Goal: Task Accomplishment & Management: Use online tool/utility

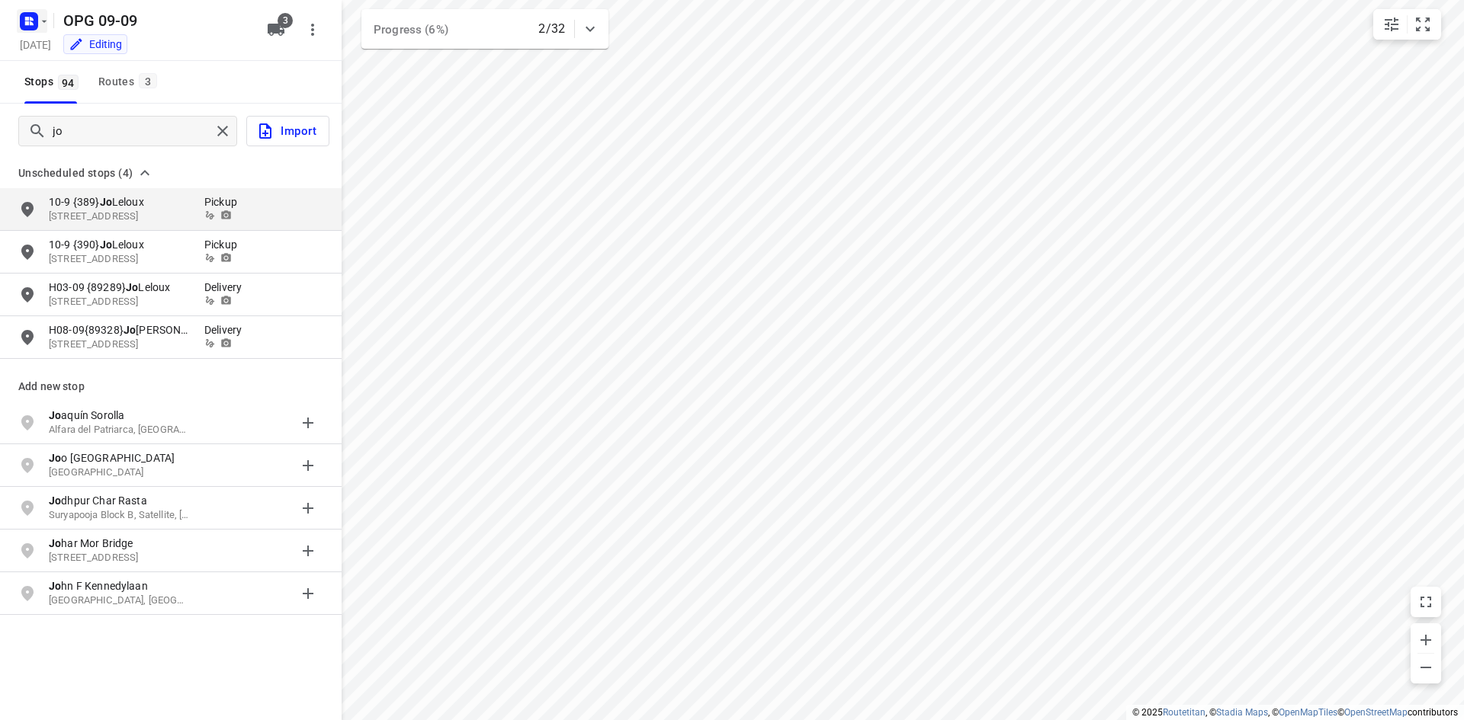
click at [33, 22] on rect "button" at bounding box center [29, 21] width 18 height 18
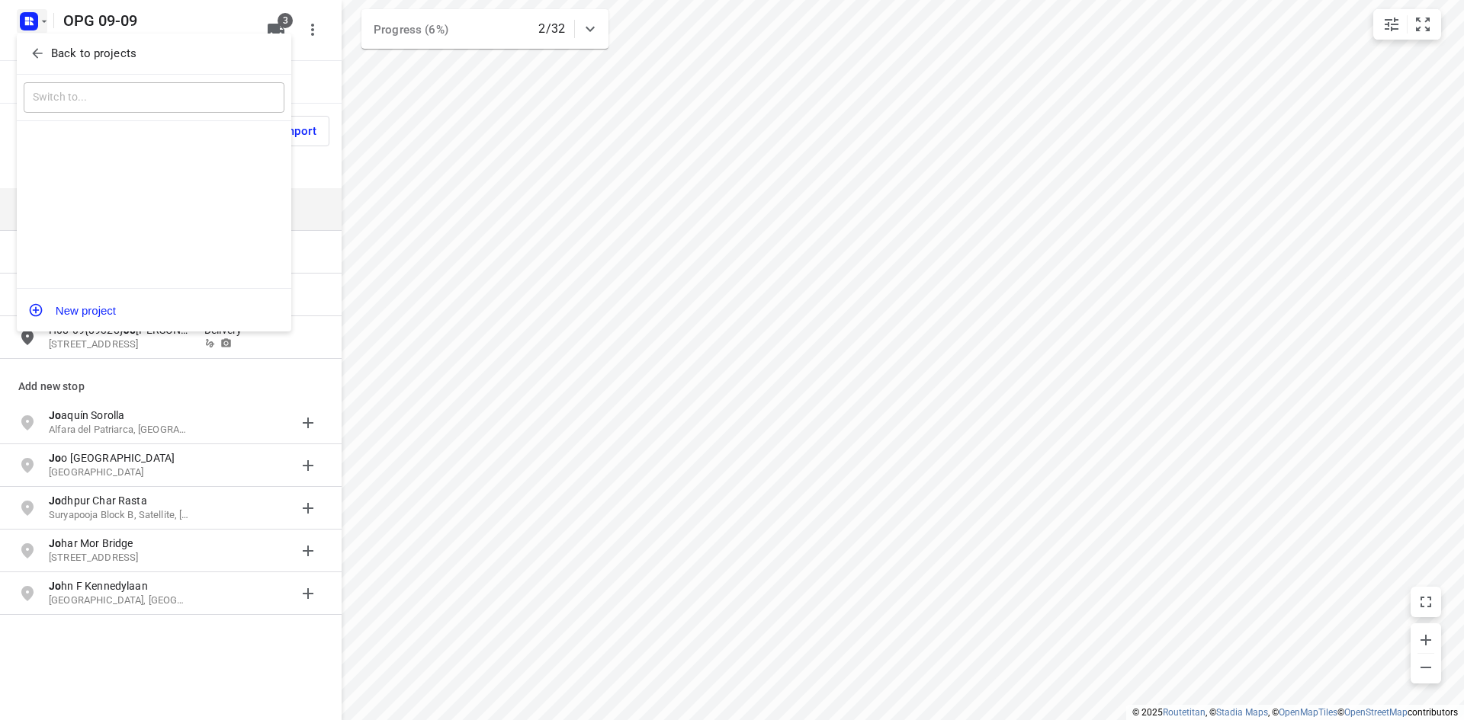
click at [59, 66] on div "Back to projects" at bounding box center [154, 54] width 274 height 41
click at [65, 53] on p "Back to projects" at bounding box center [93, 54] width 85 height 18
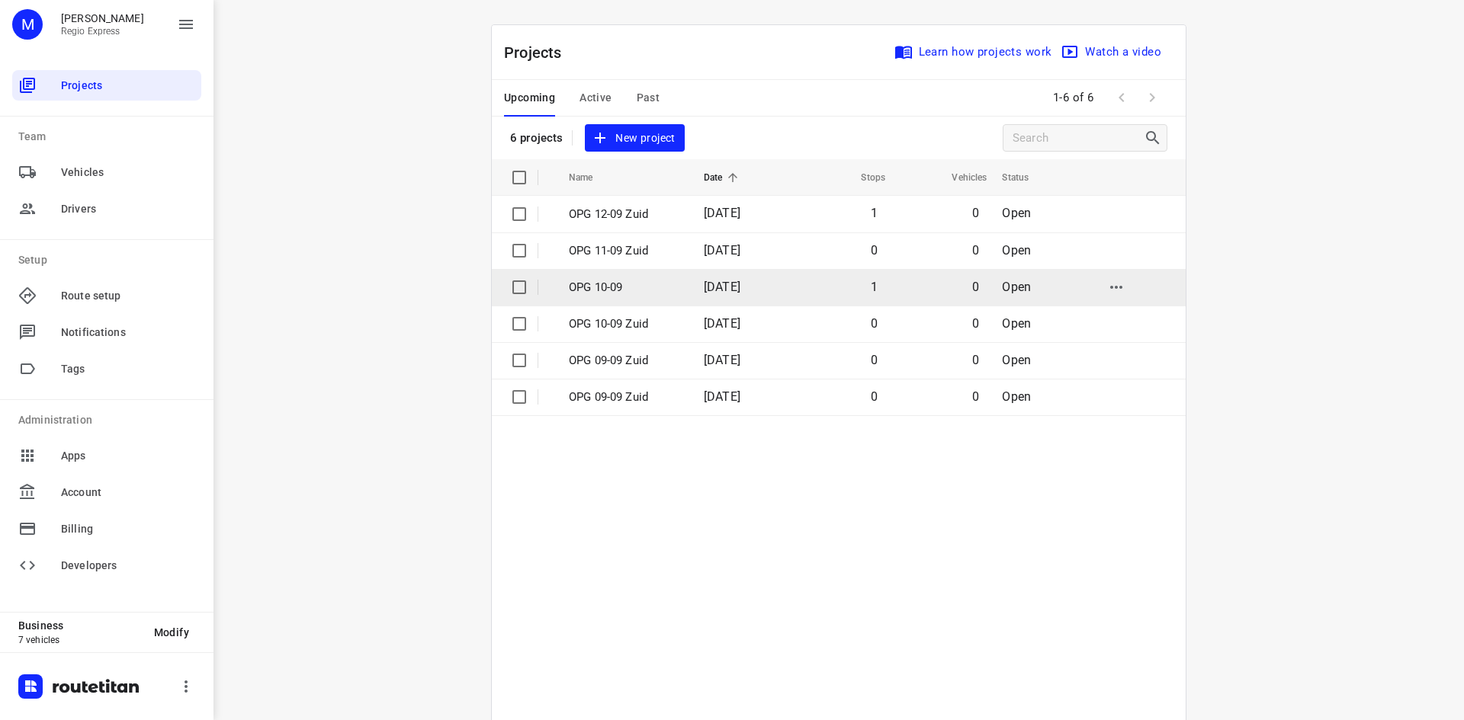
click at [860, 287] on td "1" at bounding box center [839, 287] width 98 height 37
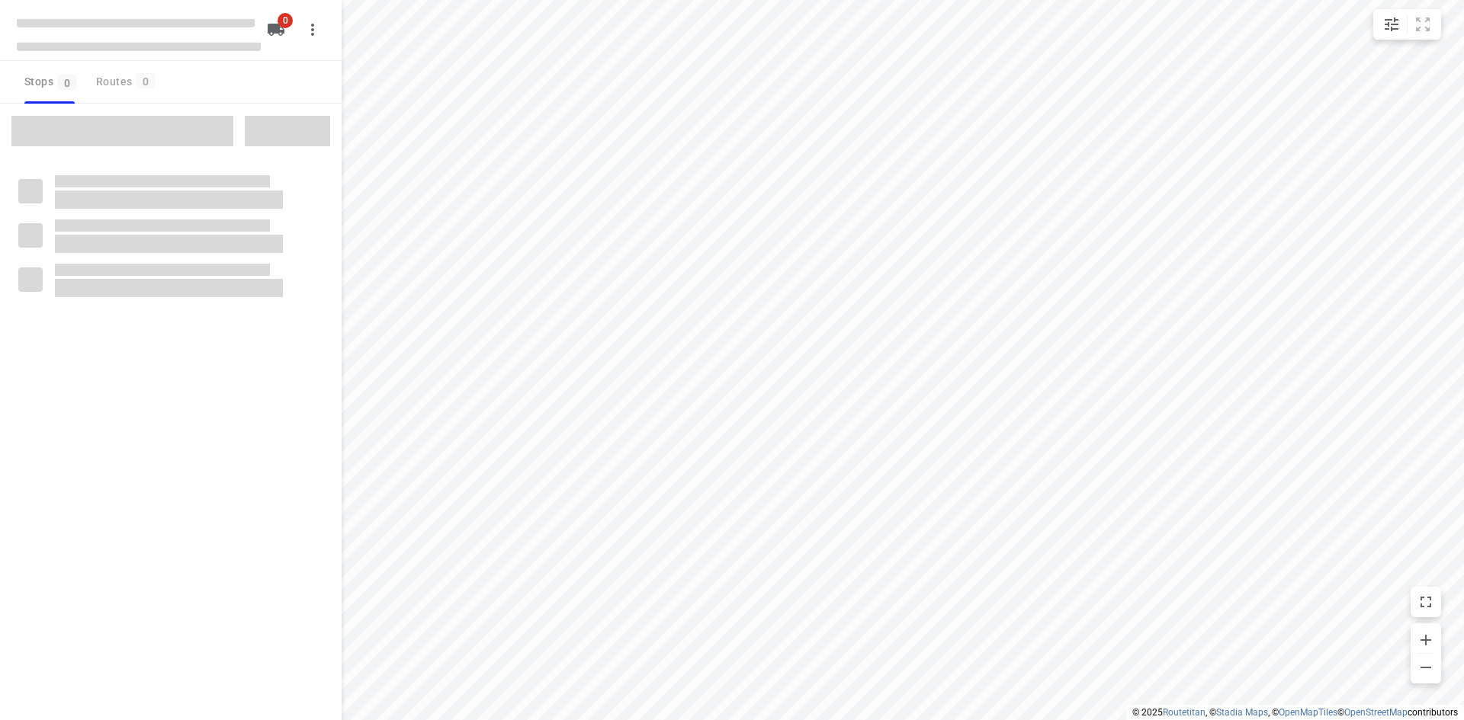
type input "distance"
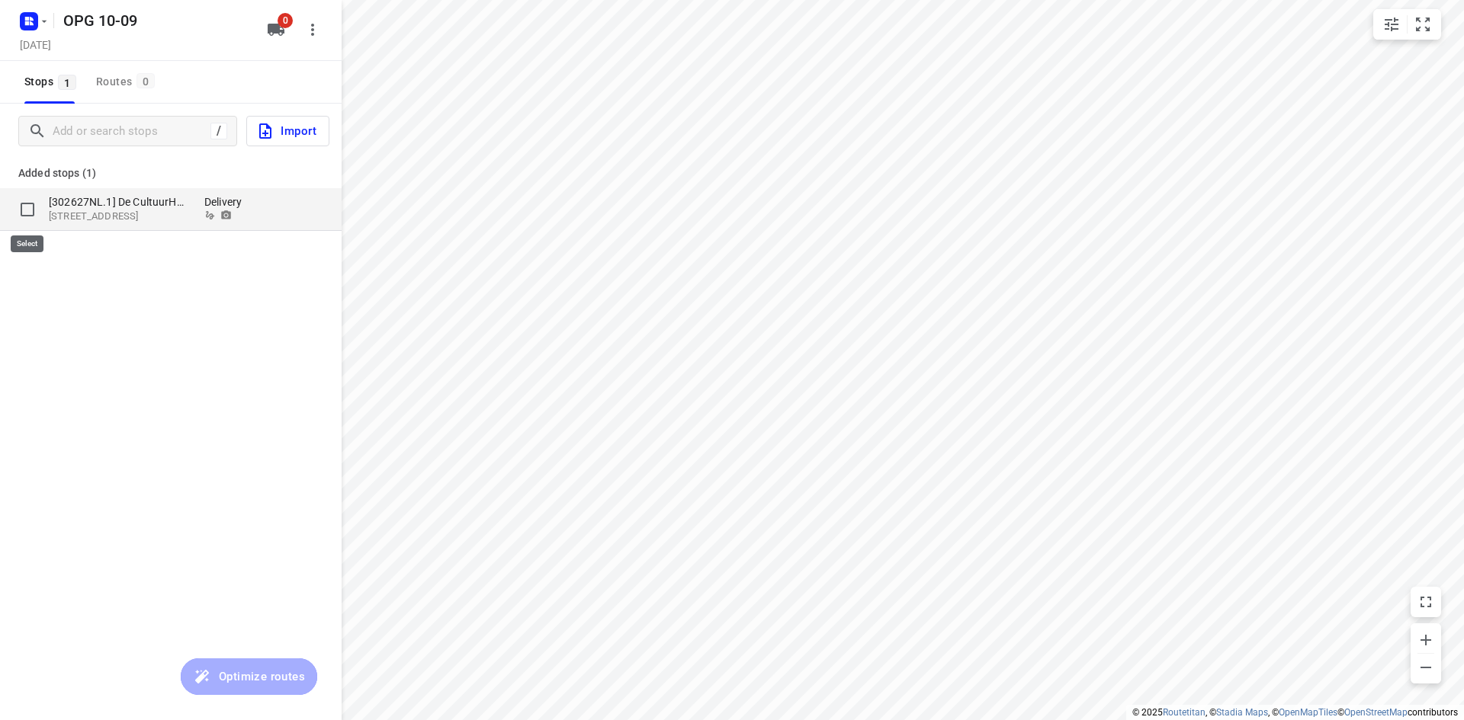
click at [27, 220] on input "grid" at bounding box center [27, 209] width 30 height 30
checkbox input "true"
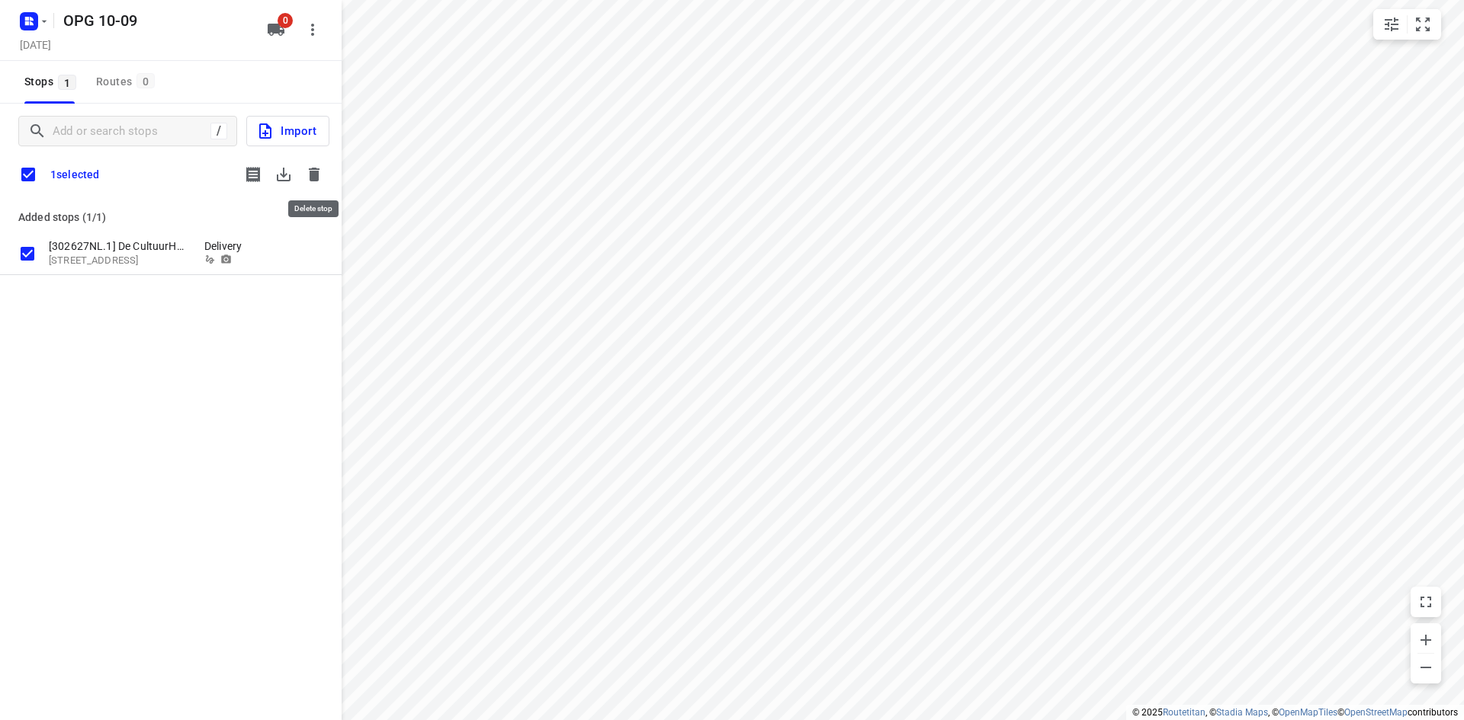
click at [320, 178] on icon "button" at bounding box center [314, 174] width 18 height 18
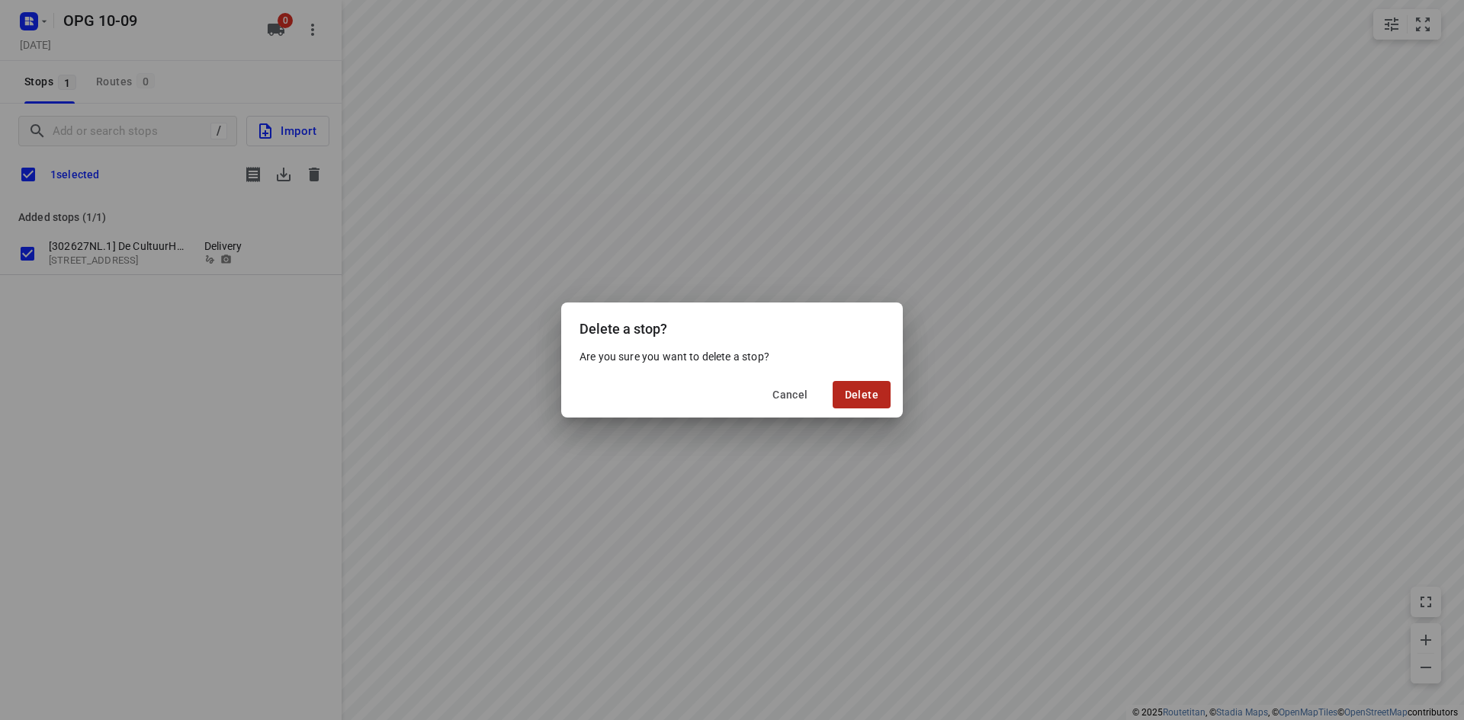
click at [867, 392] on span "Delete" at bounding box center [862, 395] width 34 height 12
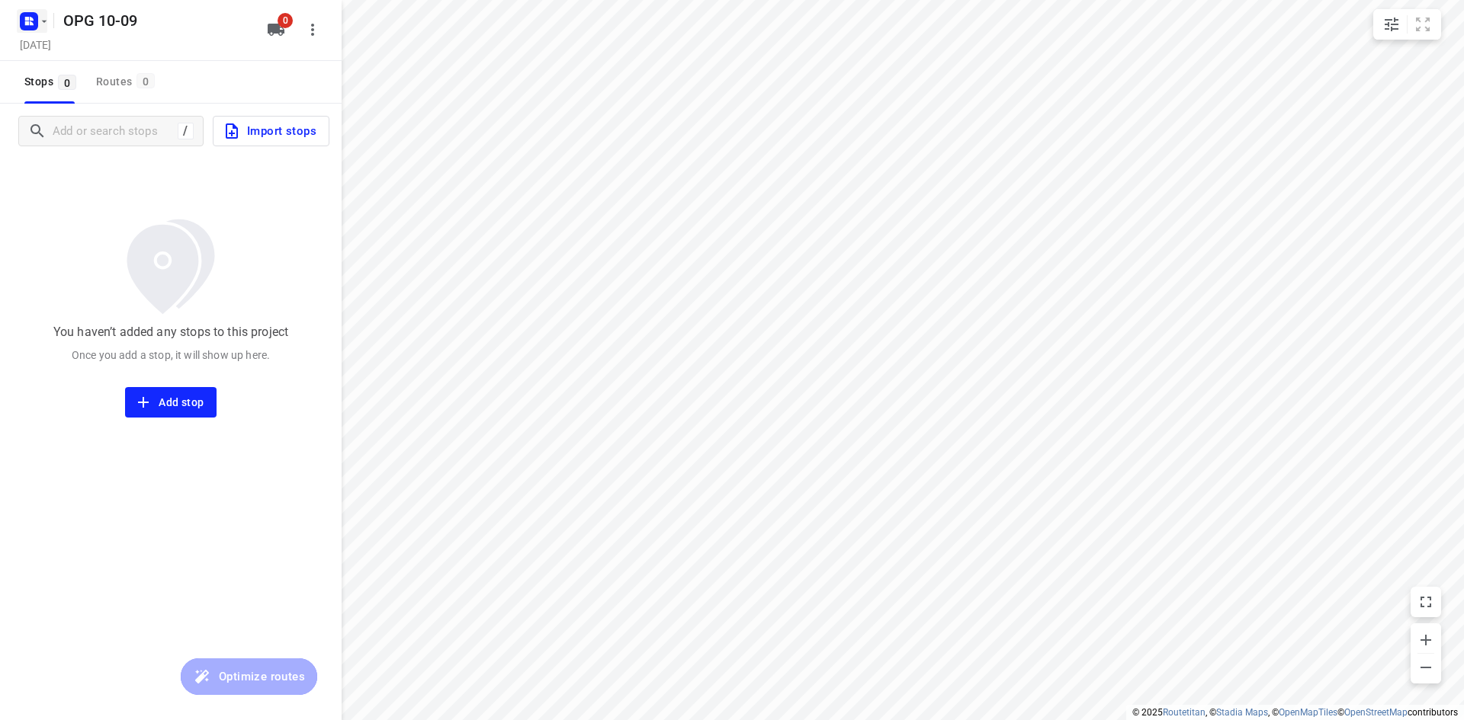
click at [38, 16] on icon "button" at bounding box center [44, 21] width 12 height 12
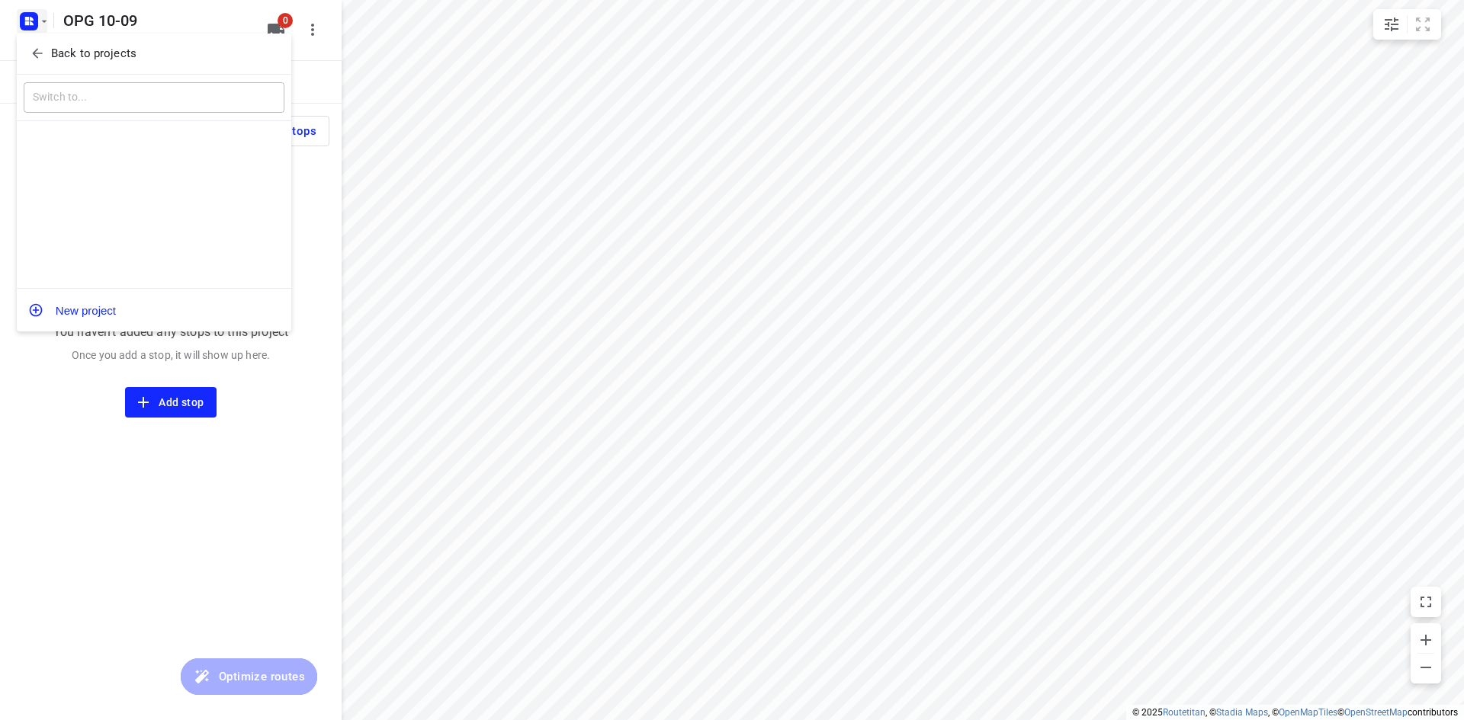
click at [41, 56] on icon "button" at bounding box center [37, 53] width 15 height 15
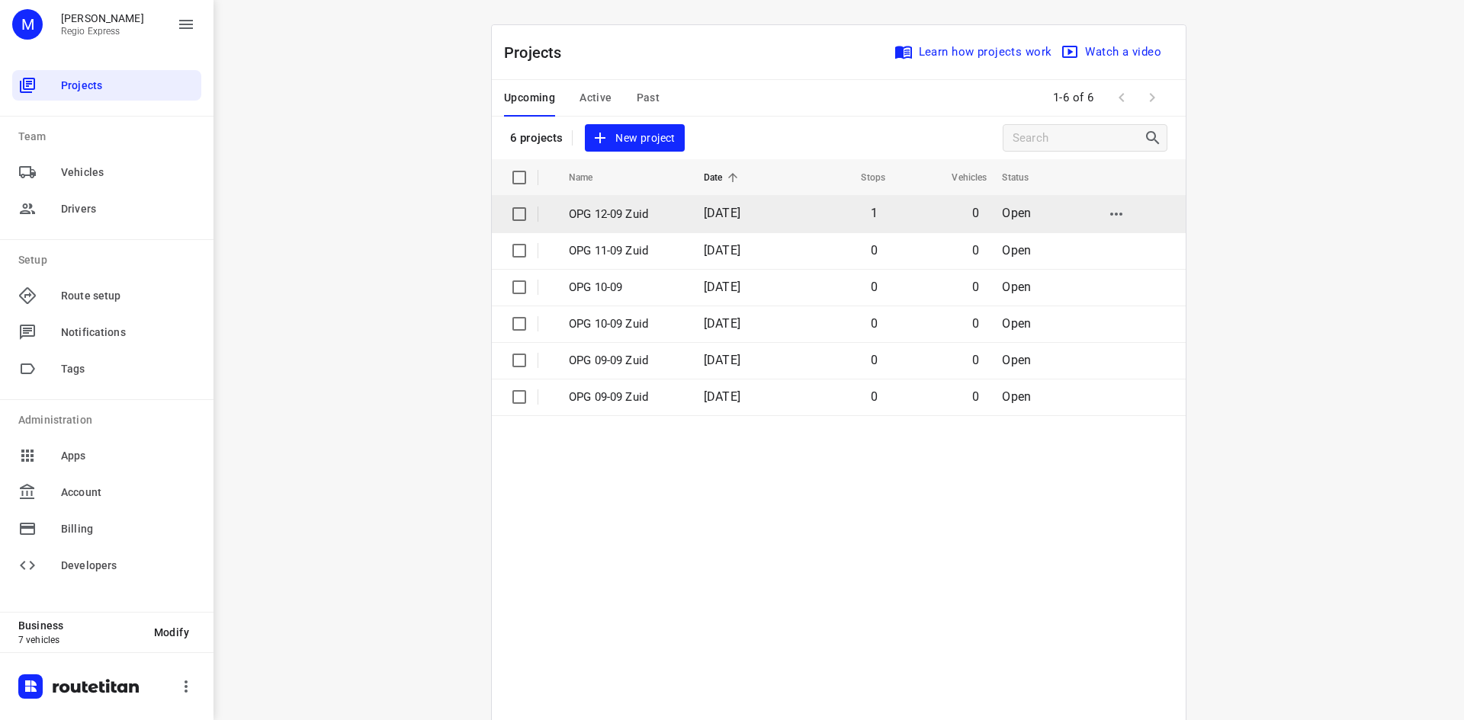
click at [777, 201] on td "[DATE]" at bounding box center [740, 214] width 98 height 37
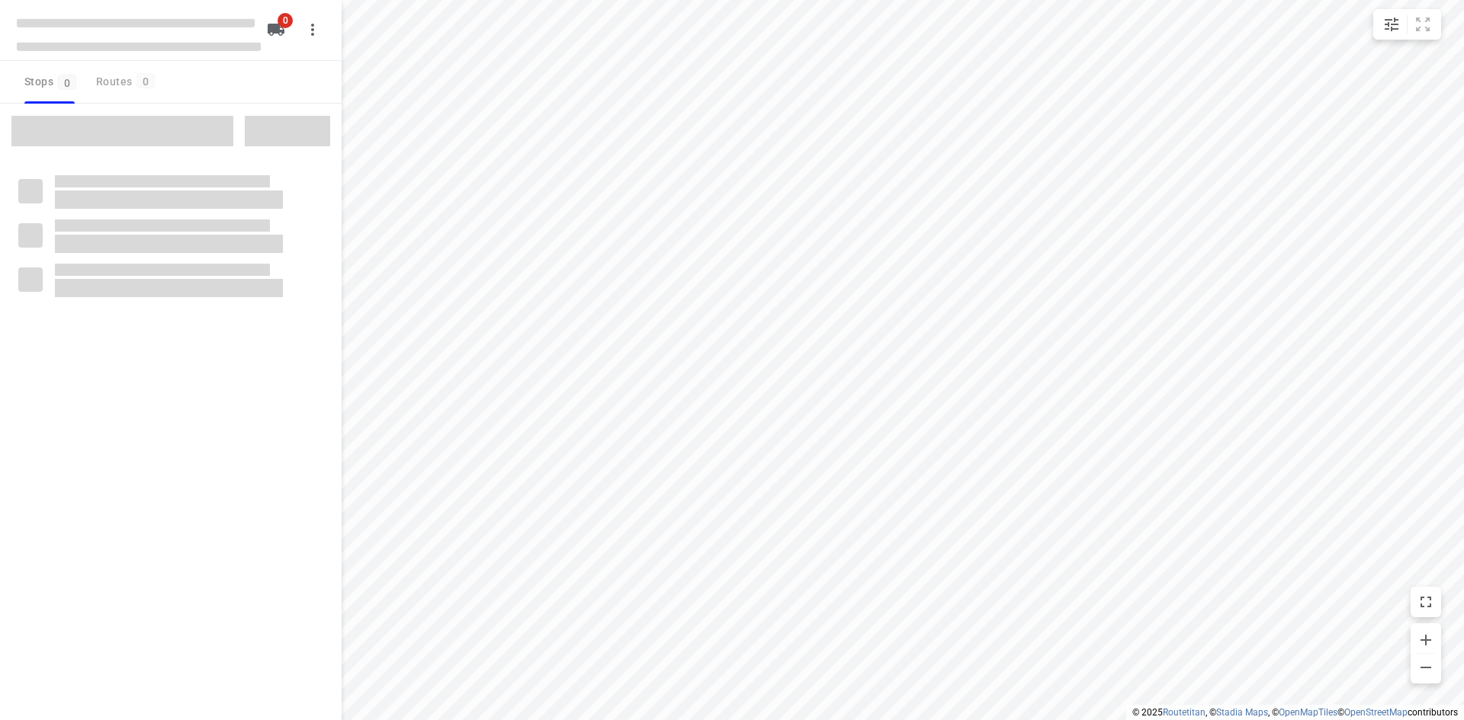
type input "distance"
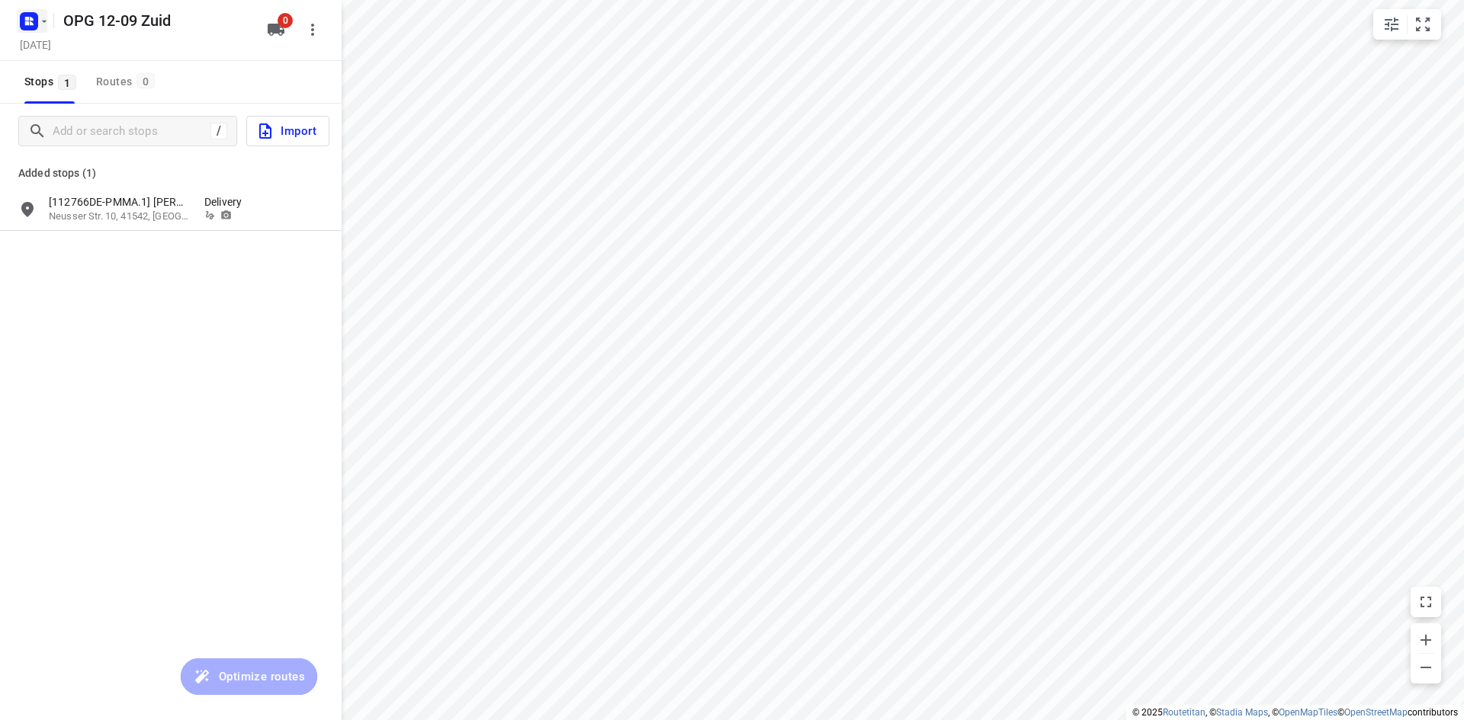
click at [37, 26] on rect "button" at bounding box center [29, 21] width 18 height 18
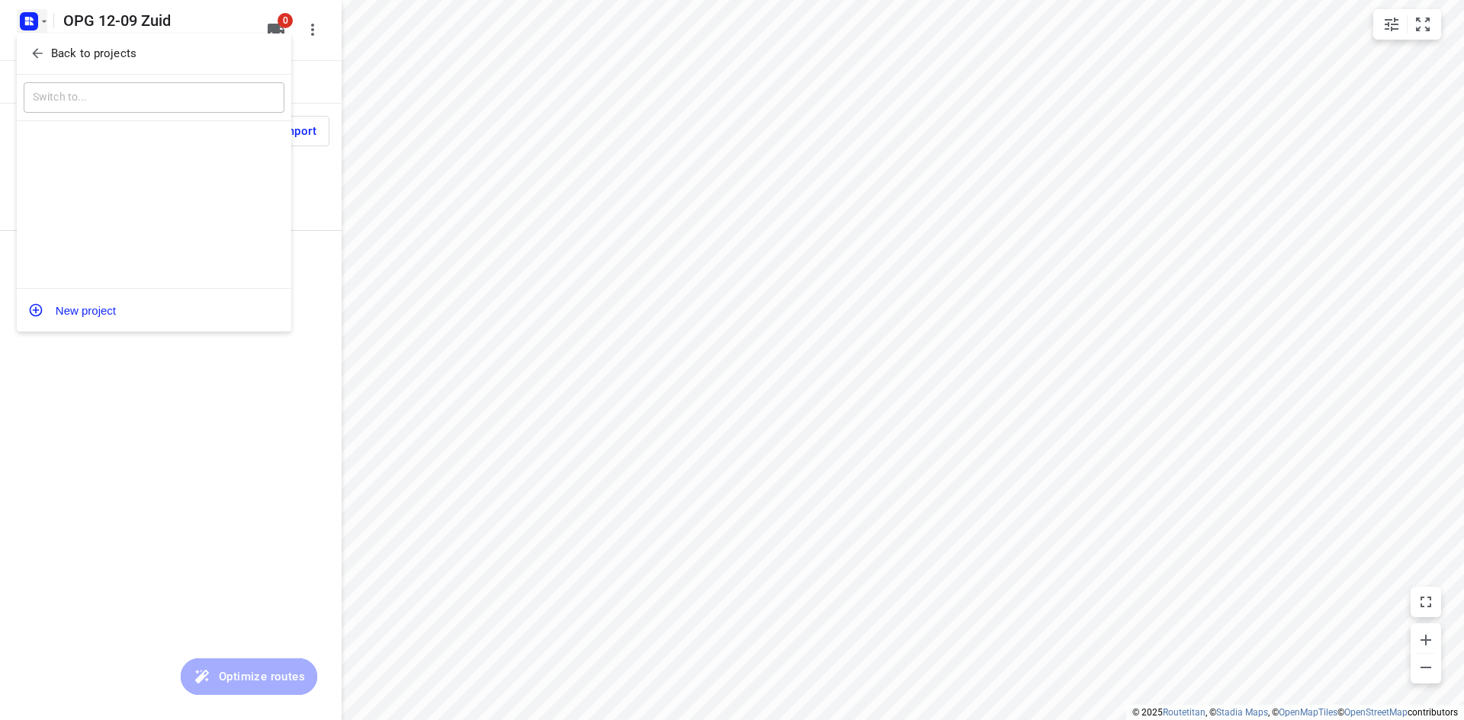
click at [58, 63] on button "Back to projects" at bounding box center [154, 53] width 261 height 25
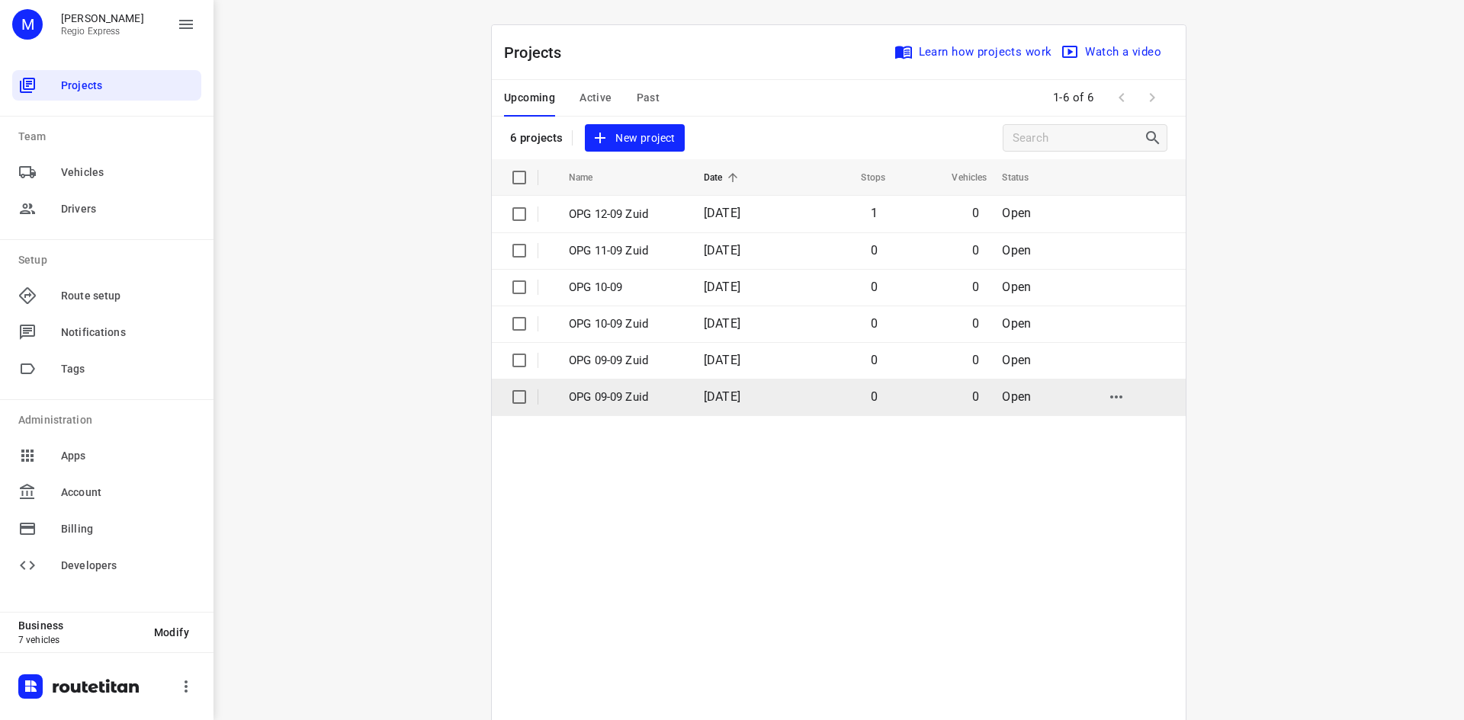
click at [509, 397] on input "checkbox" at bounding box center [519, 397] width 30 height 30
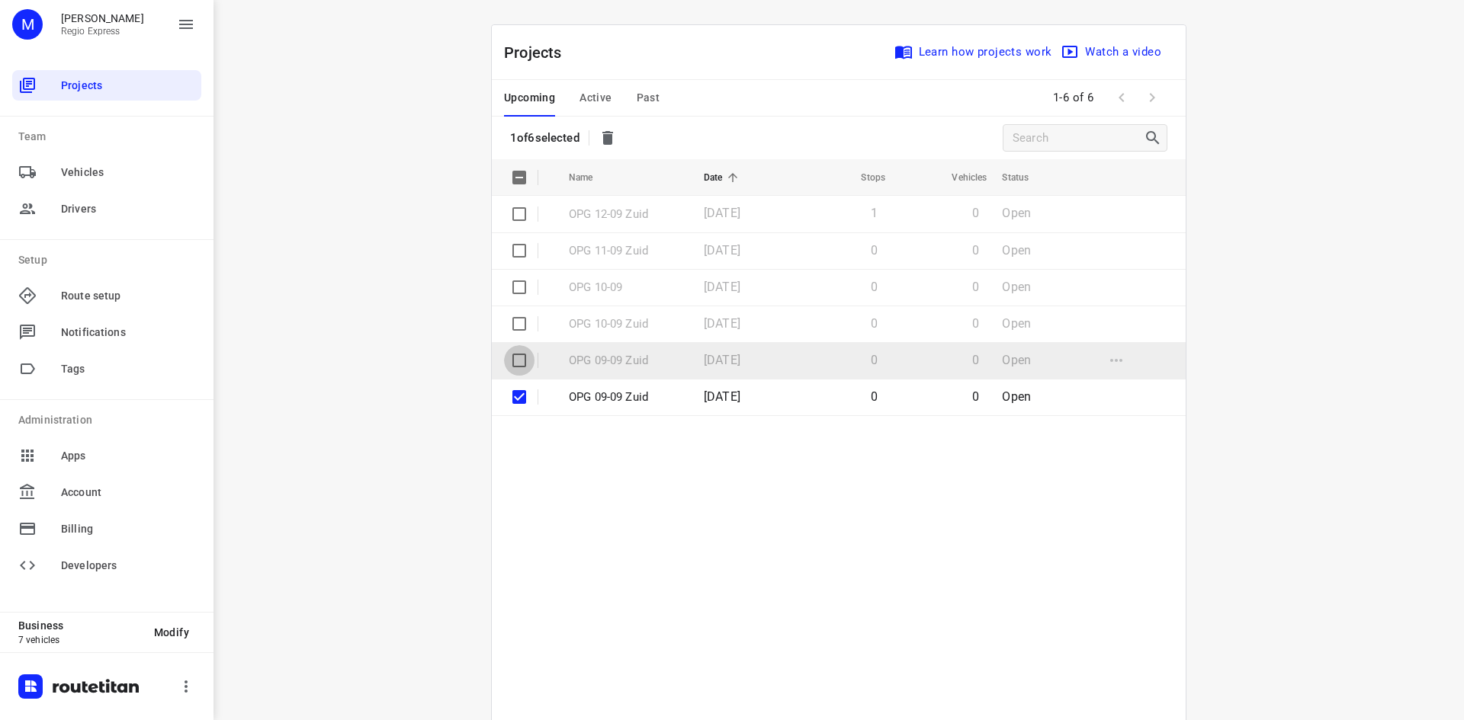
click at [506, 373] on input "checkbox" at bounding box center [519, 360] width 30 height 30
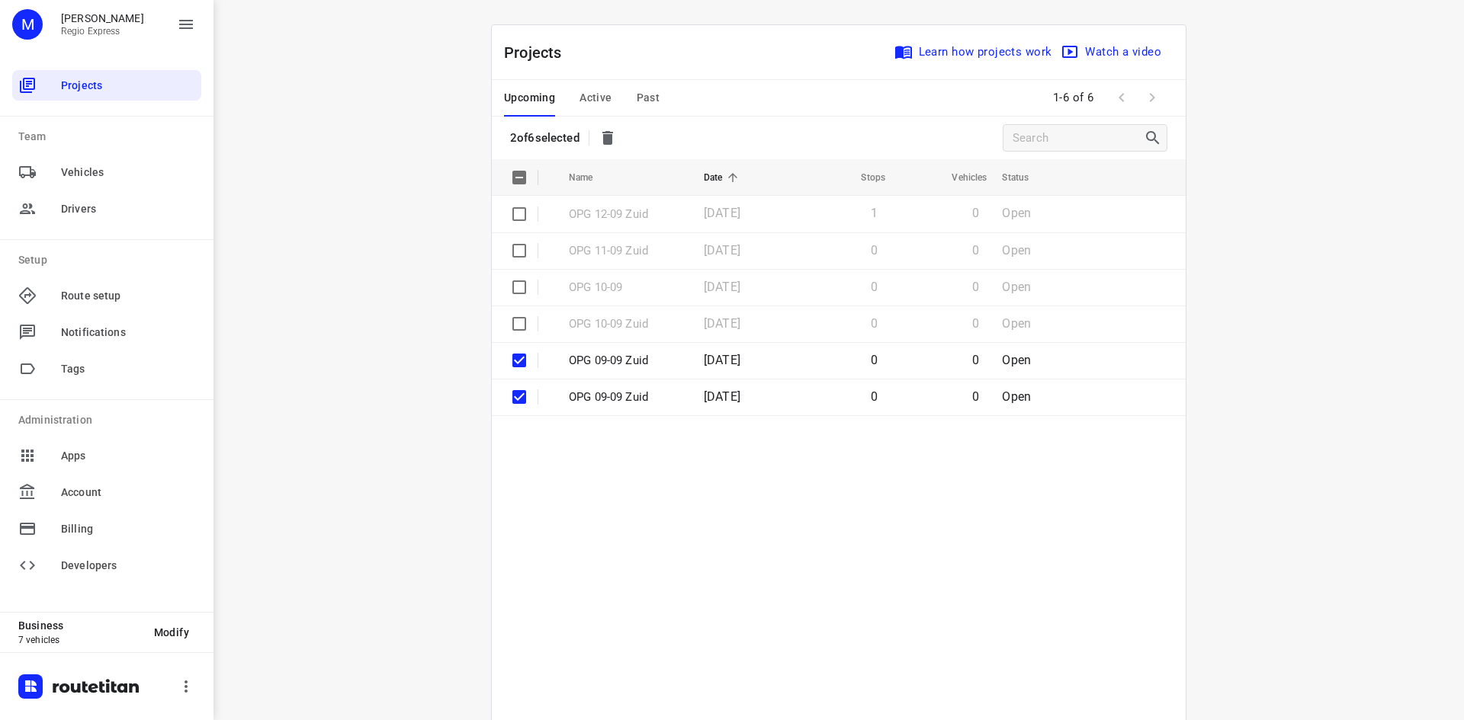
click at [606, 136] on icon "button" at bounding box center [607, 138] width 11 height 14
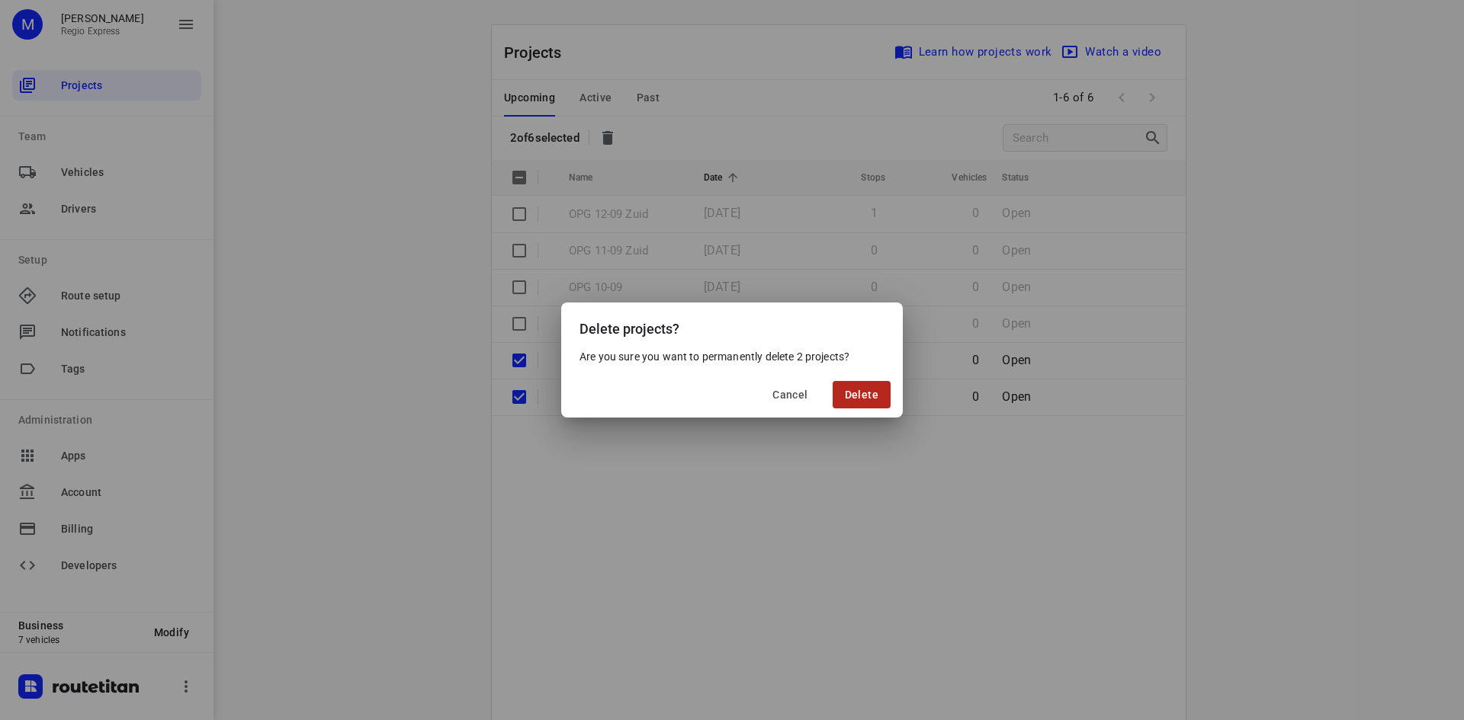
click at [870, 397] on span "Delete" at bounding box center [862, 395] width 34 height 12
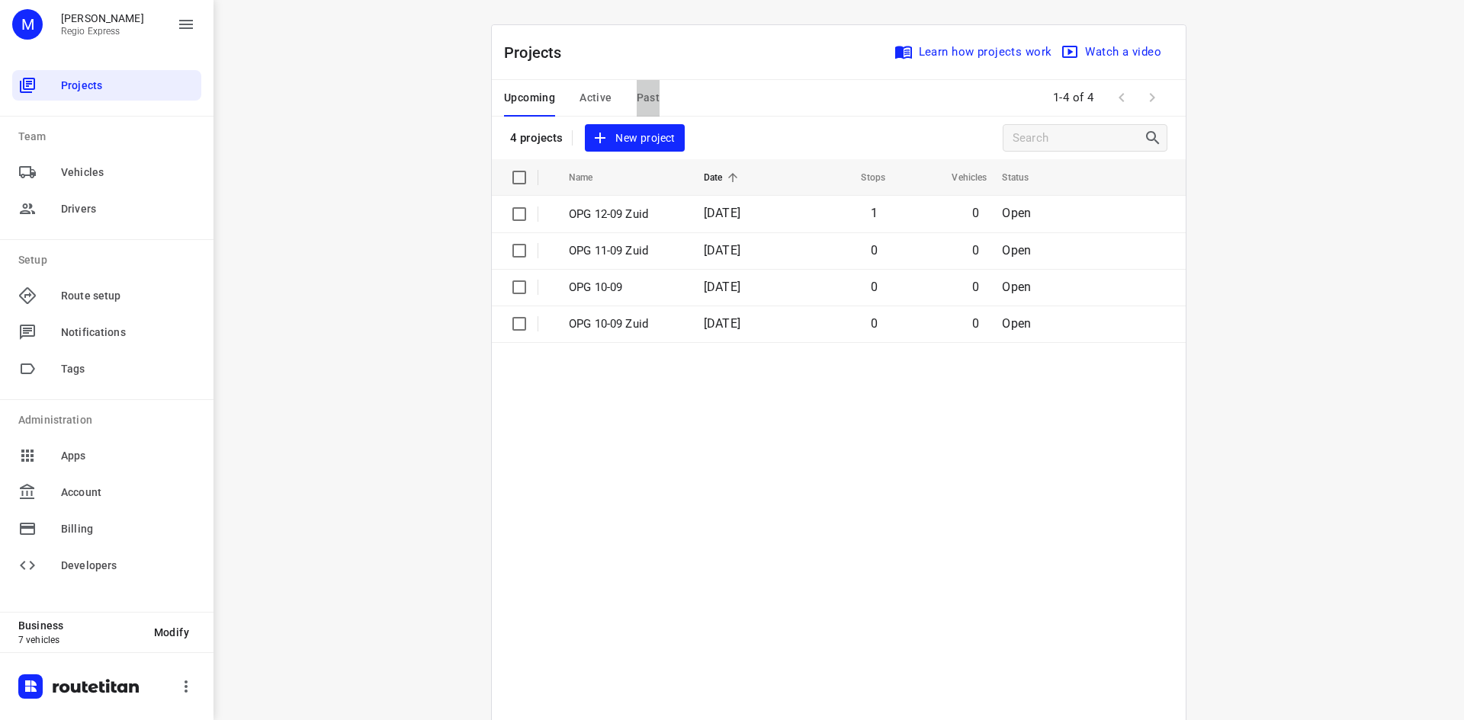
click at [637, 99] on span "Past" at bounding box center [649, 97] width 24 height 19
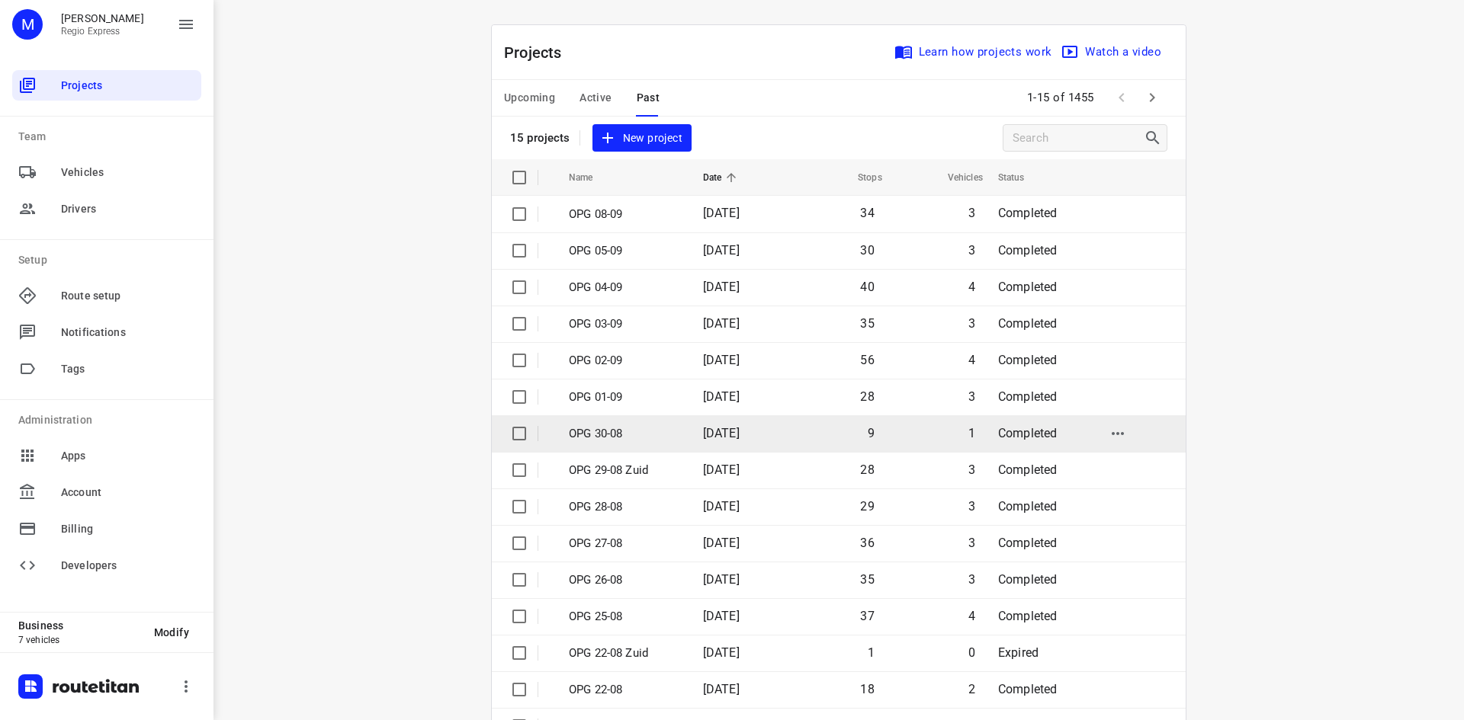
scroll to position [50, 0]
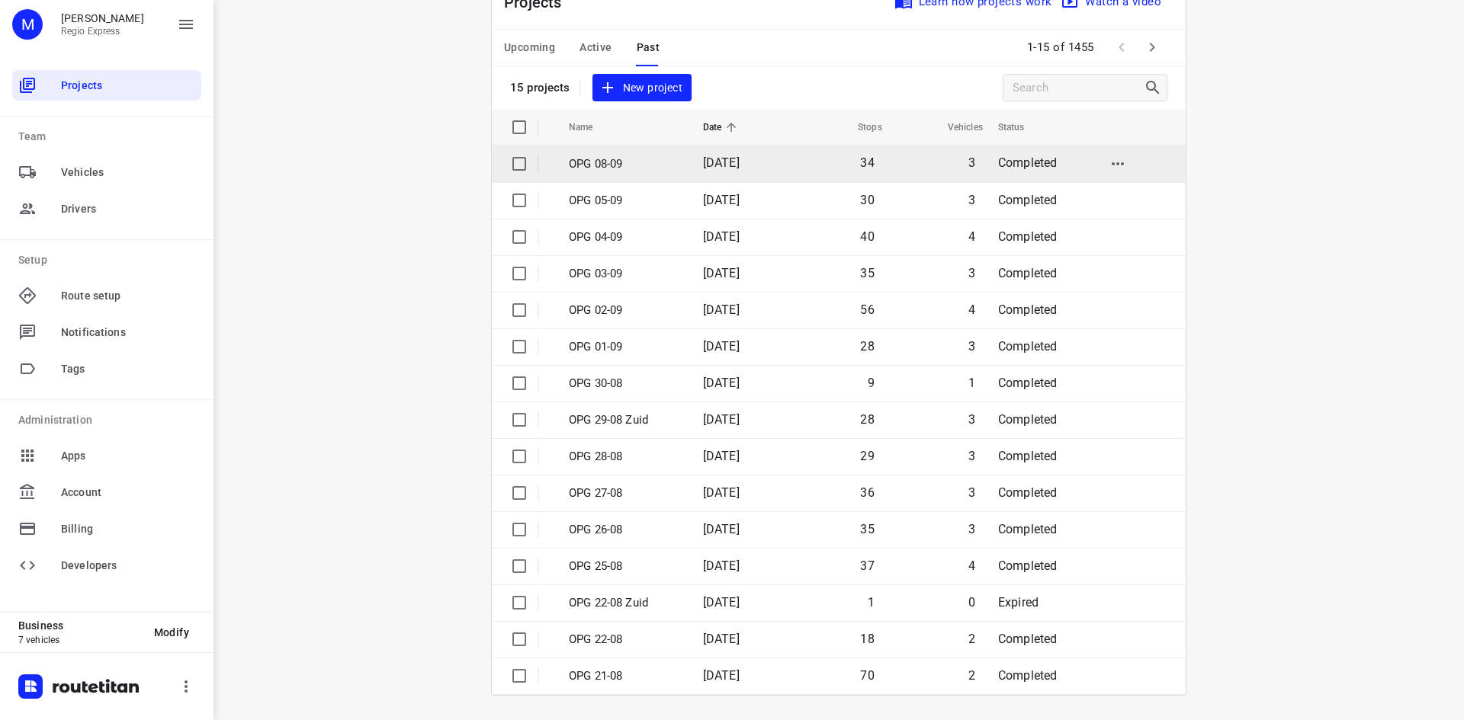
click at [741, 171] on td "[DATE]" at bounding box center [740, 164] width 98 height 37
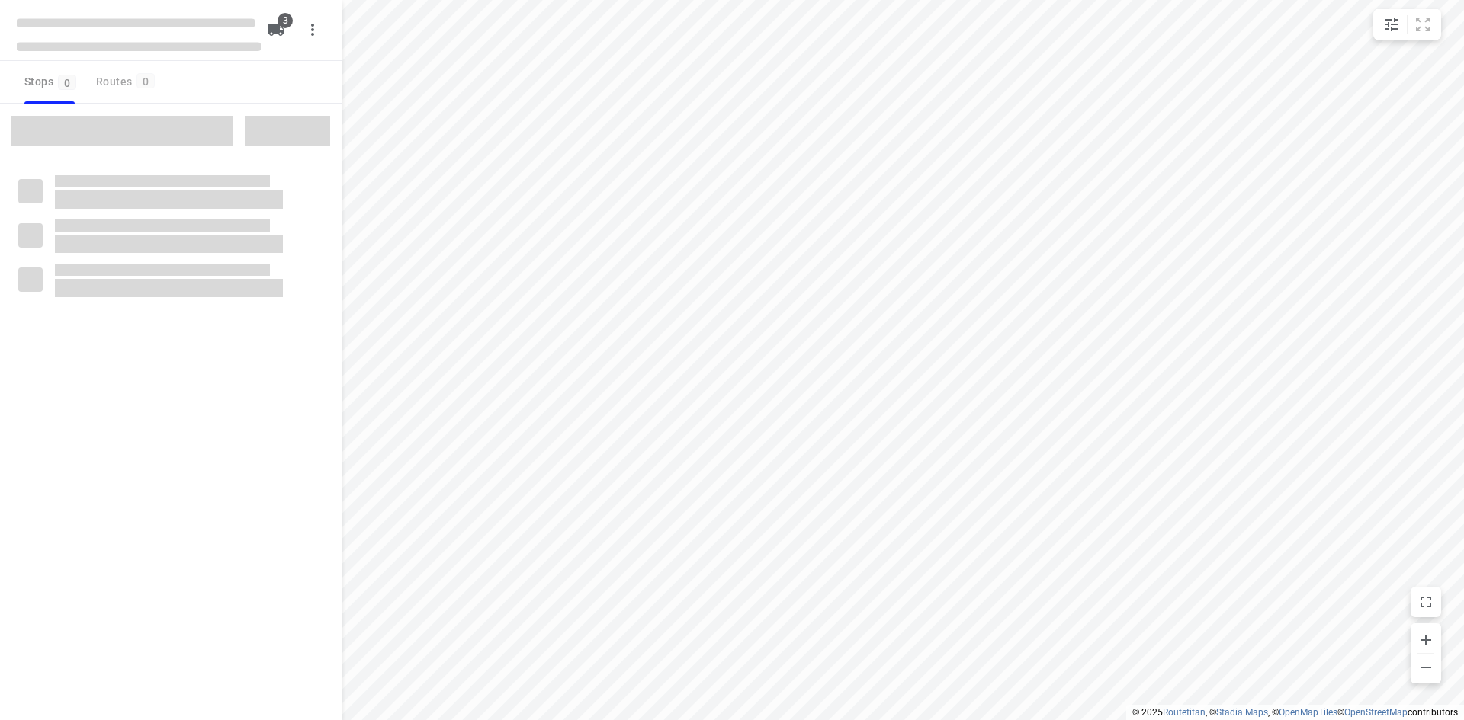
type input "distance"
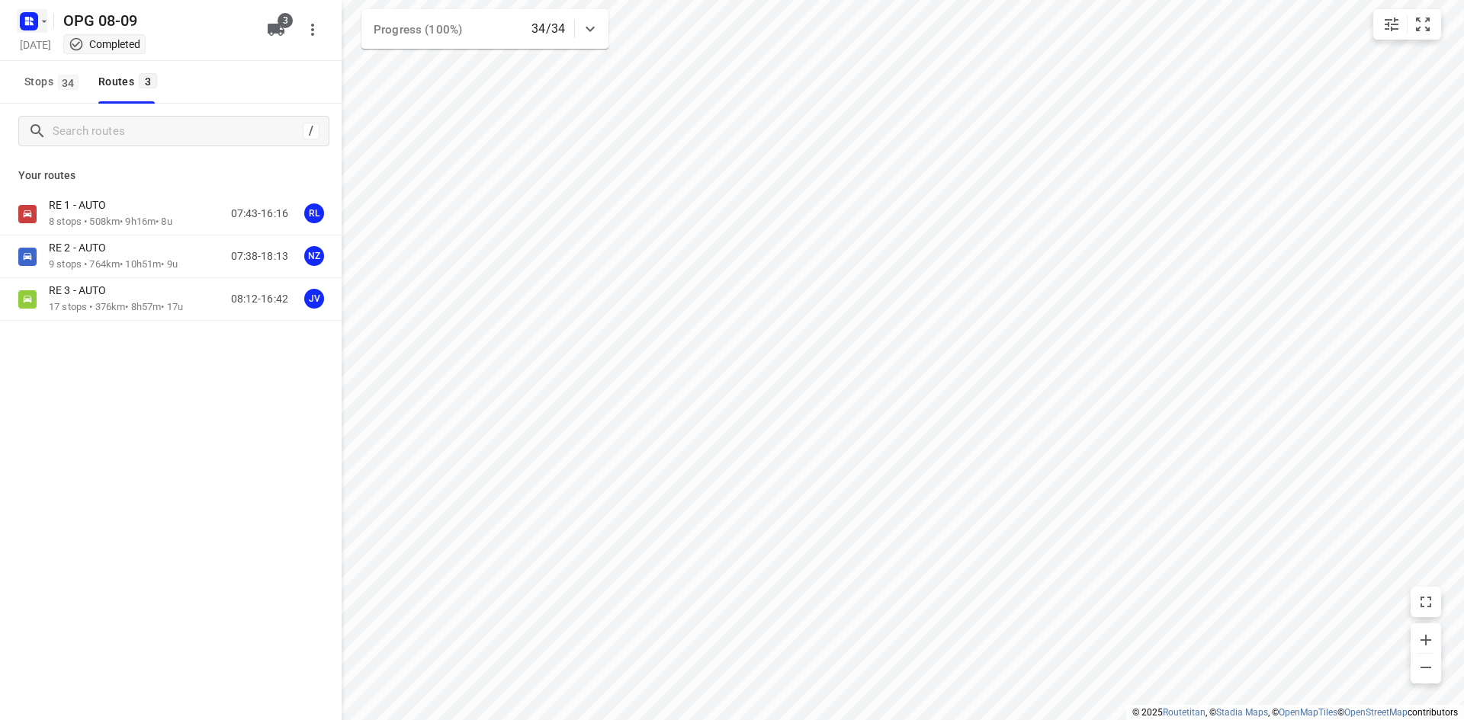
click at [30, 19] on icon "button" at bounding box center [32, 19] width 4 height 4
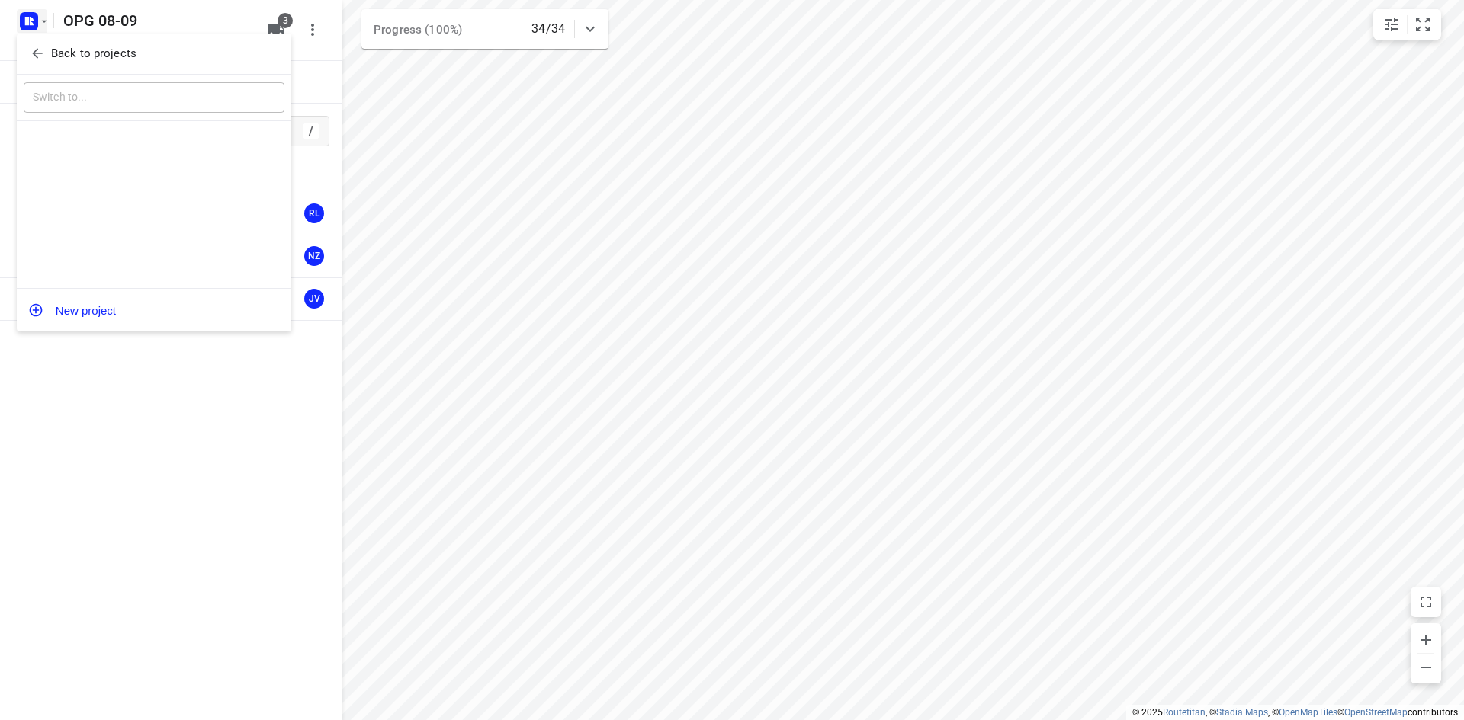
click at [34, 42] on button "Back to projects" at bounding box center [154, 53] width 261 height 25
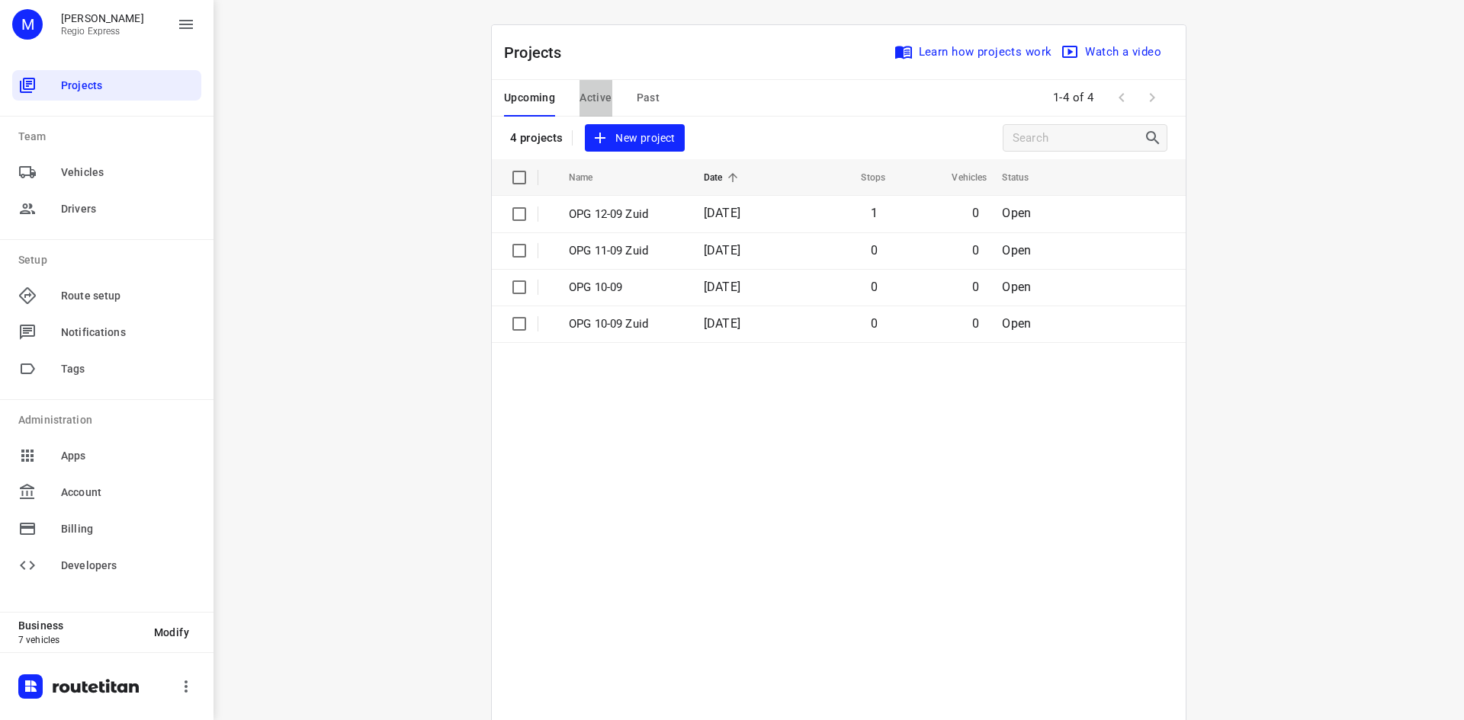
click at [589, 92] on span "Active" at bounding box center [595, 97] width 32 height 19
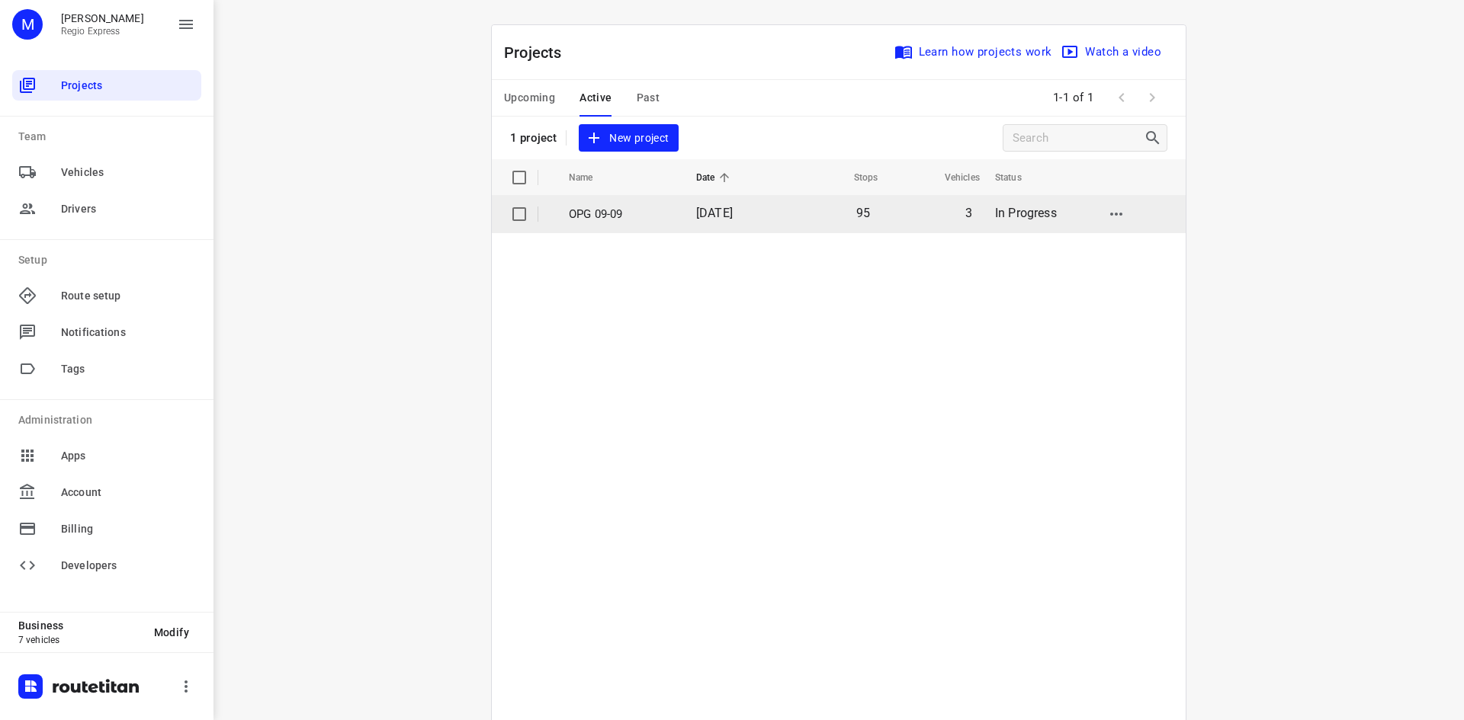
click at [684, 219] on td "[DATE]" at bounding box center [733, 214] width 98 height 37
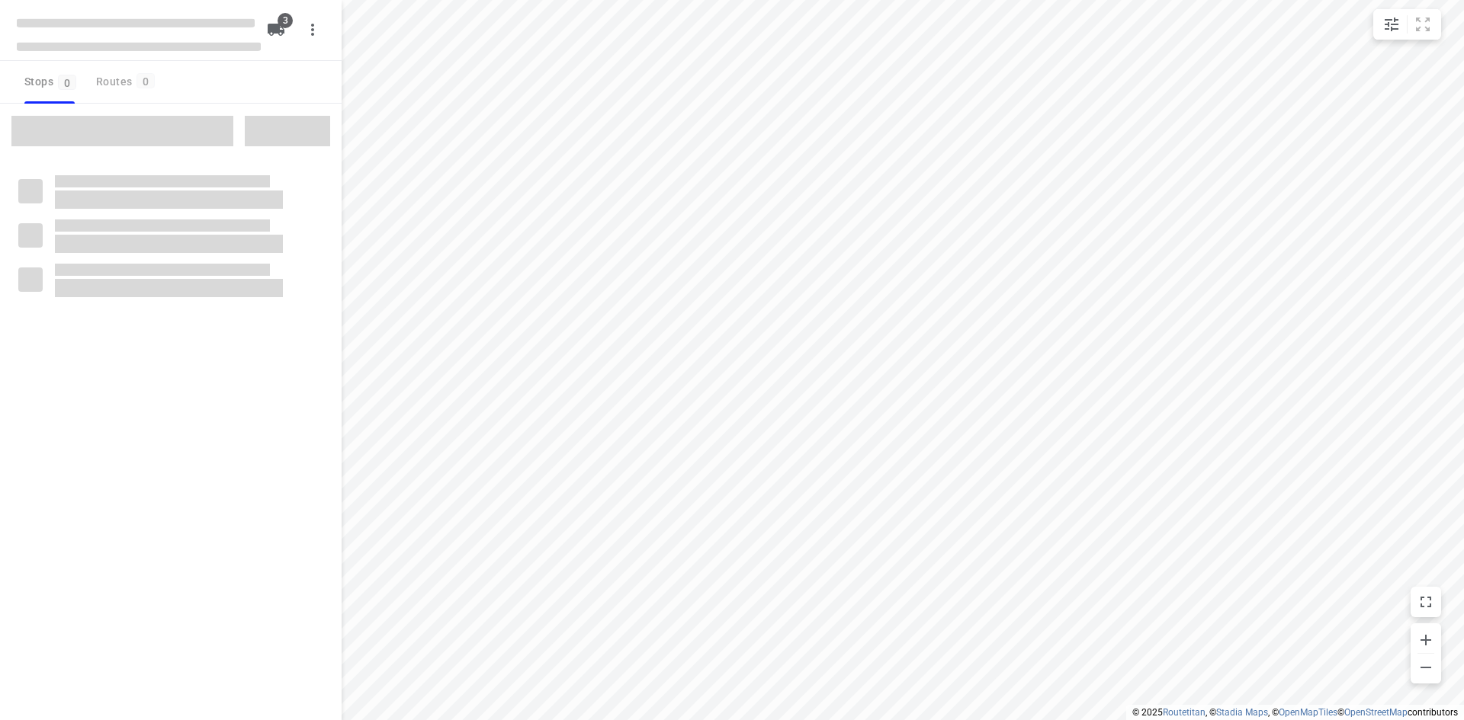
type input "distance"
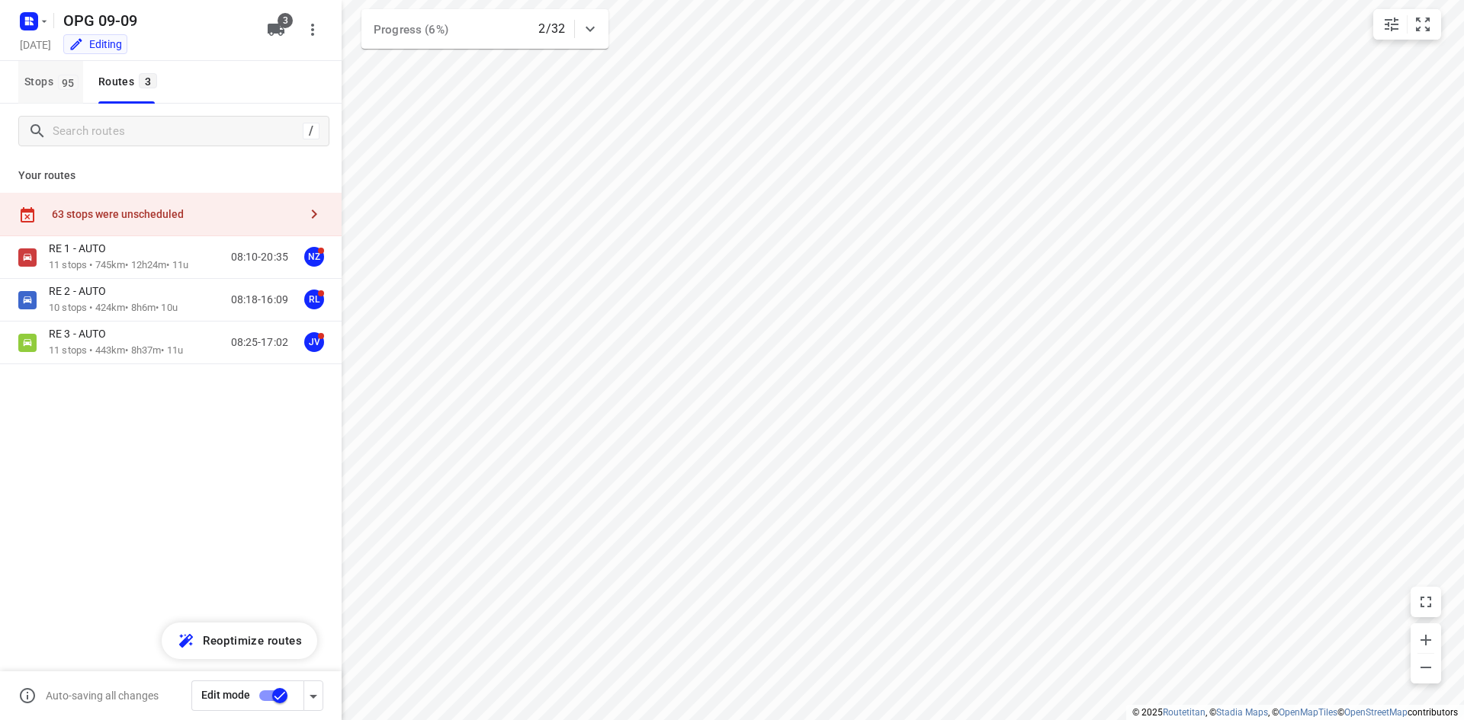
click at [56, 85] on span "Stops 95" at bounding box center [53, 81] width 59 height 19
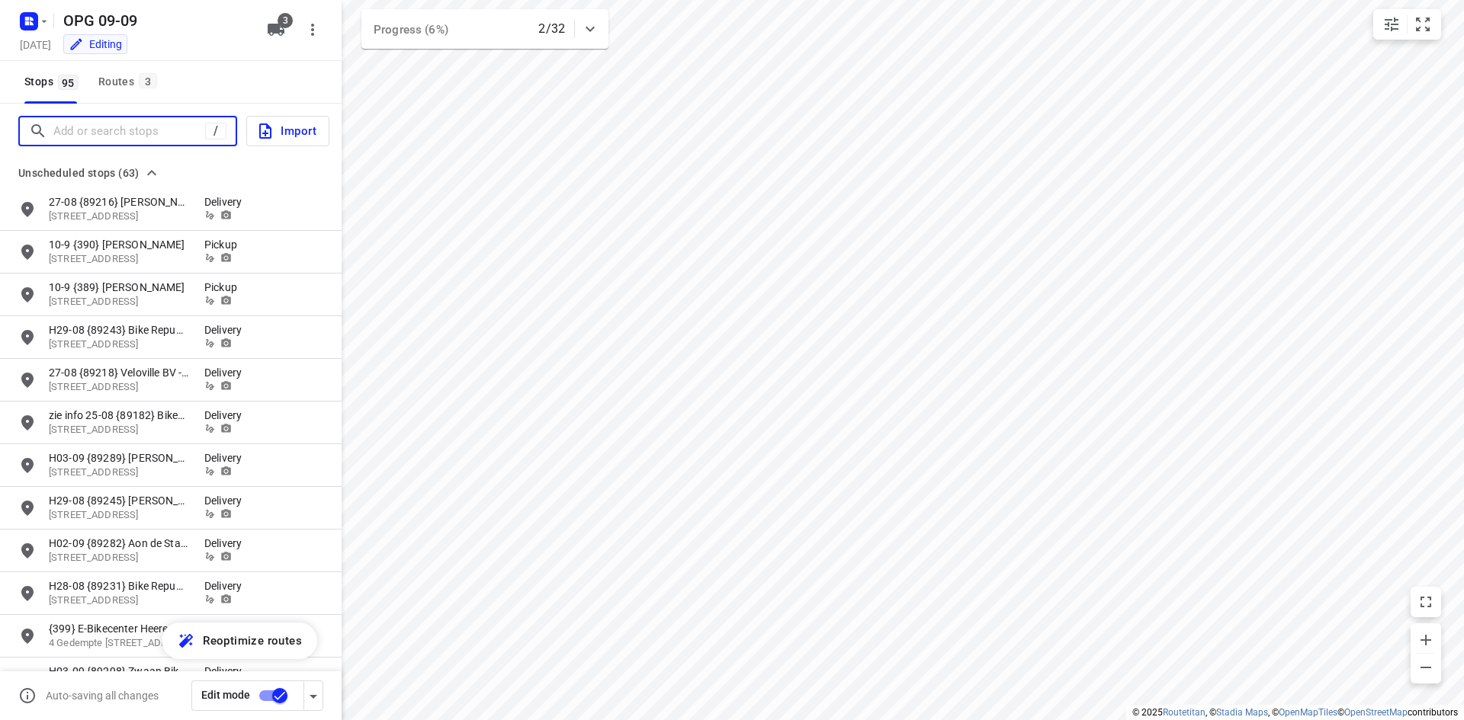
click at [61, 124] on input "Add or search stops" at bounding box center [129, 132] width 152 height 24
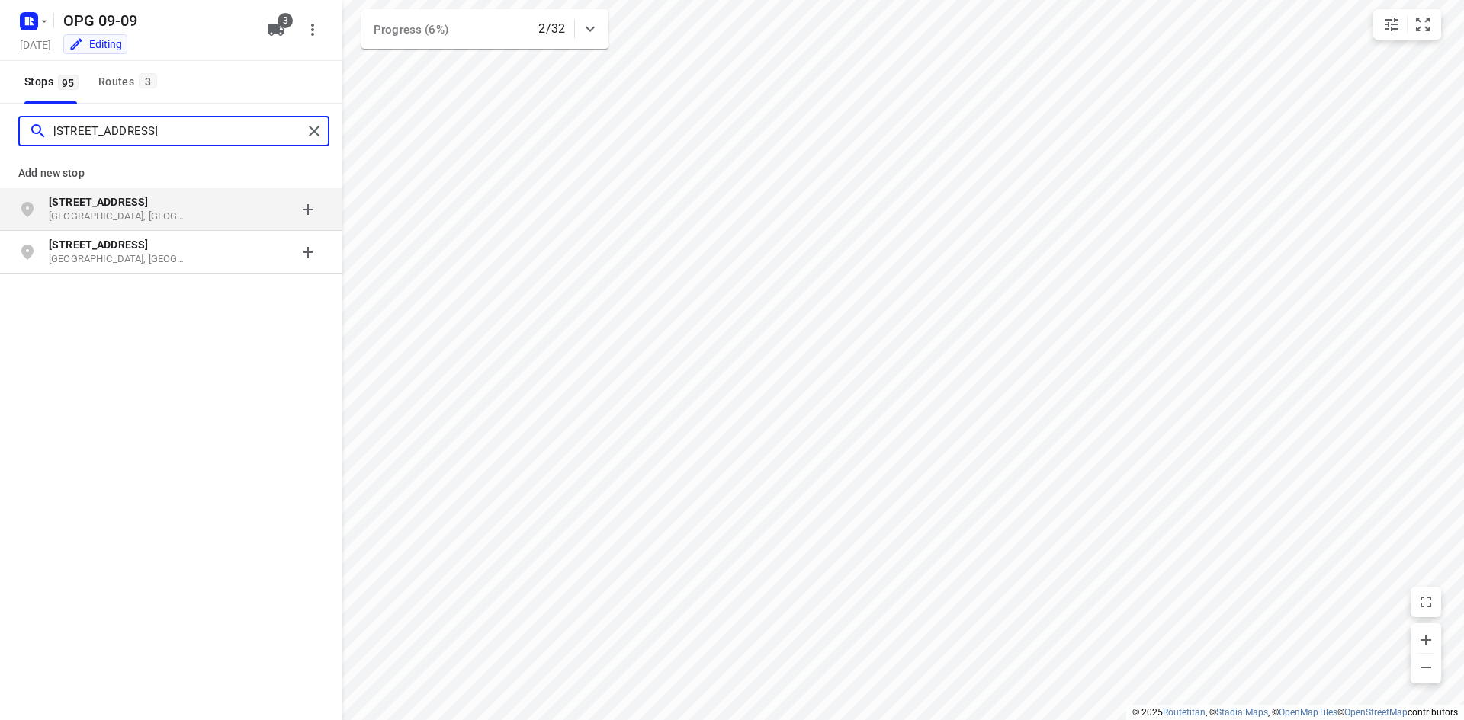
type input "[STREET_ADDRESS]"
click at [125, 203] on p "[STREET_ADDRESS]" at bounding box center [119, 201] width 140 height 15
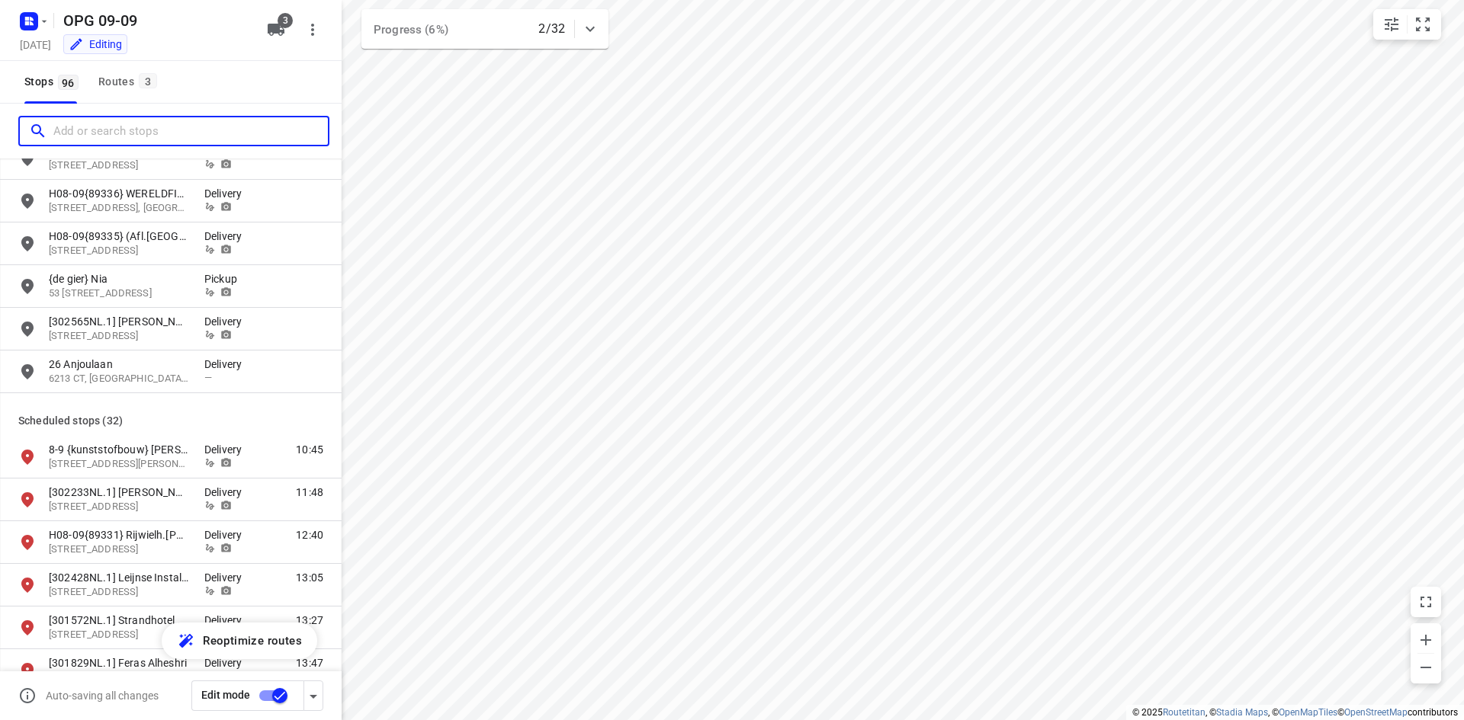
scroll to position [2668, 0]
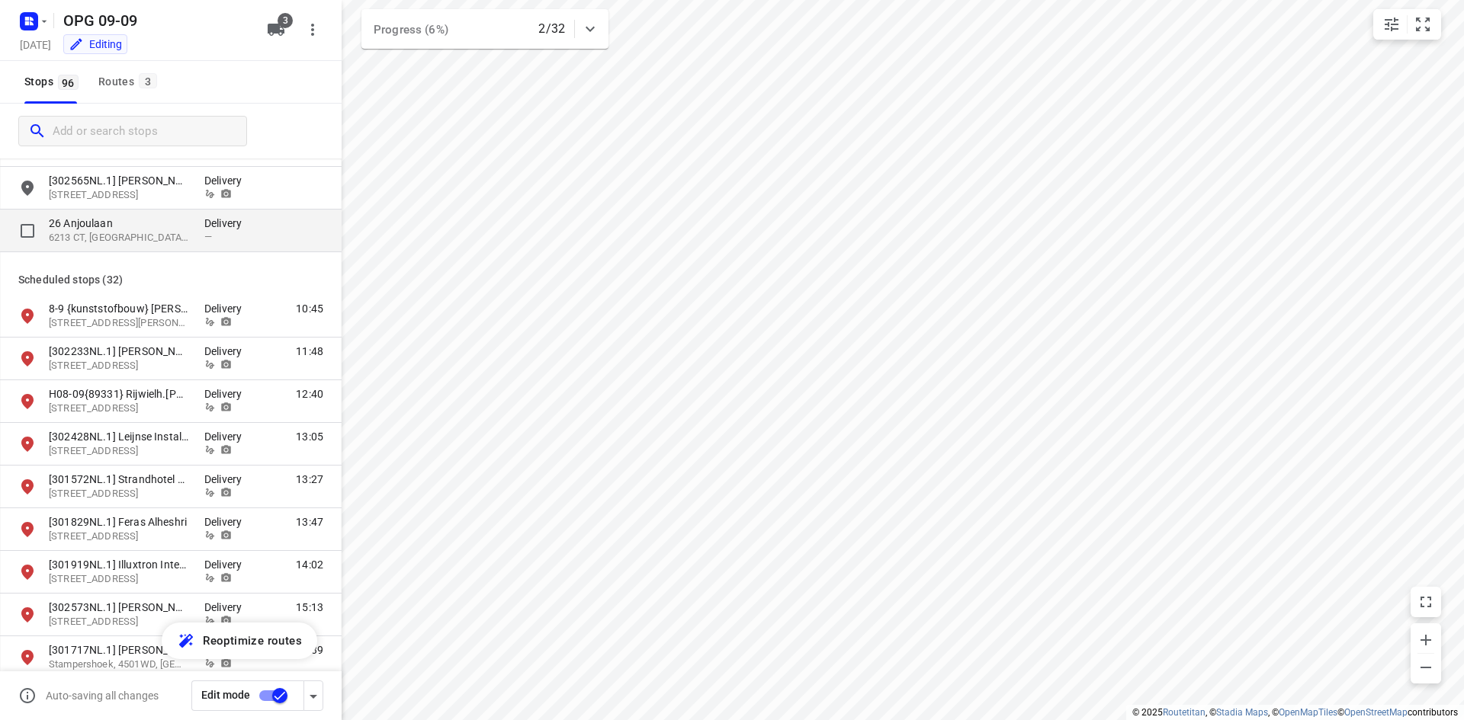
click at [202, 234] on div "26 [STREET_ADDRESS]" at bounding box center [127, 231] width 156 height 30
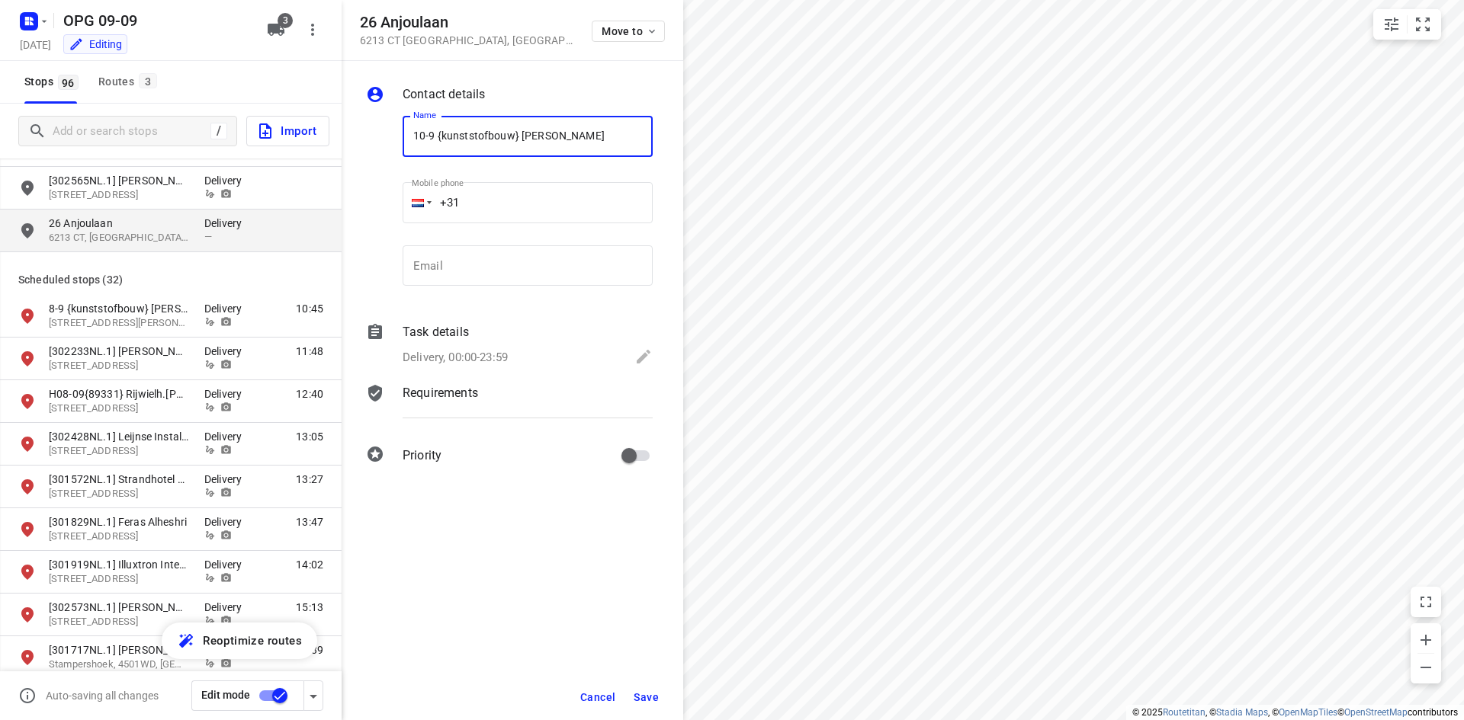
type input "10-9 {kunststofbouw} [PERSON_NAME]"
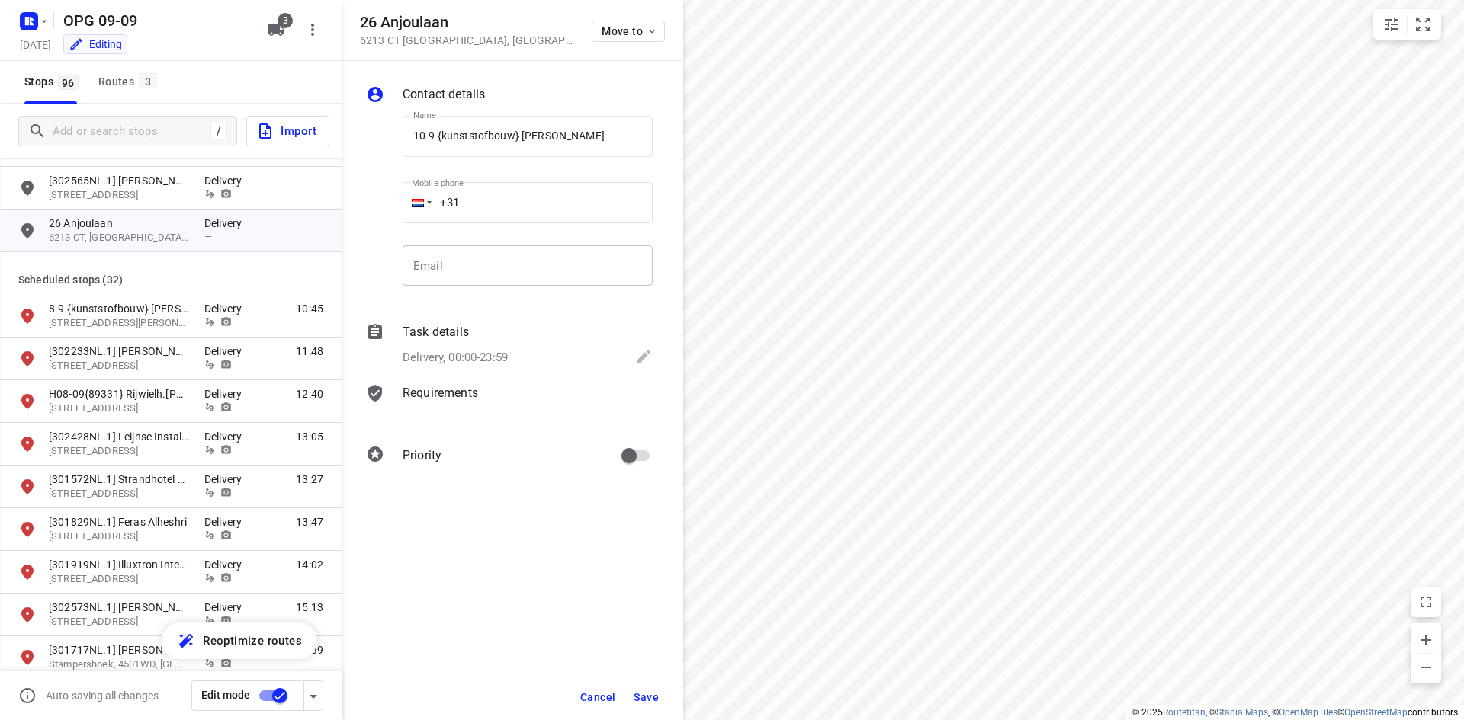
click at [508, 277] on input "email" at bounding box center [528, 265] width 250 height 41
paste input "[EMAIL_ADDRESS][DOMAIN_NAME]"
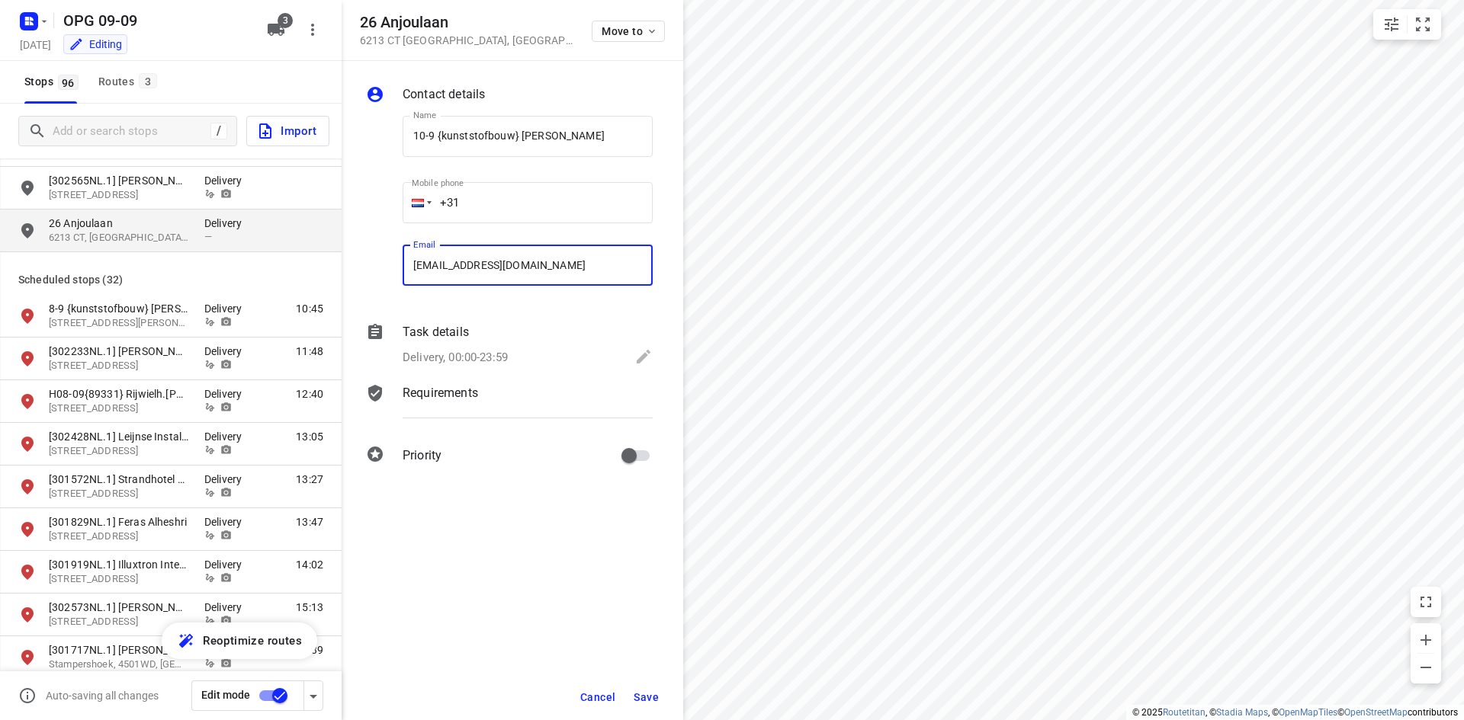
type input "[EMAIL_ADDRESS][DOMAIN_NAME]"
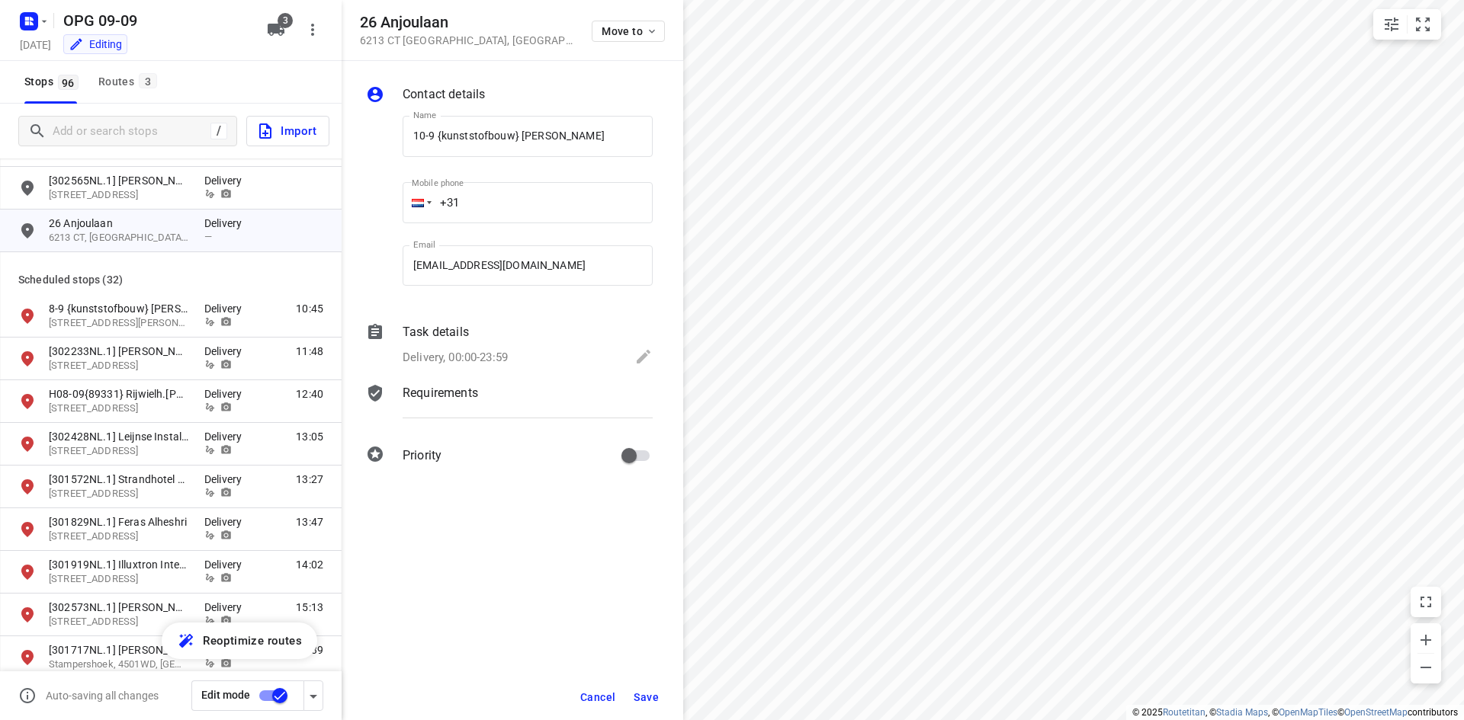
click at [521, 204] on input "+31" at bounding box center [528, 202] width 250 height 41
type input "[PHONE_NUMBER]"
click at [499, 348] on div "Delivery, 00:00-23:59" at bounding box center [528, 358] width 250 height 21
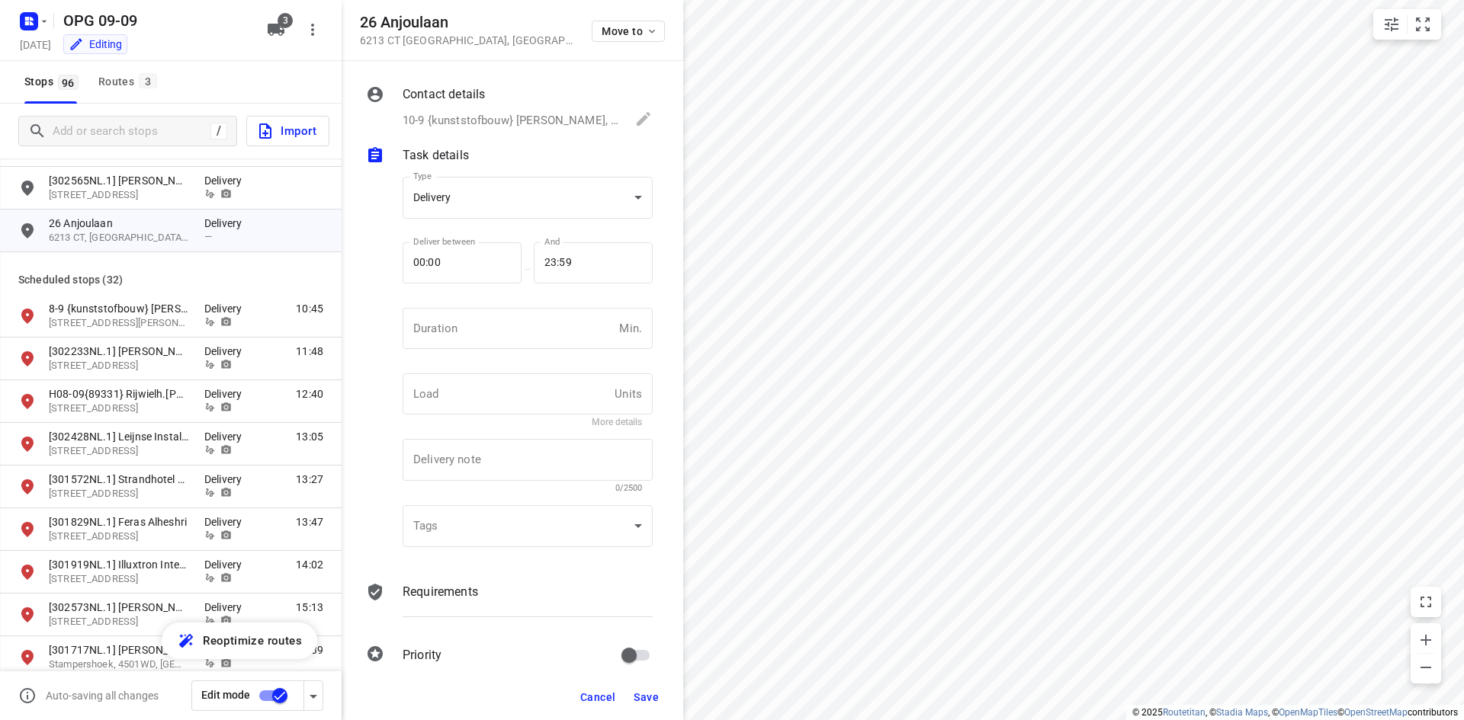
click at [496, 349] on div "Duration Min. Duration" at bounding box center [528, 334] width 250 height 53
click at [492, 333] on input "number" at bounding box center [508, 328] width 210 height 41
type input "10"
type input "1"
click at [447, 583] on p "Requirements" at bounding box center [440, 592] width 75 height 18
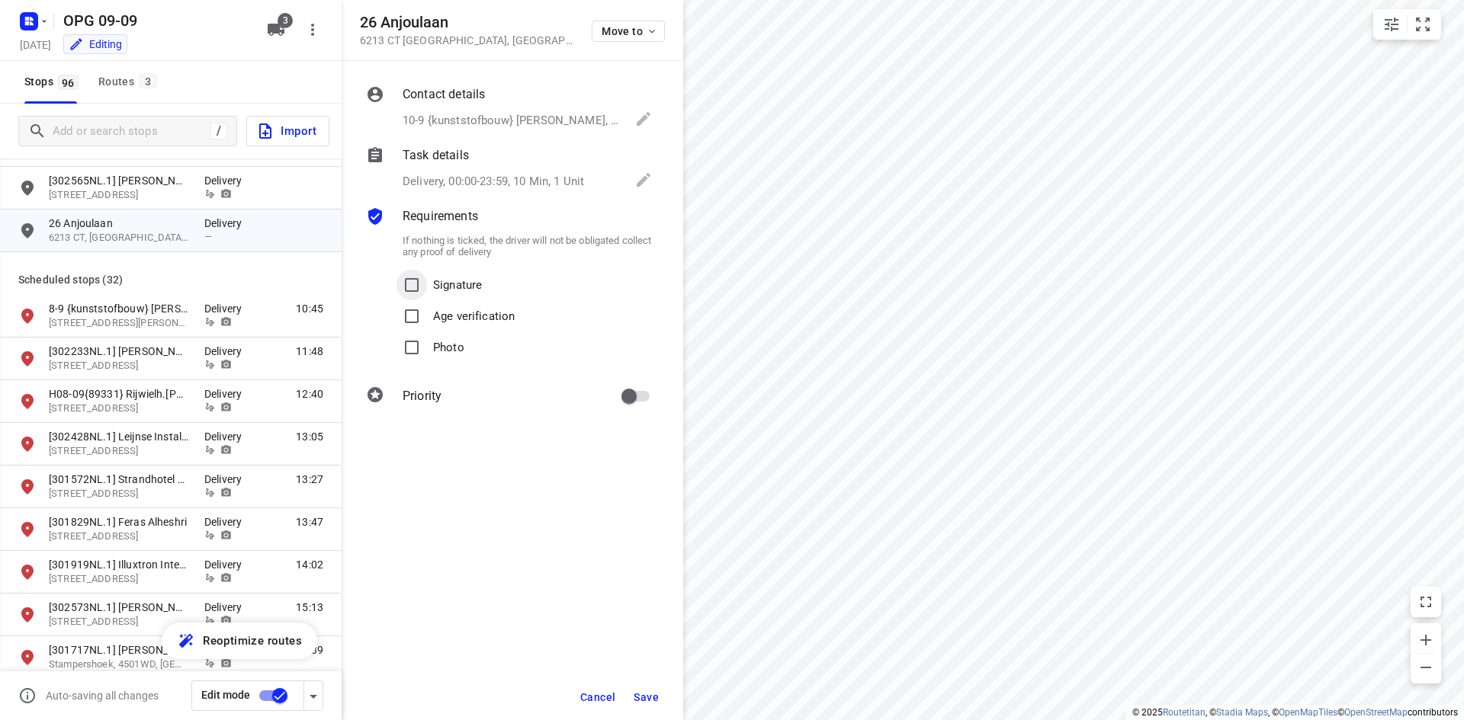
click at [422, 286] on input "Signature" at bounding box center [411, 285] width 30 height 30
checkbox input "true"
click at [407, 343] on input "Photo" at bounding box center [411, 347] width 30 height 30
checkbox input "true"
click at [631, 393] on input "primary checkbox" at bounding box center [628, 396] width 87 height 29
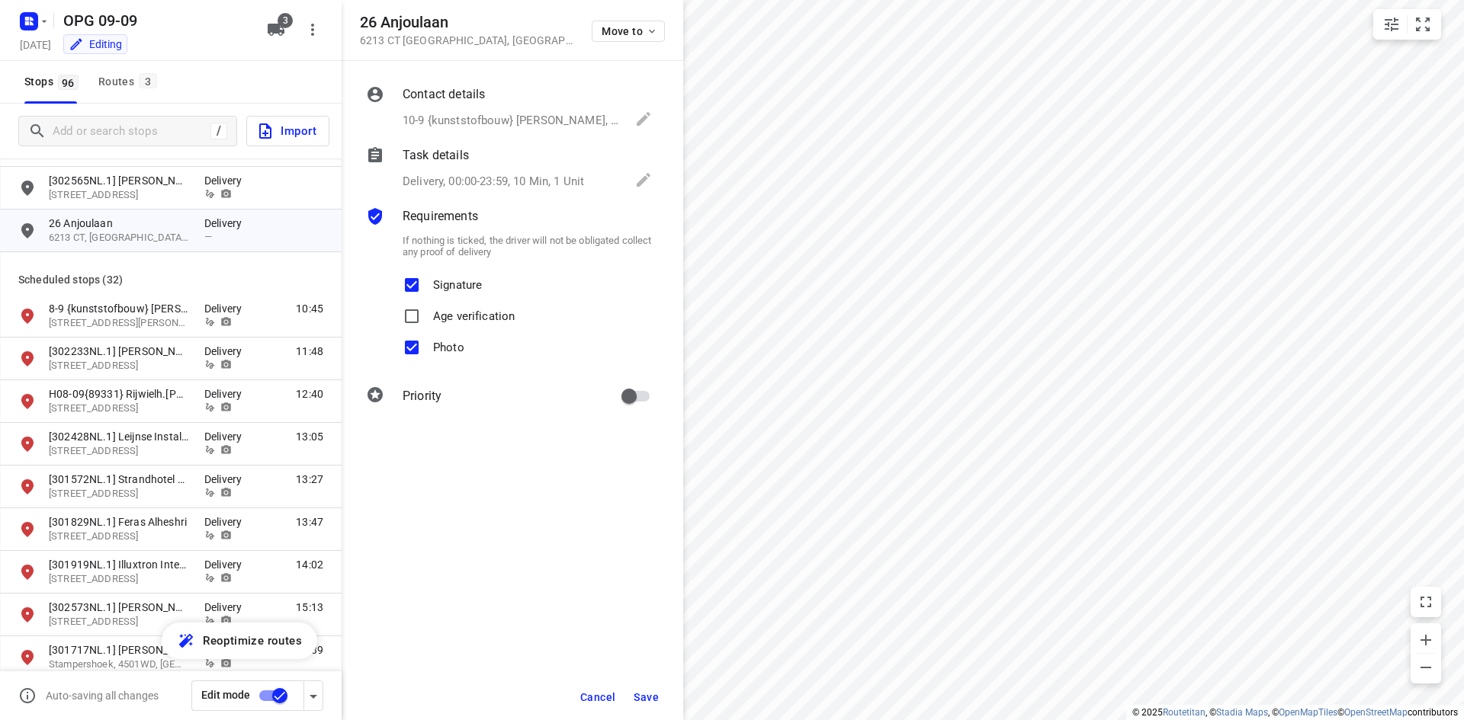
checkbox input "true"
click at [634, 690] on button "Save" at bounding box center [645, 697] width 37 height 27
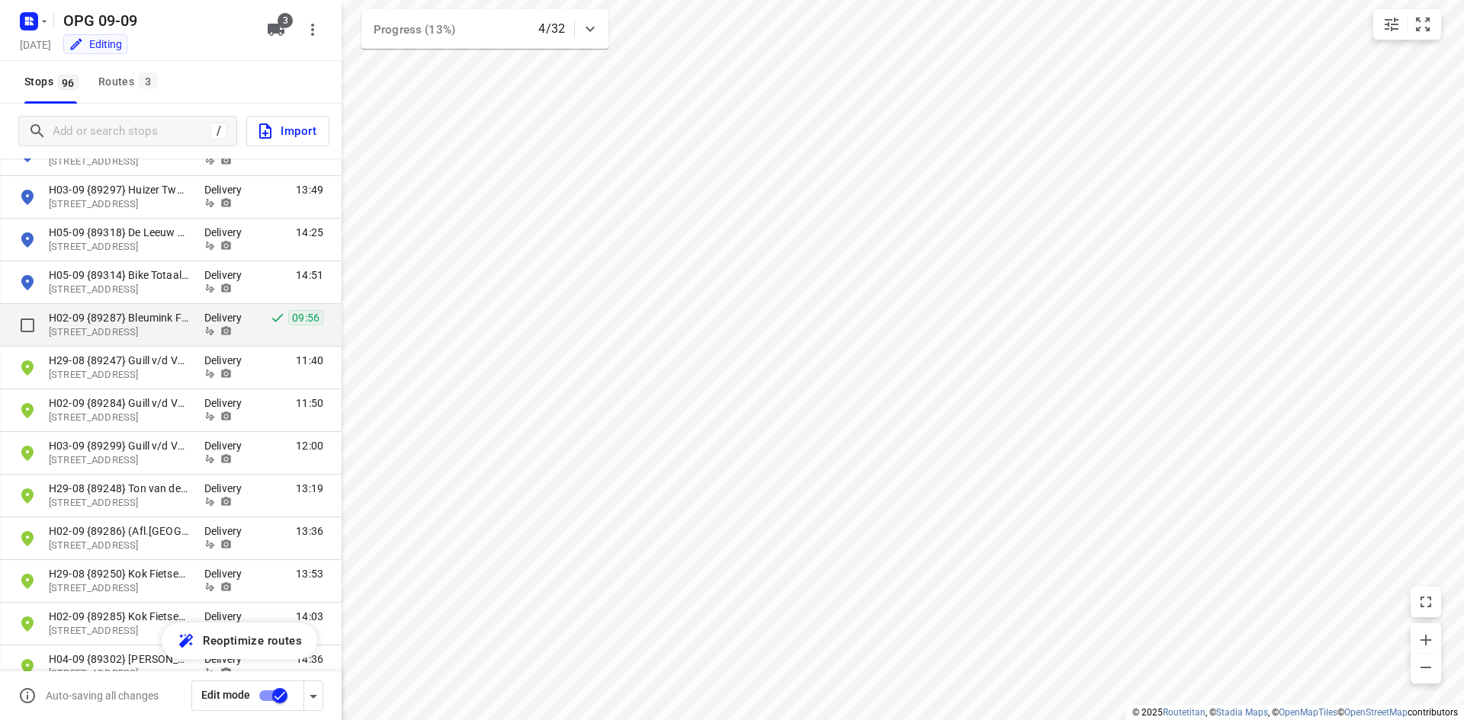
scroll to position [3504, 0]
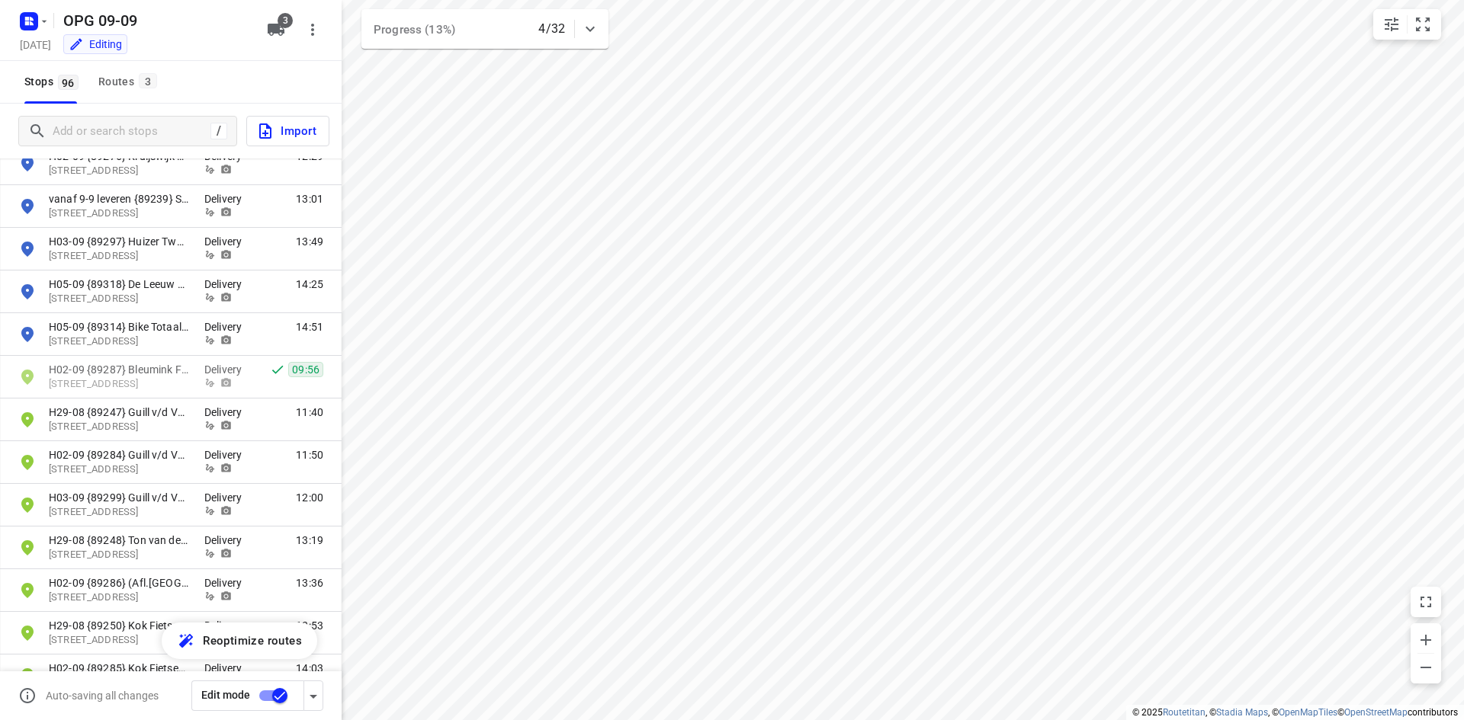
click at [124, 57] on div "OPG 09-09 [DATE] Editing 3" at bounding box center [171, 30] width 342 height 61
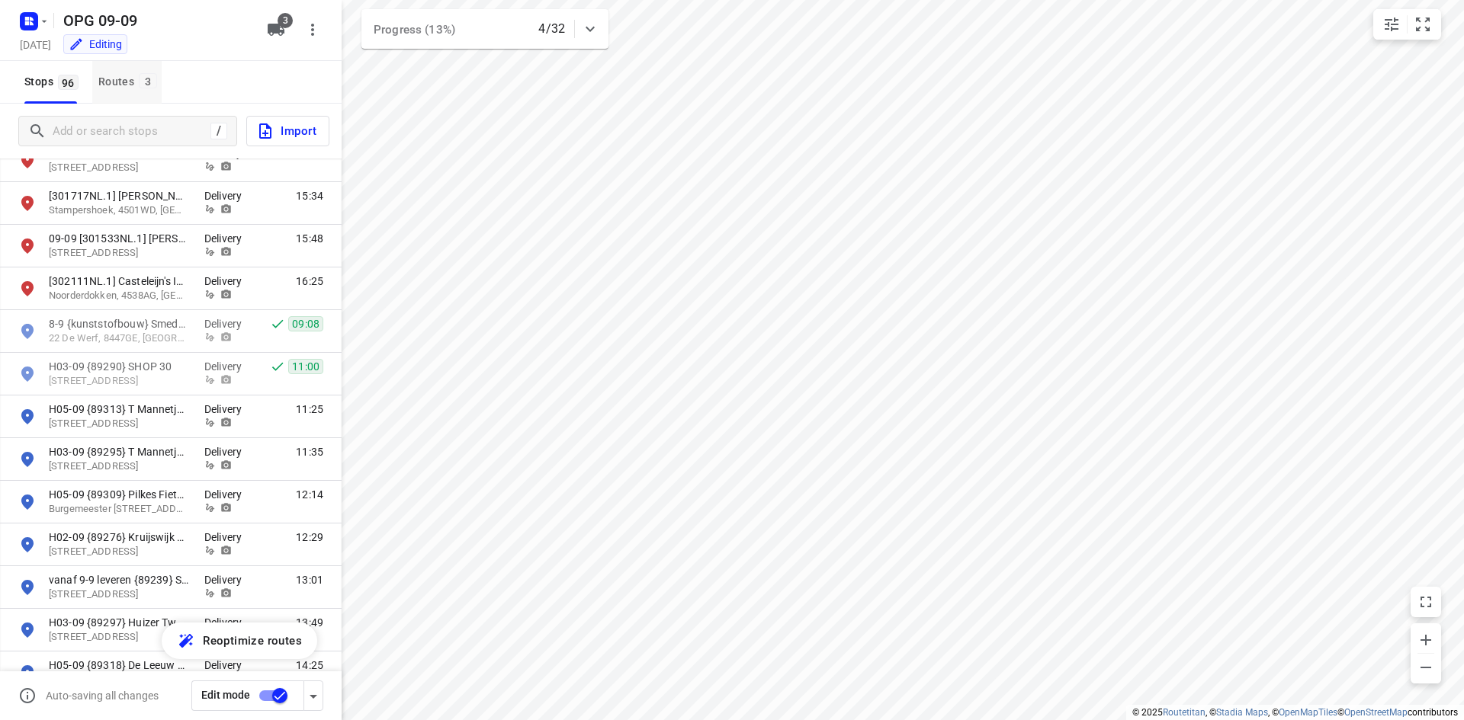
click at [130, 79] on div "Routes 3" at bounding box center [129, 81] width 63 height 19
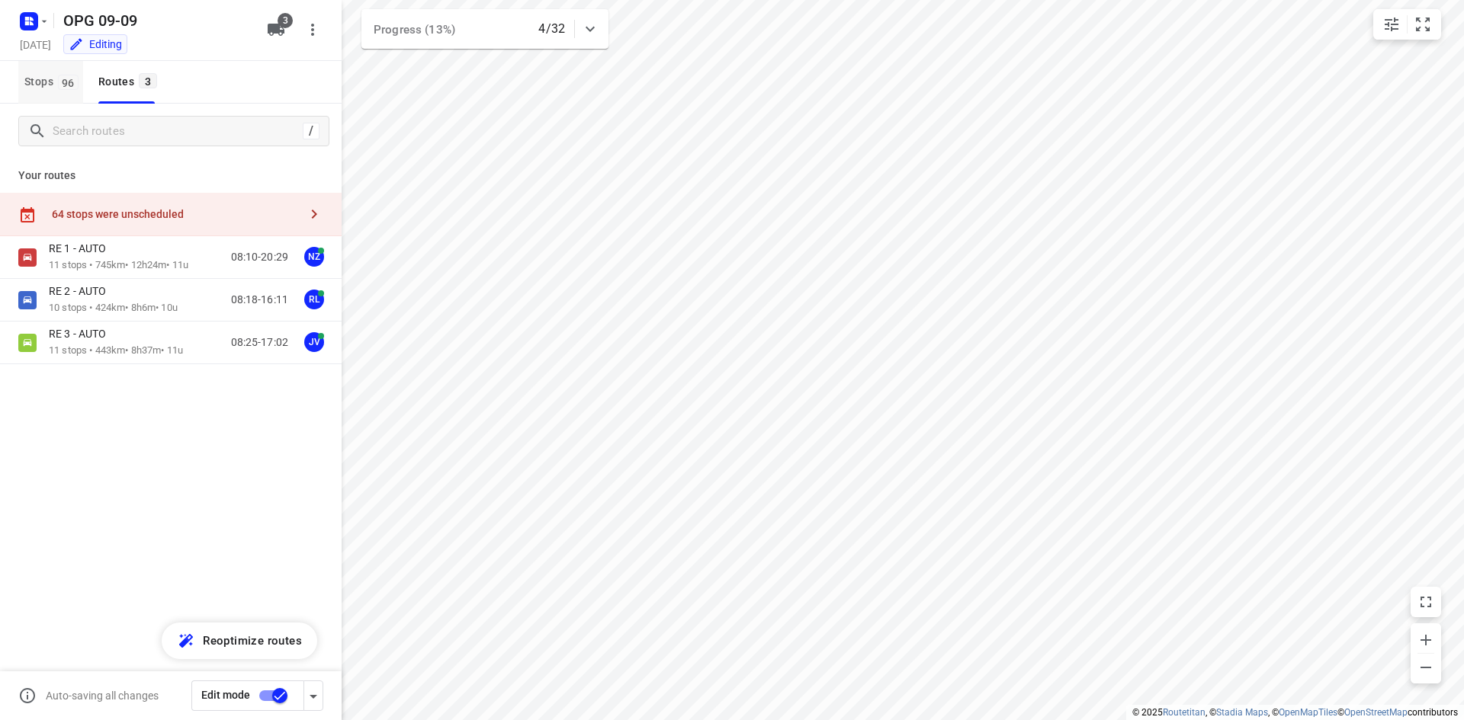
click at [63, 87] on span "96" at bounding box center [68, 82] width 21 height 15
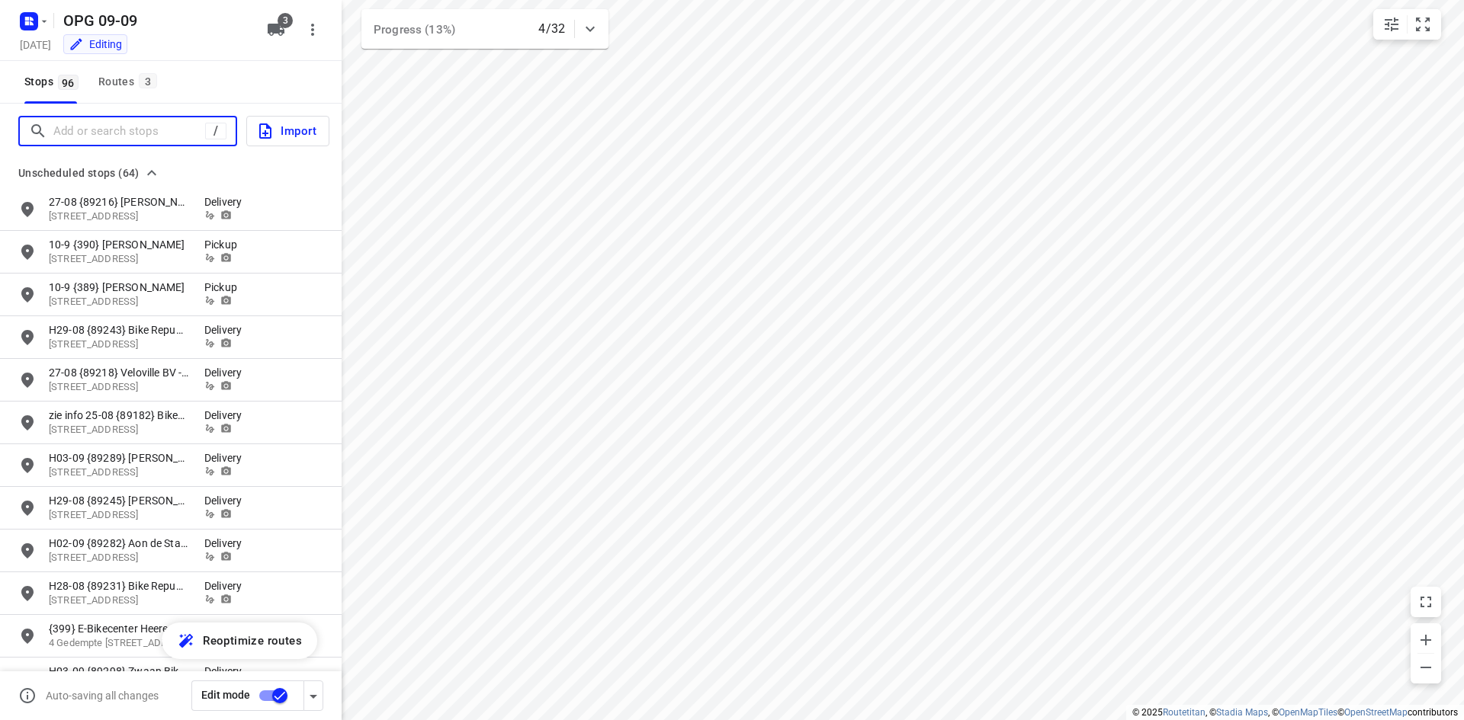
click at [85, 120] on input "Add or search stops" at bounding box center [129, 132] width 152 height 24
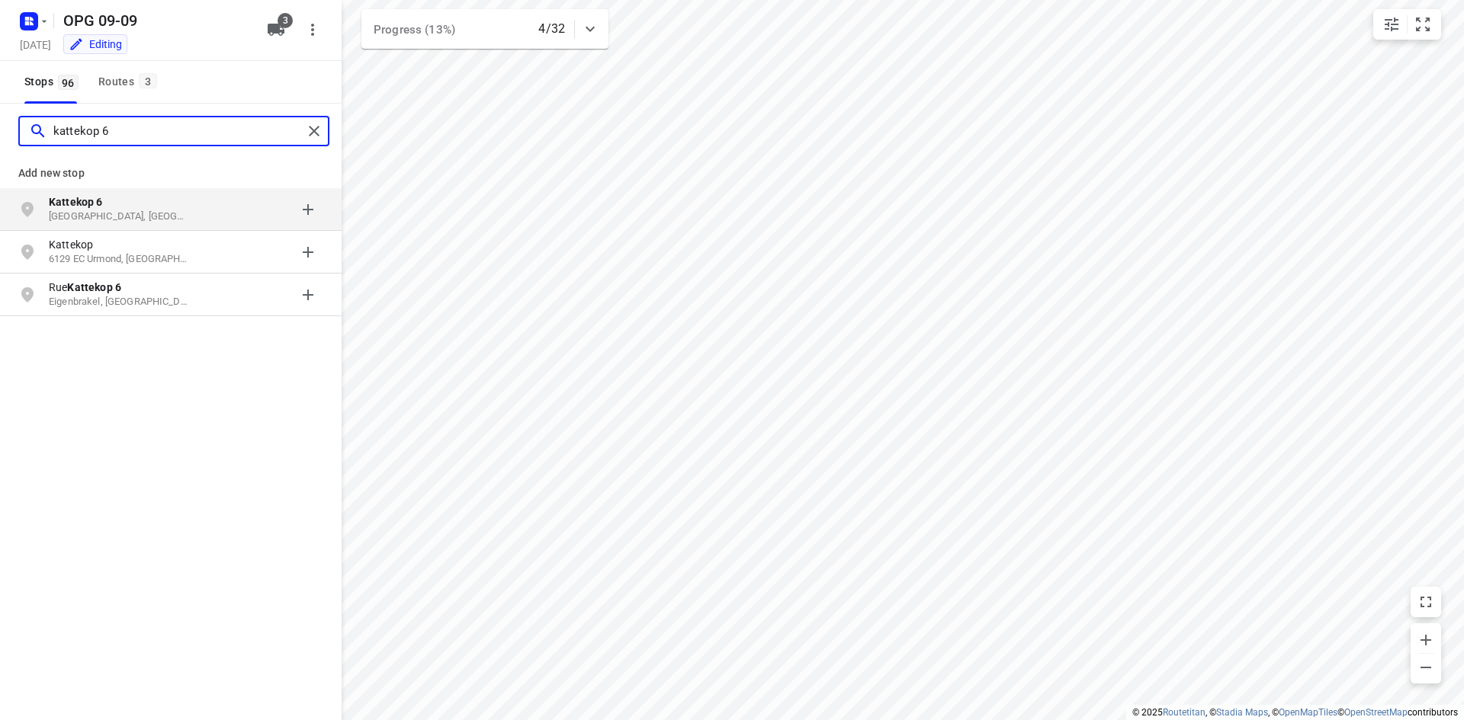
type input "kattekop 6"
click at [96, 200] on b "Kattekop 6" at bounding box center [76, 202] width 54 height 12
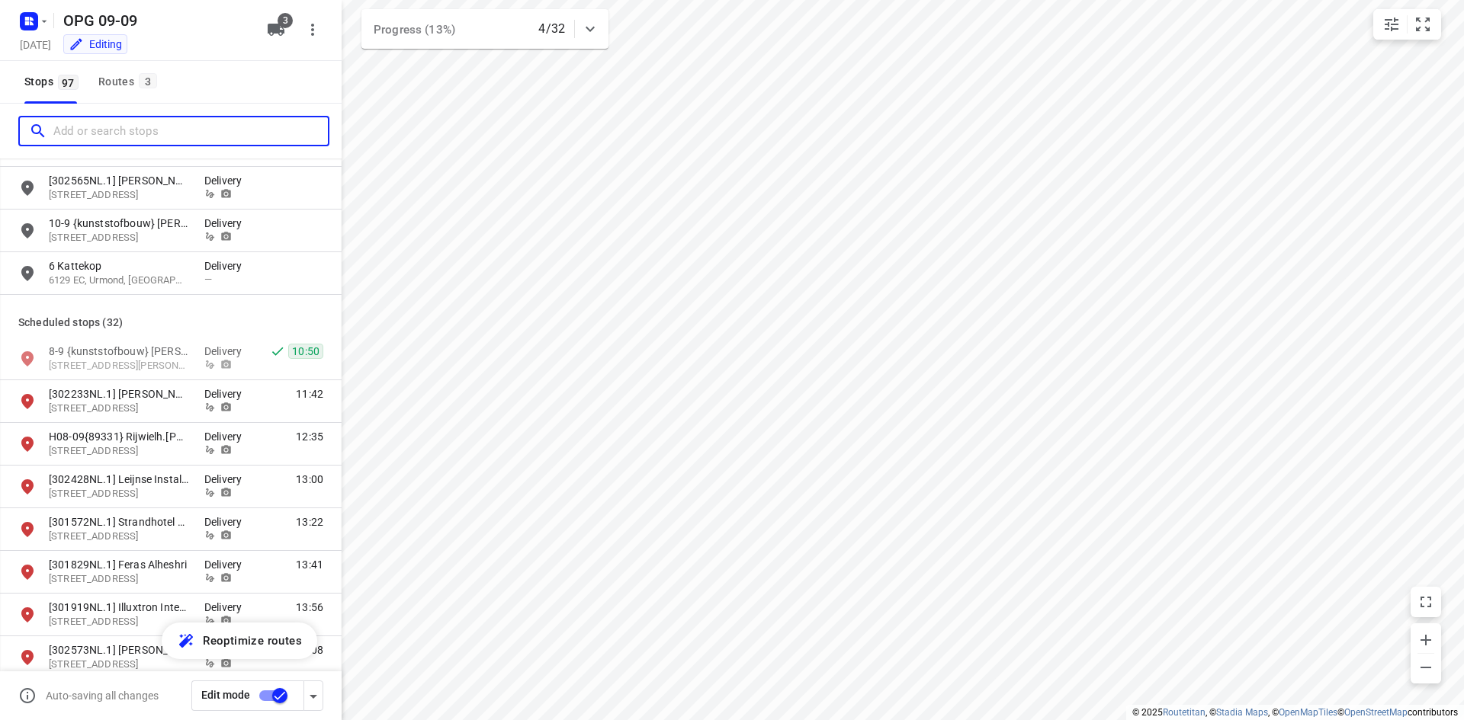
scroll to position [2363, 0]
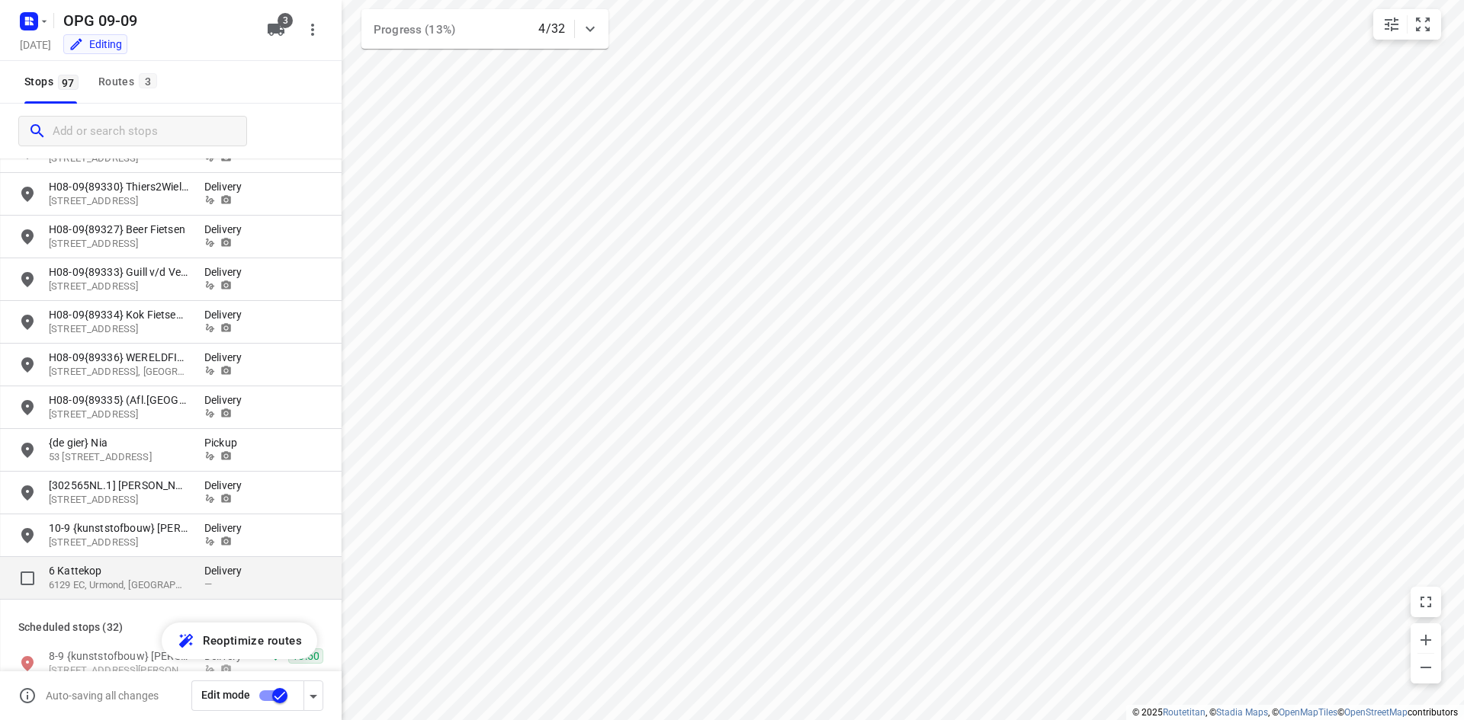
click at [242, 576] on p "Delivery" at bounding box center [227, 570] width 46 height 15
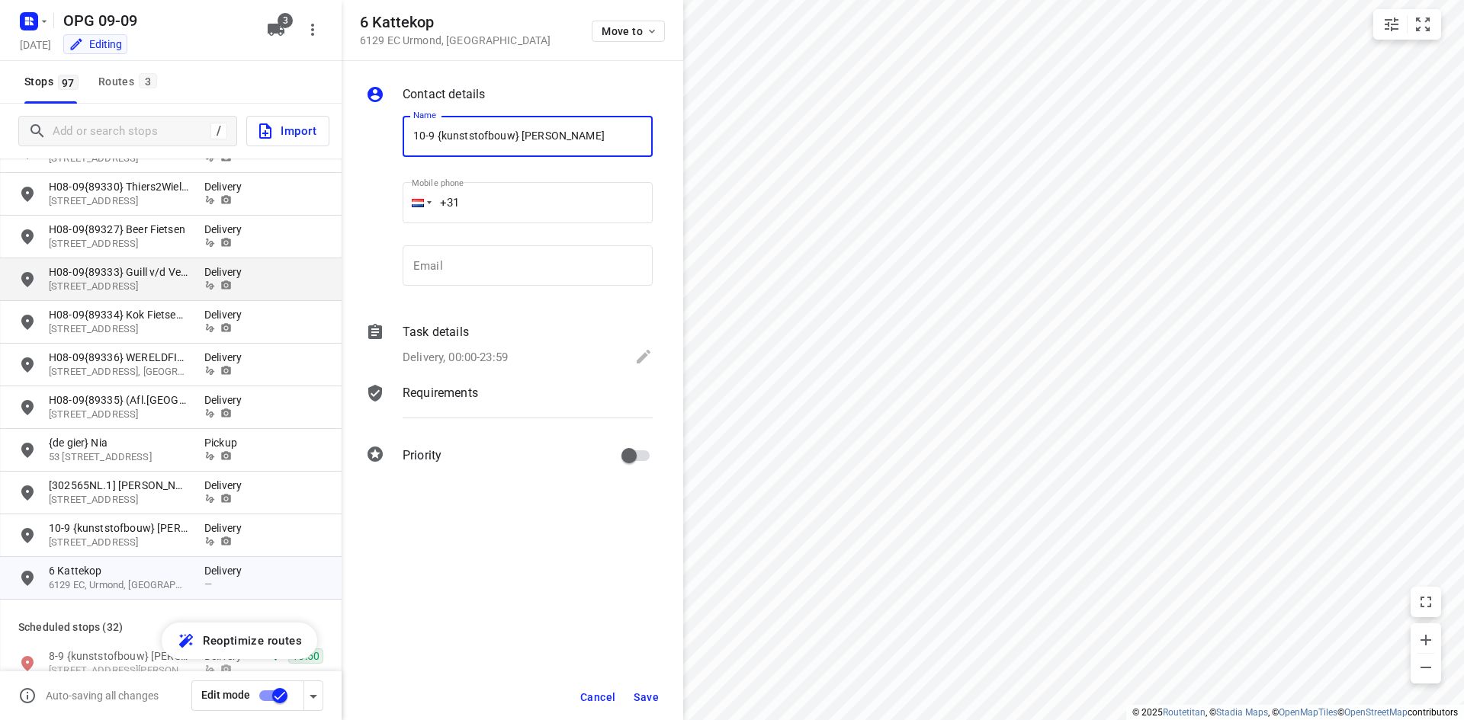
type input "10-9 {kunststofbouw} [PERSON_NAME]"
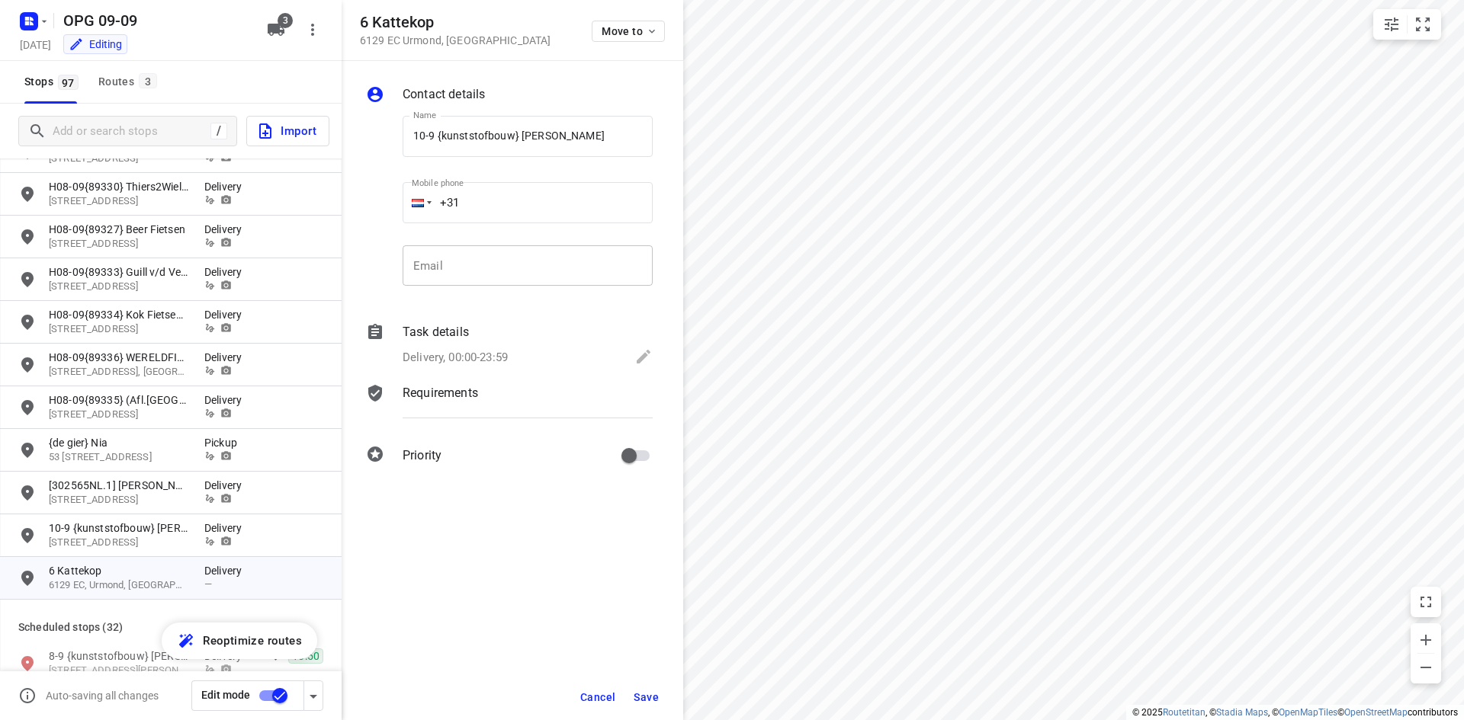
click at [432, 263] on input "email" at bounding box center [528, 265] width 250 height 41
paste input "[EMAIL_ADDRESS][DOMAIN_NAME]"
type input "[EMAIL_ADDRESS][DOMAIN_NAME]"
click at [563, 204] on input "+31" at bounding box center [528, 202] width 250 height 41
type input "[PHONE_NUMBER]"
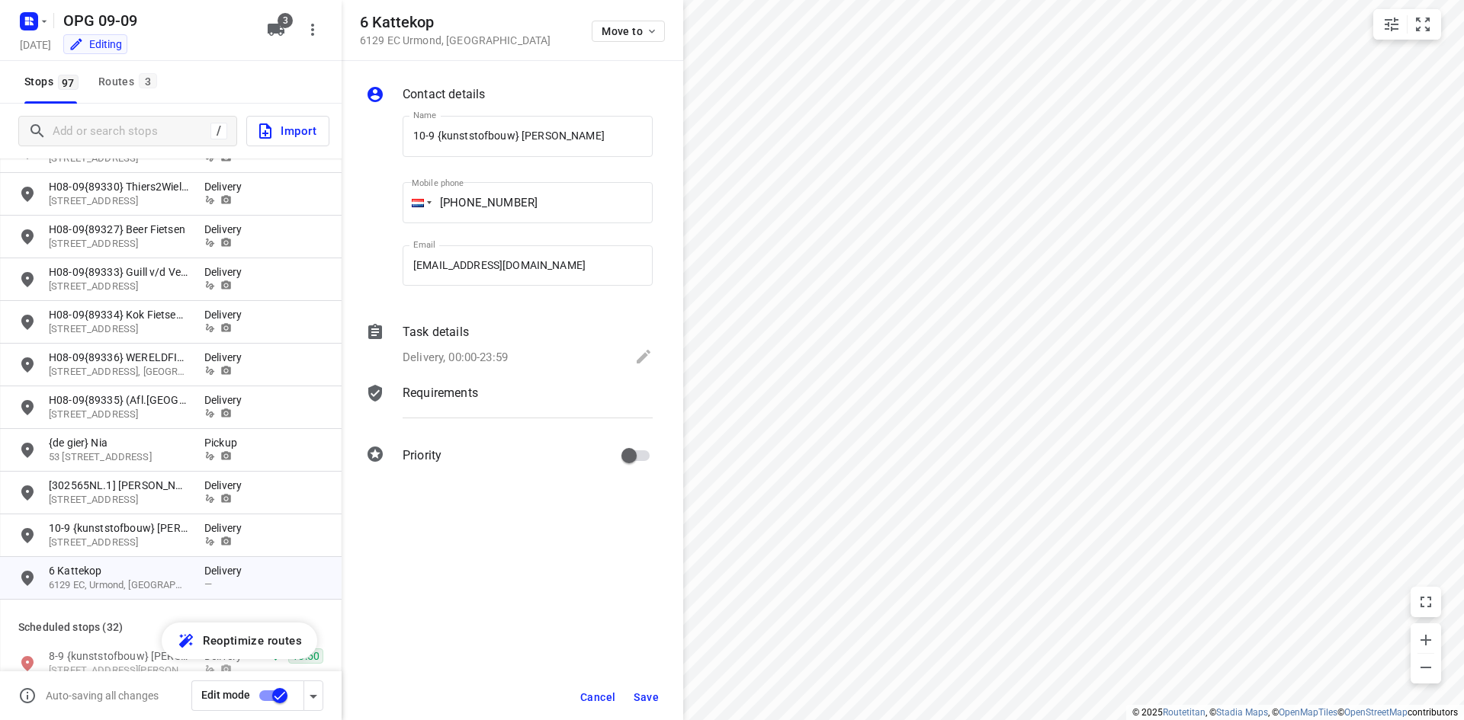
click at [570, 360] on div "Delivery, 00:00-23:59" at bounding box center [528, 358] width 250 height 21
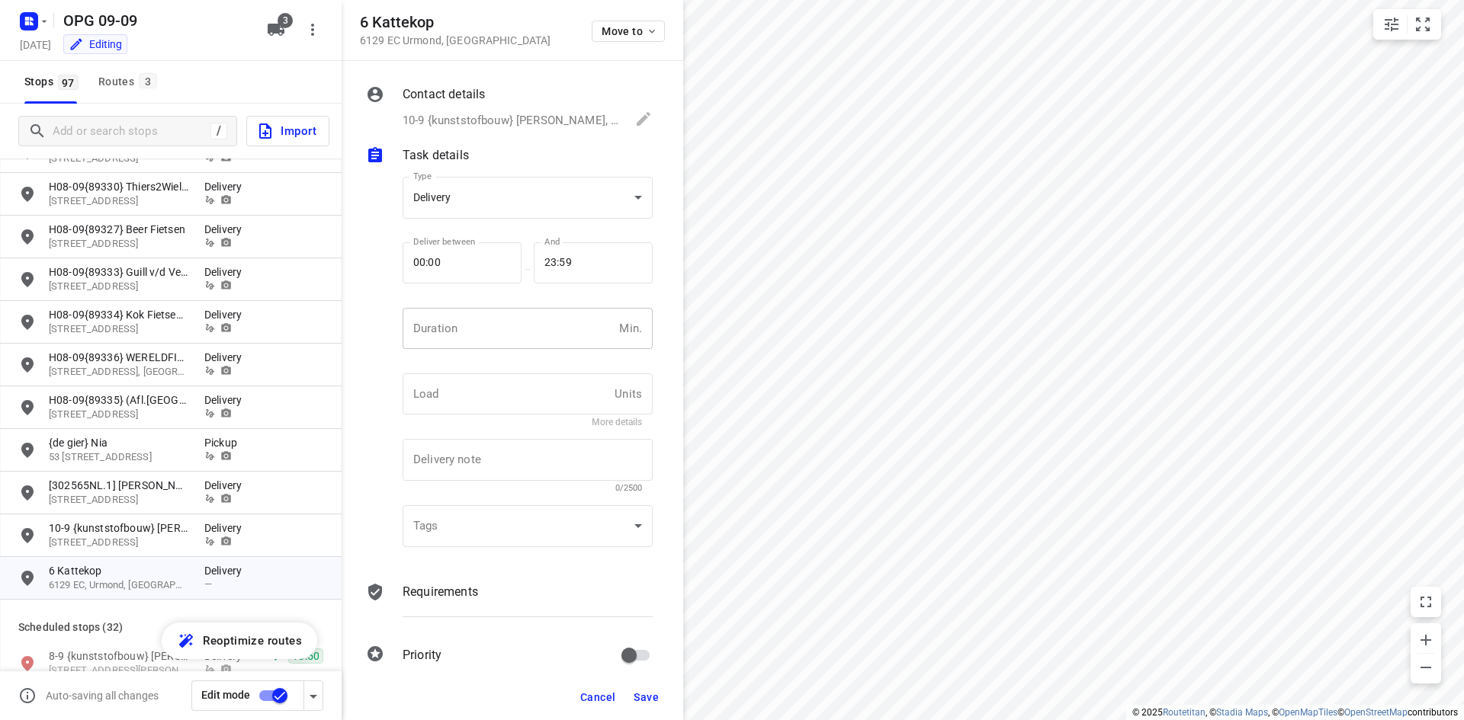
click at [521, 319] on input "number" at bounding box center [508, 328] width 210 height 41
type input "10"
type input "1"
click at [467, 603] on div "Requirements" at bounding box center [527, 606] width 256 height 52
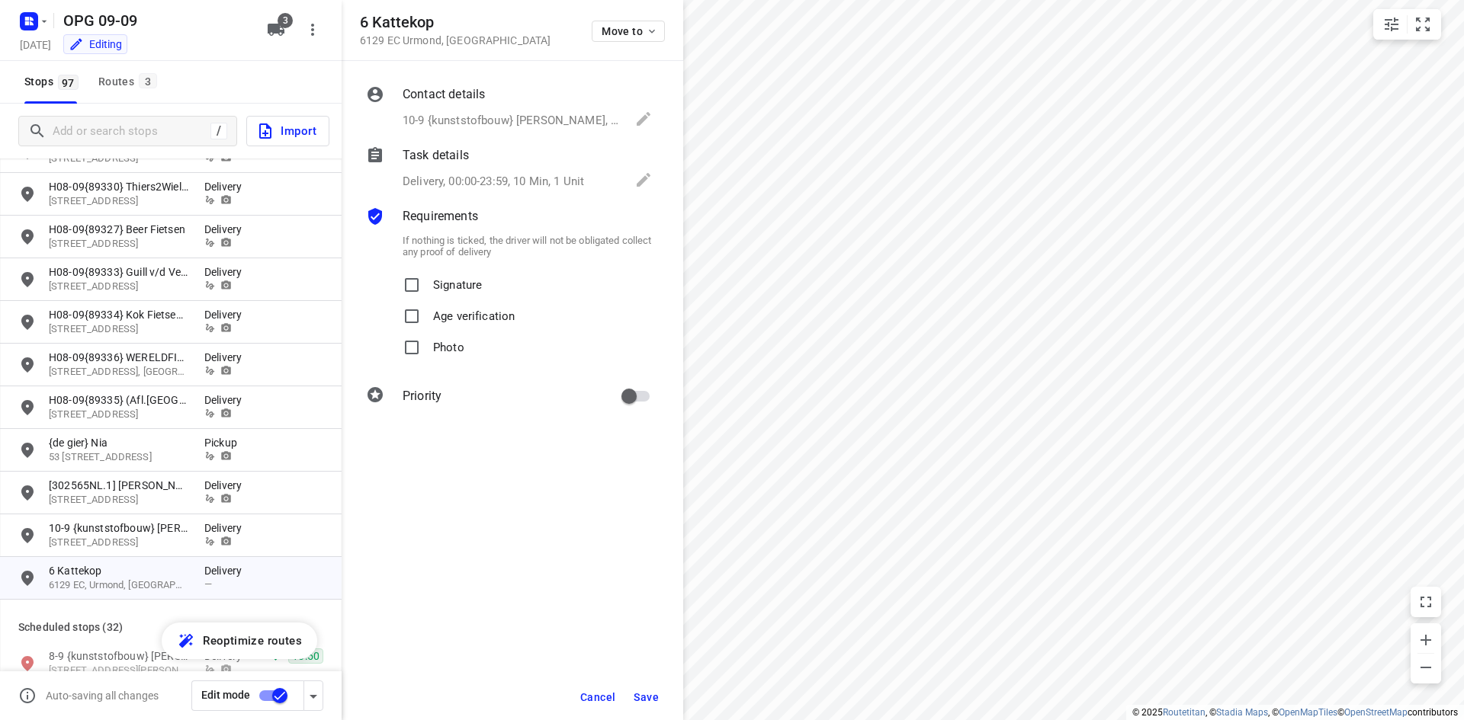
click at [455, 271] on p "Signature" at bounding box center [457, 281] width 49 height 22
click at [427, 271] on input "Signature" at bounding box center [411, 285] width 30 height 30
checkbox input "true"
click at [434, 359] on span "Photo" at bounding box center [448, 347] width 31 height 31
click at [427, 359] on input "Photo" at bounding box center [411, 347] width 30 height 30
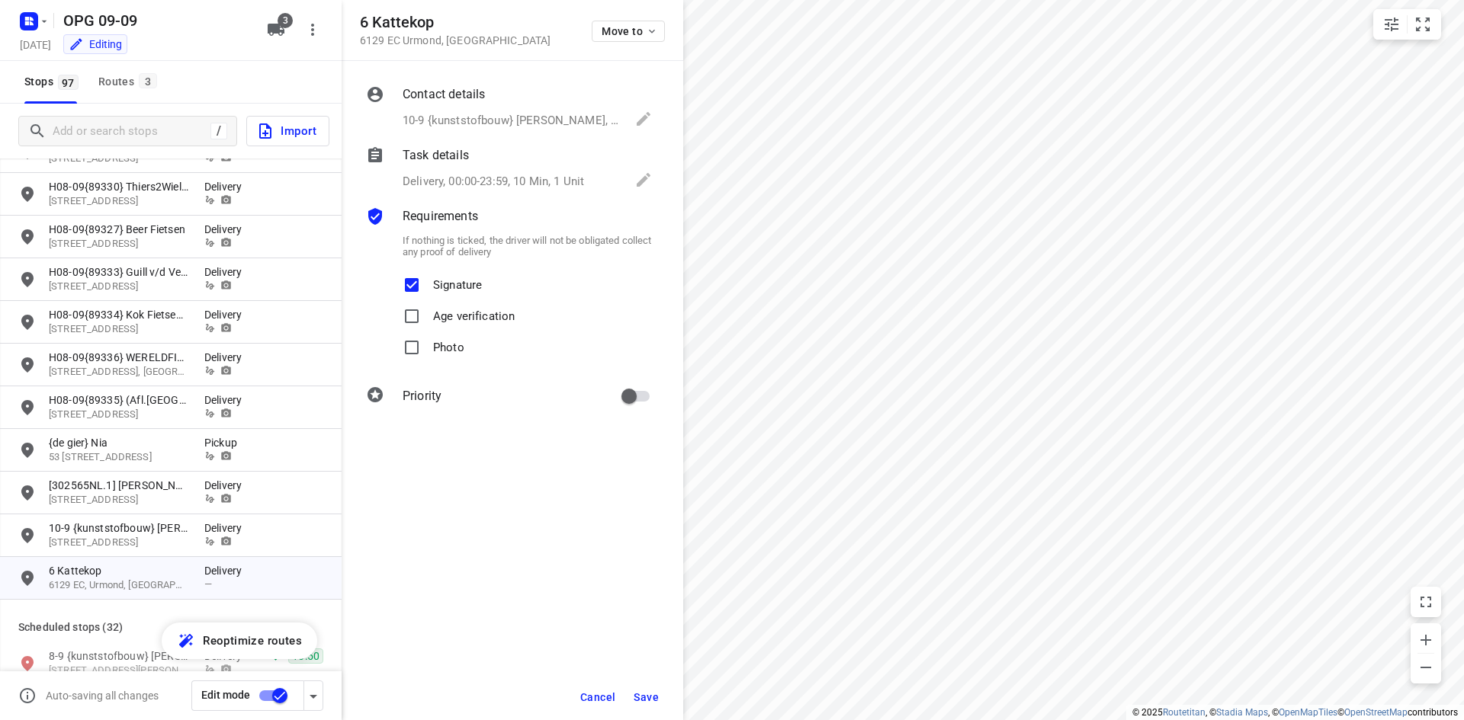
checkbox input "true"
click at [621, 395] on input "primary checkbox" at bounding box center [628, 396] width 87 height 29
checkbox input "true"
click at [658, 700] on span "Save" at bounding box center [646, 697] width 25 height 12
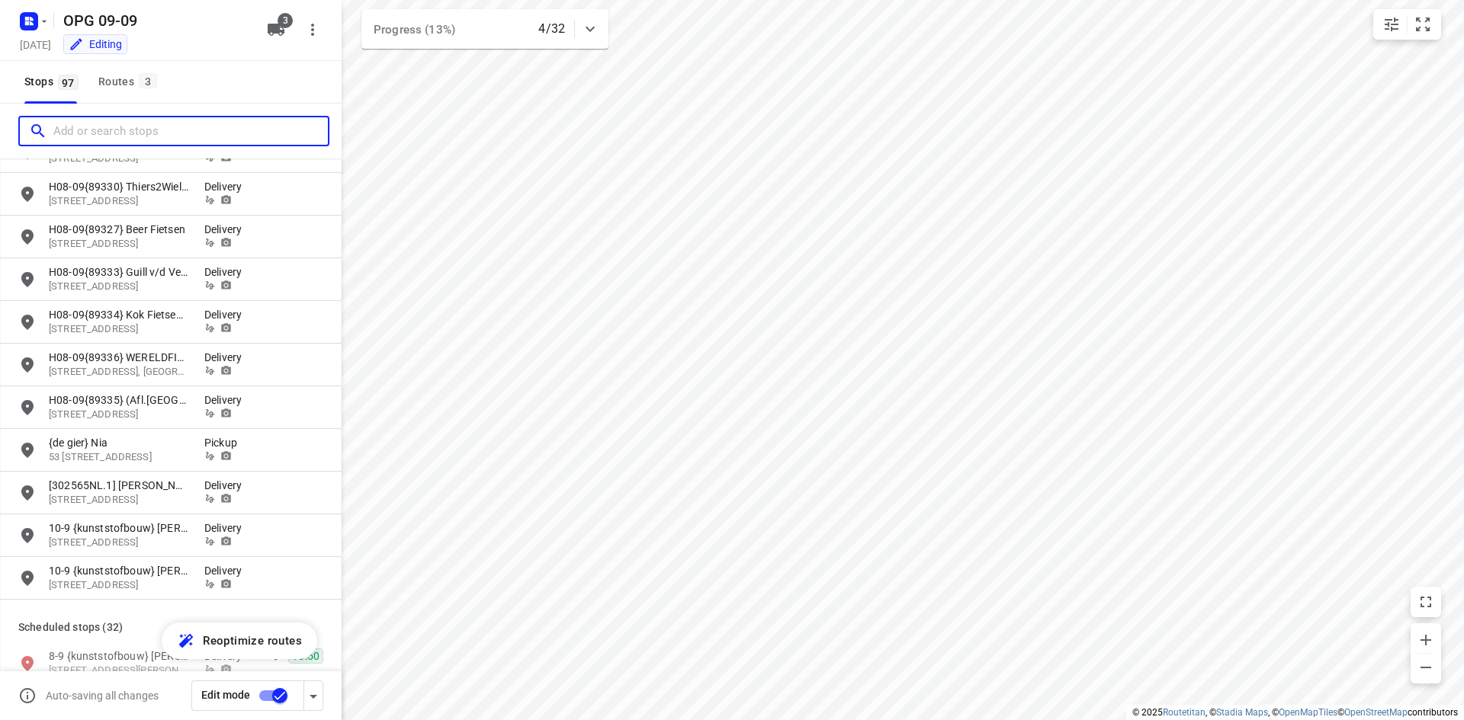
click at [105, 129] on input "Add or search stops" at bounding box center [190, 132] width 274 height 24
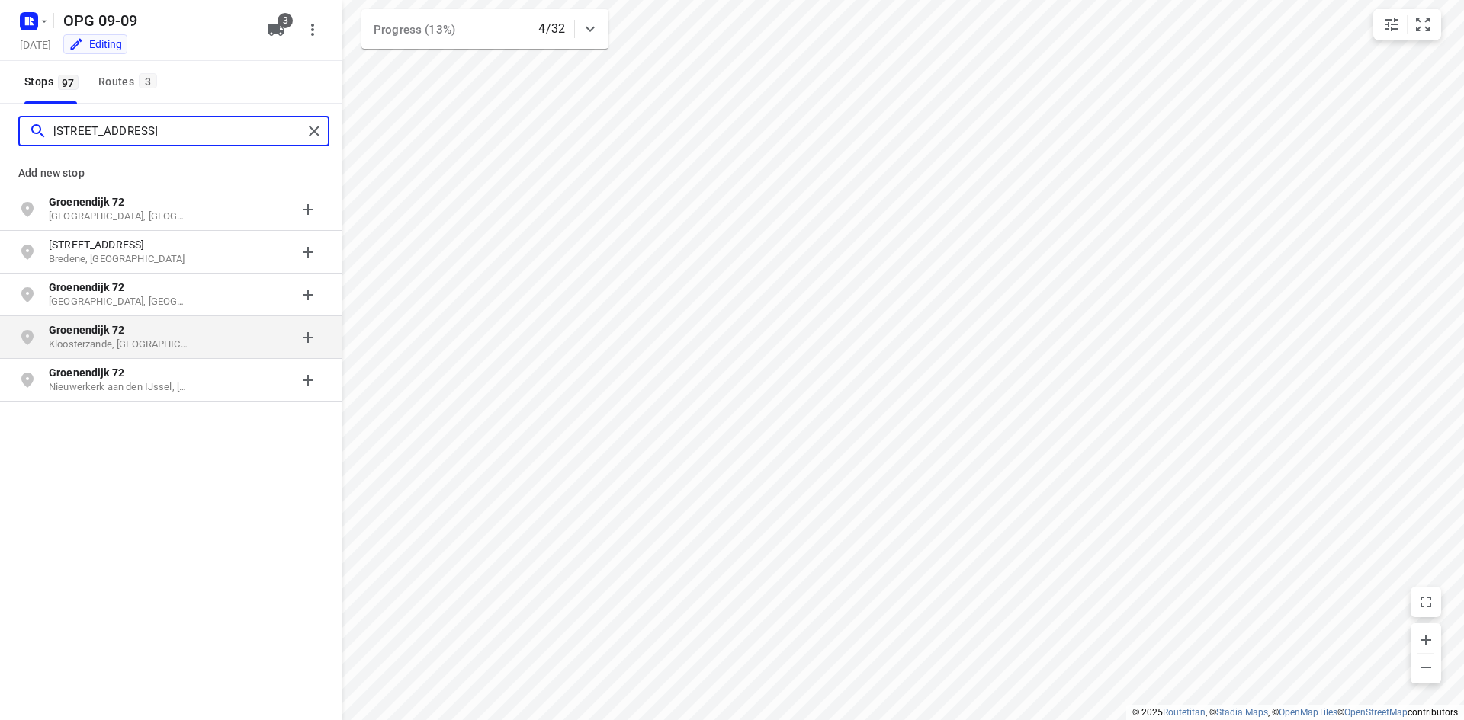
type input "[STREET_ADDRESS]"
click at [143, 332] on p "Groenendijk 72" at bounding box center [119, 329] width 140 height 15
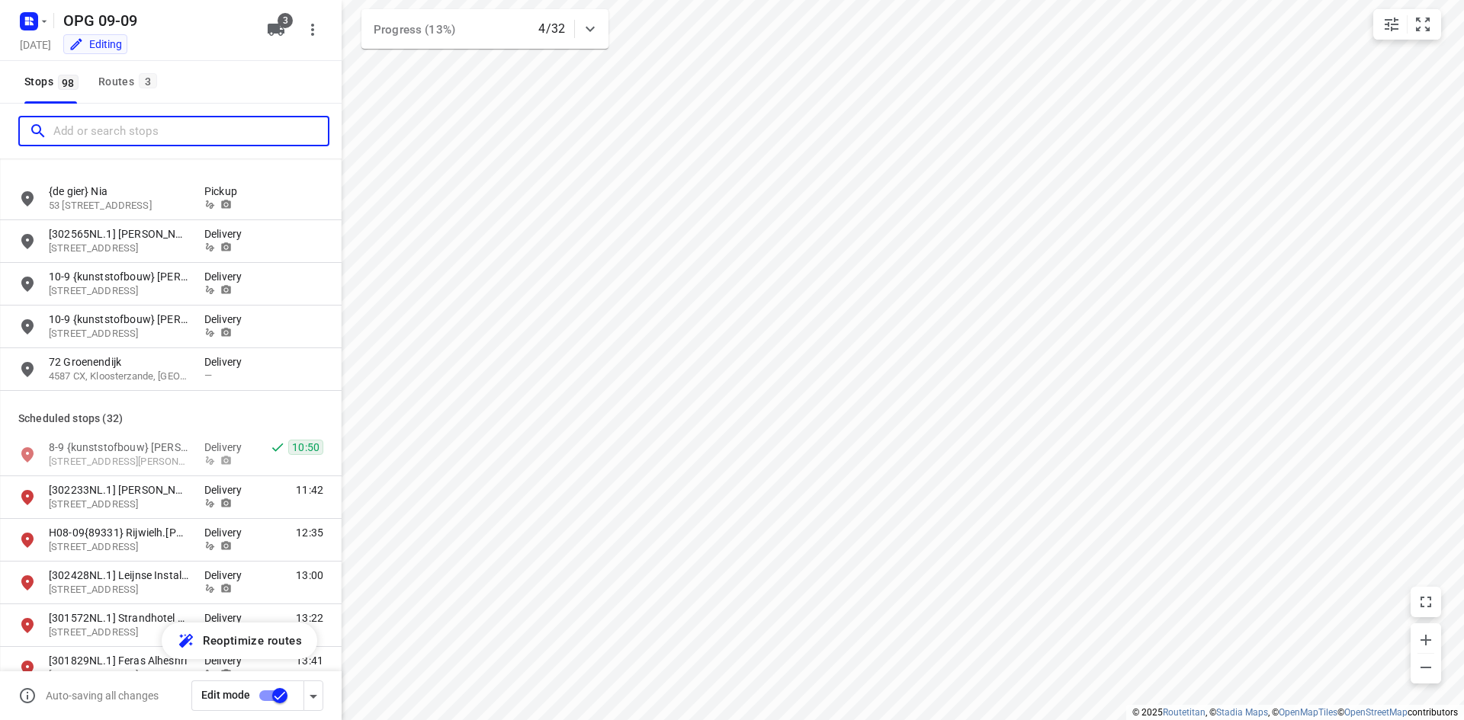
scroll to position [2744, 0]
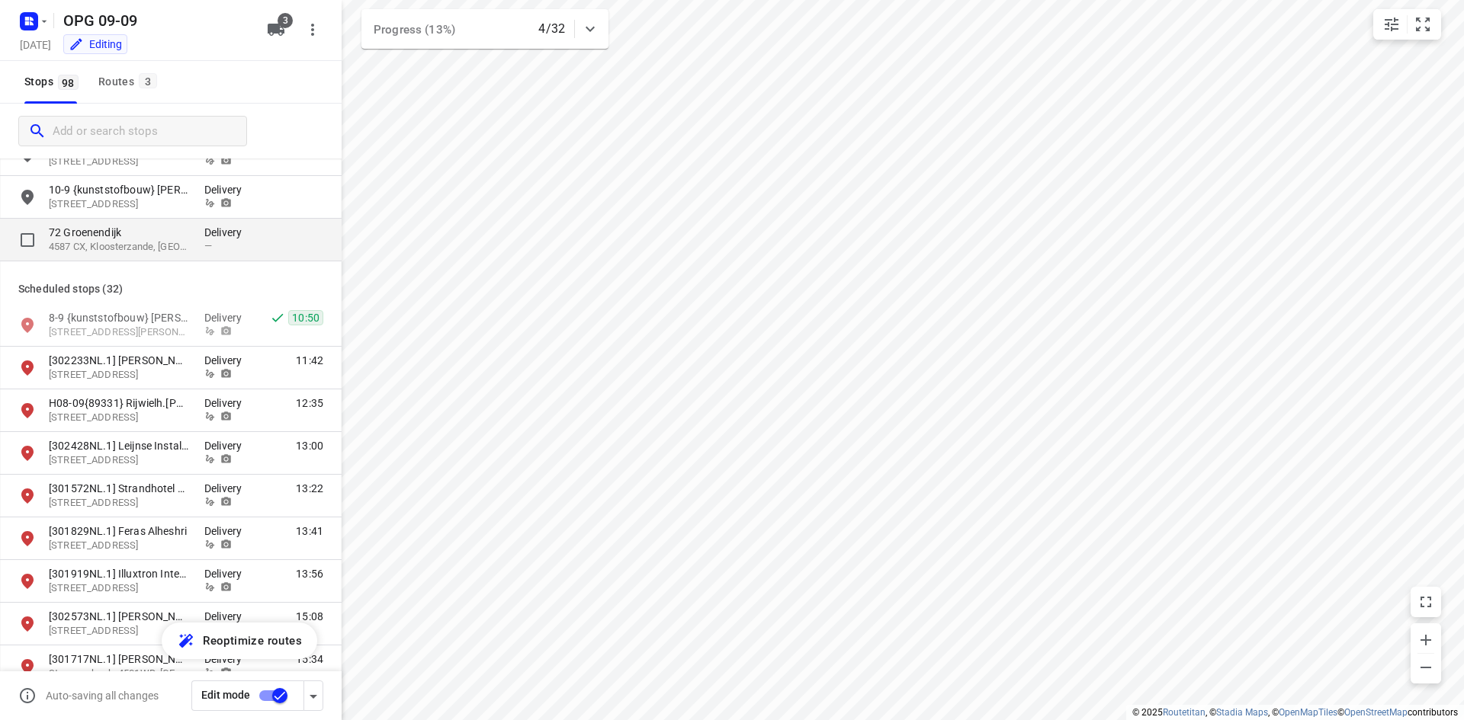
click at [190, 248] on div "[STREET_ADDRESS]" at bounding box center [127, 240] width 156 height 30
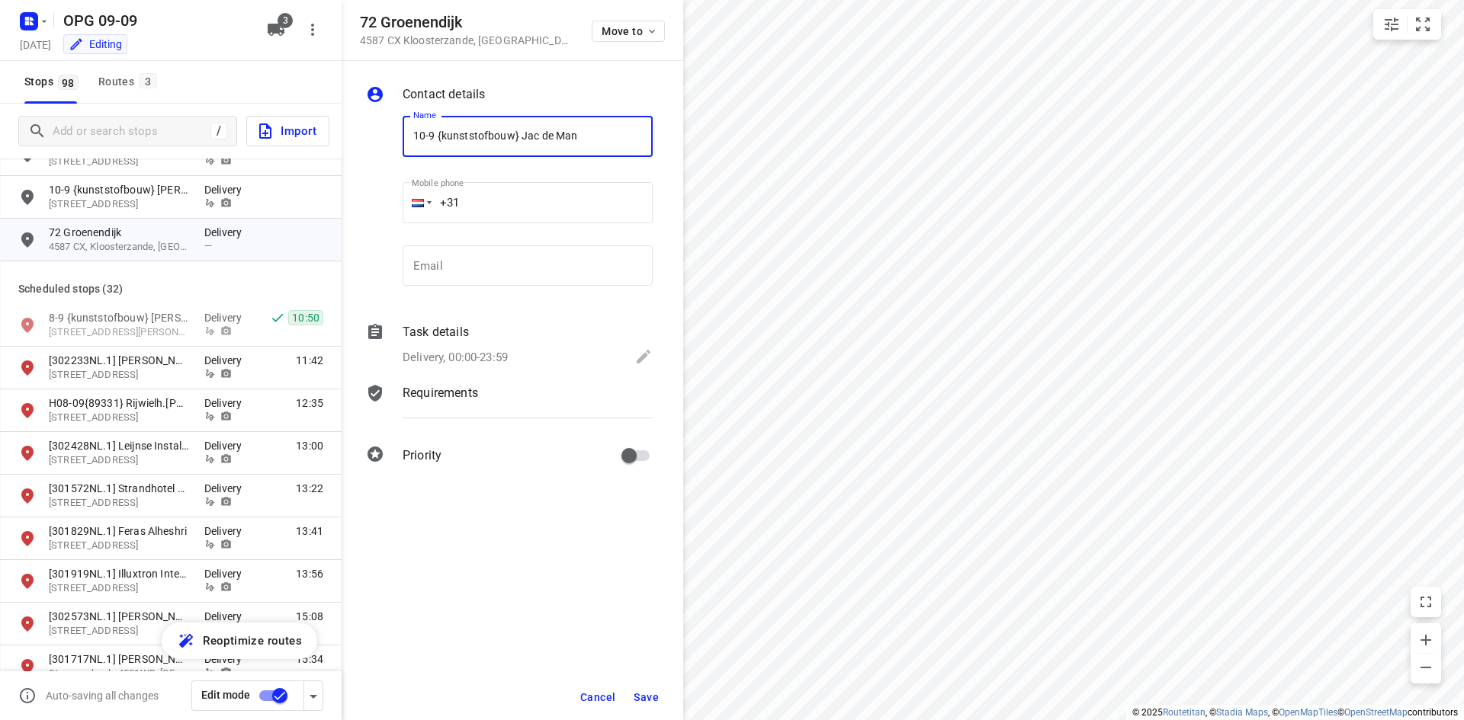
type input "10-9 {kunststofbouw} Jac de Man"
click at [480, 280] on input "email" at bounding box center [528, 265] width 250 height 41
paste input "tel"
type input "+31"
drag, startPoint x: 437, startPoint y: 265, endPoint x: 419, endPoint y: 267, distance: 17.6
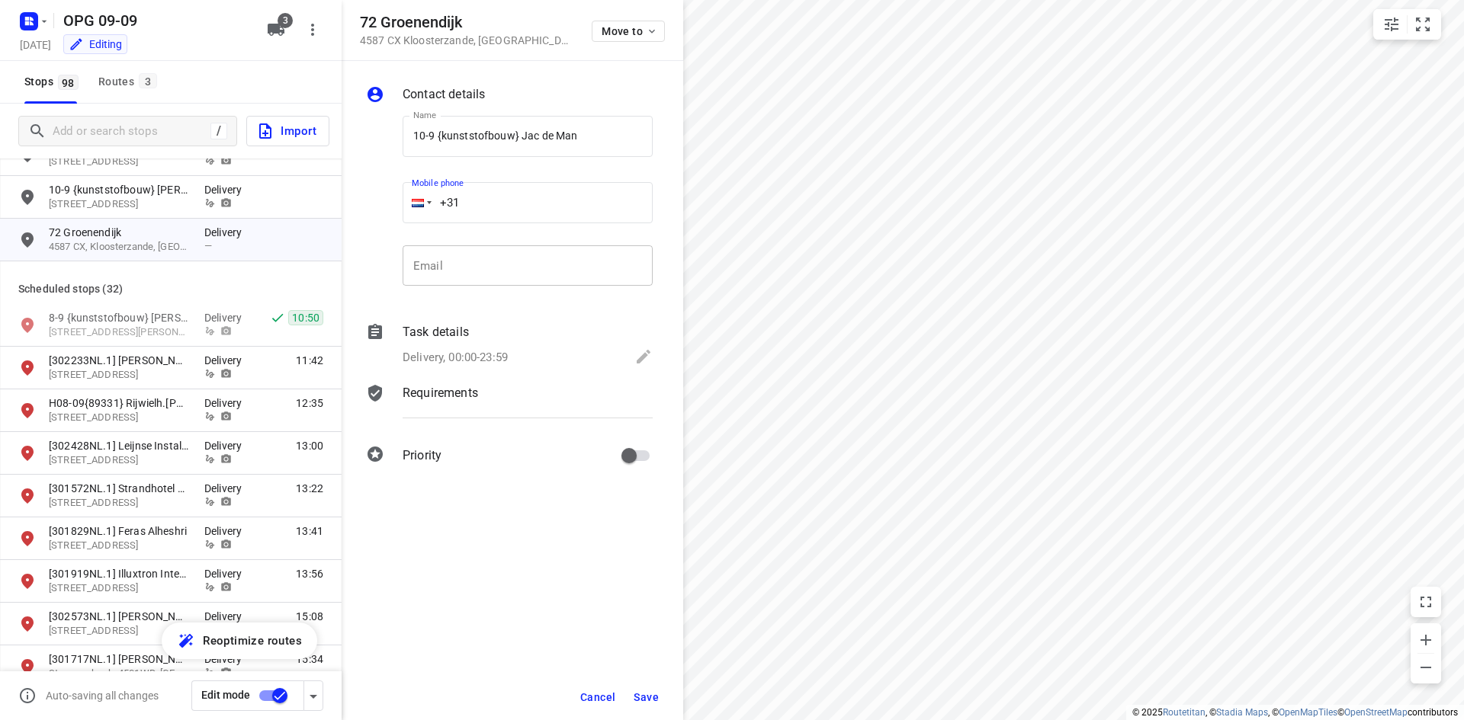
click at [437, 265] on input "email" at bounding box center [528, 265] width 250 height 41
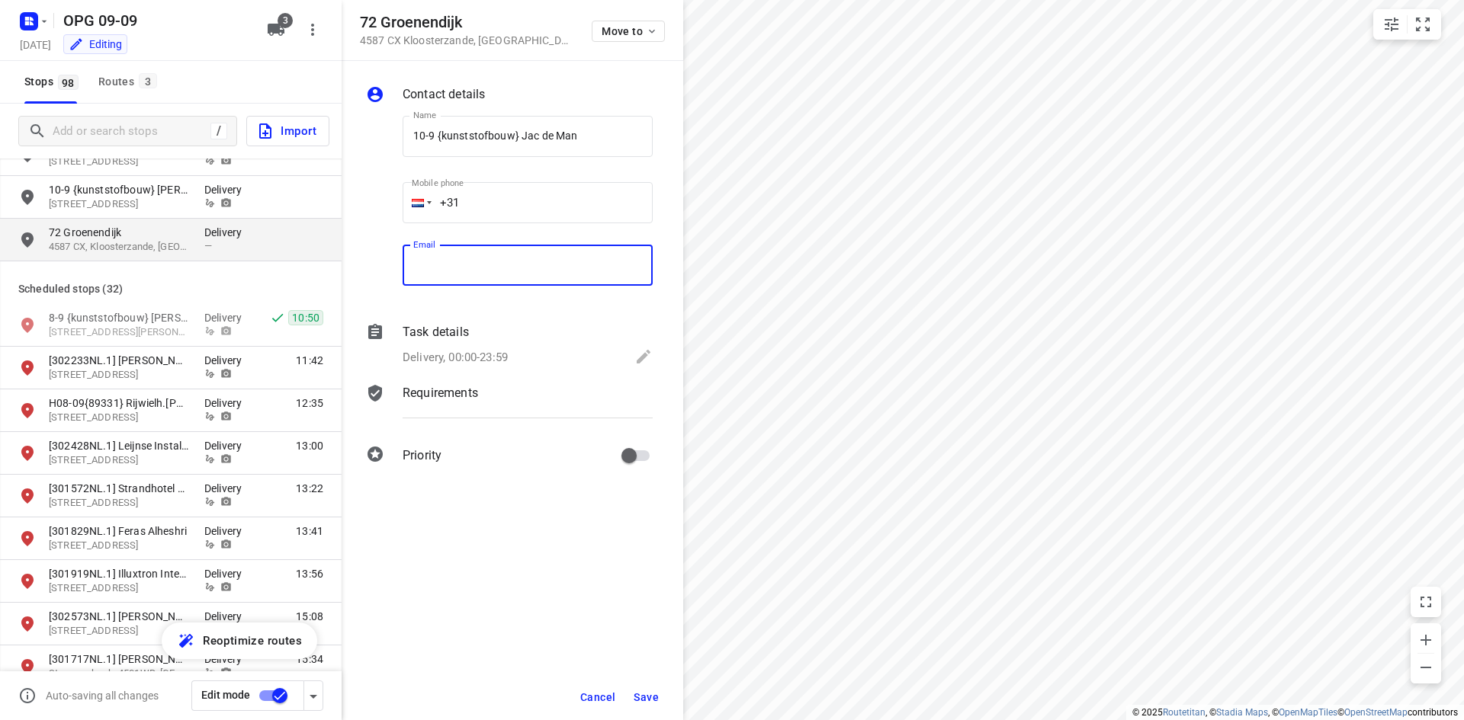
paste input "[EMAIL_ADDRESS][DOMAIN_NAME]"
type input "[EMAIL_ADDRESS][DOMAIN_NAME]"
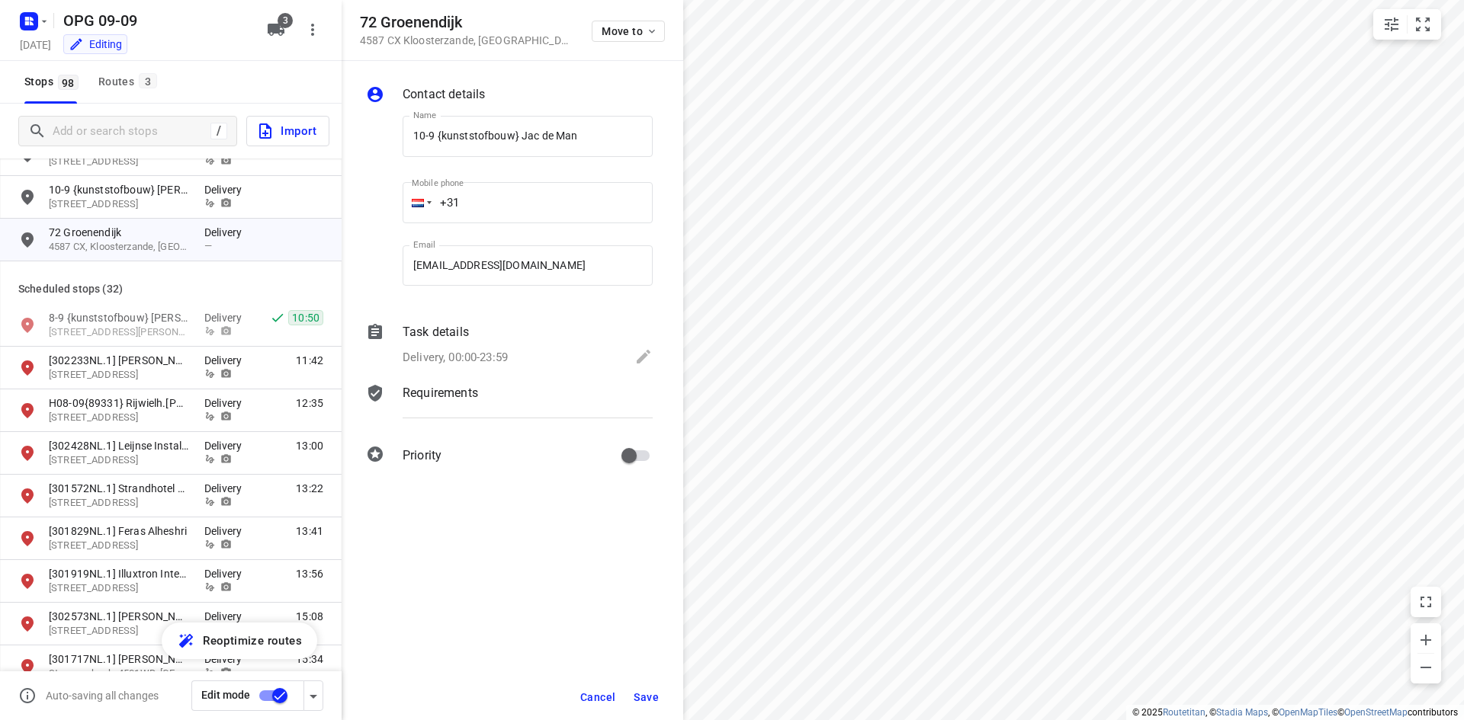
click at [489, 201] on input "+31" at bounding box center [528, 202] width 250 height 41
type input "[PHONE_NUMBER]"
click at [434, 344] on div "Task details Delivery, 00:00-23:59" at bounding box center [527, 346] width 256 height 52
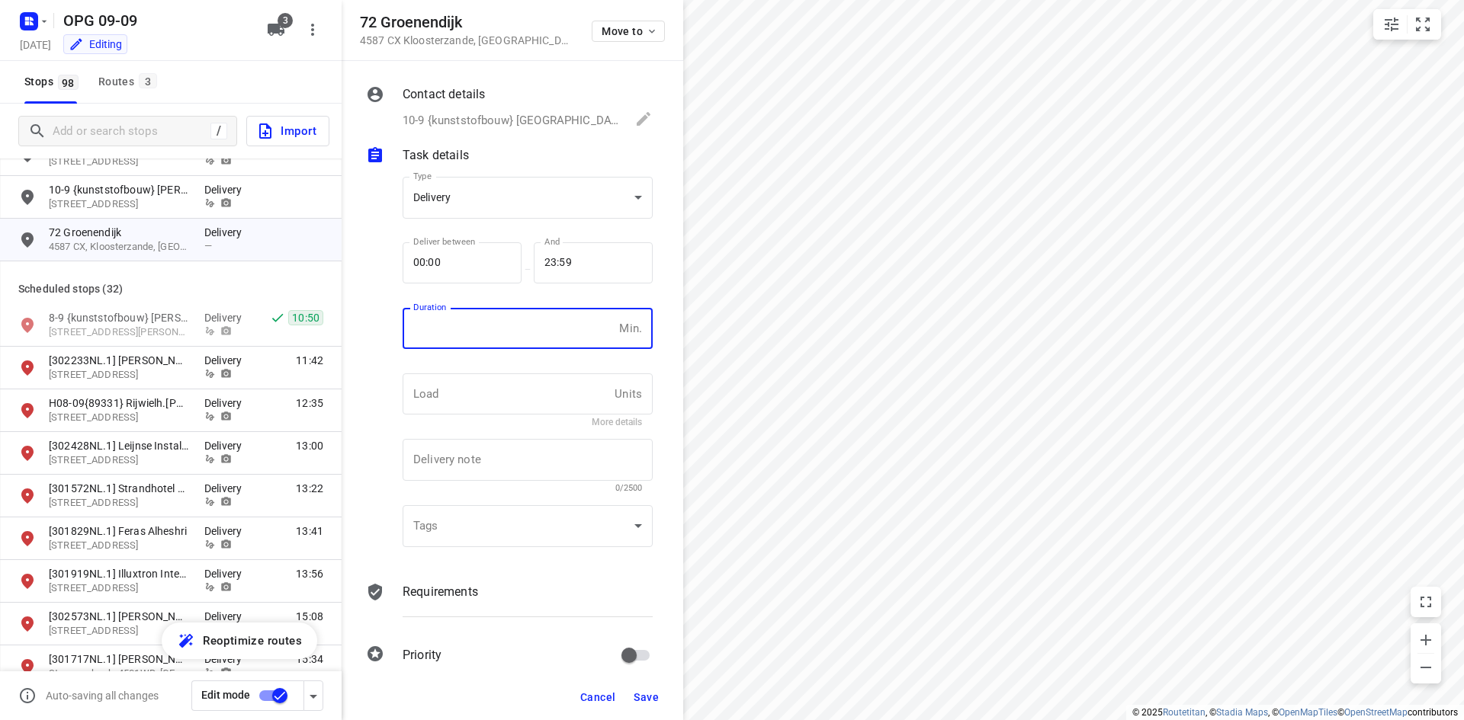
click at [435, 340] on input "number" at bounding box center [508, 328] width 210 height 41
type input "10"
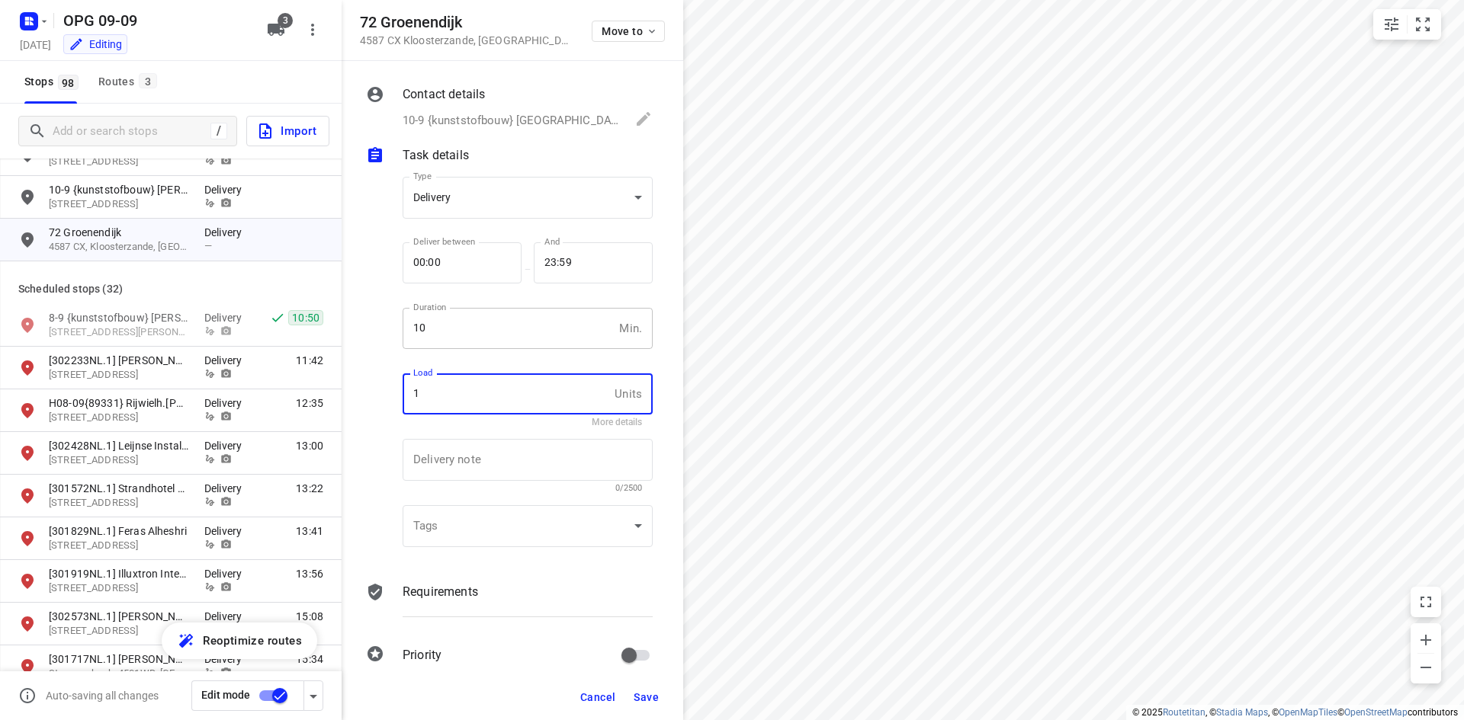
type input "1"
click at [422, 582] on div "Requirements" at bounding box center [527, 606] width 256 height 52
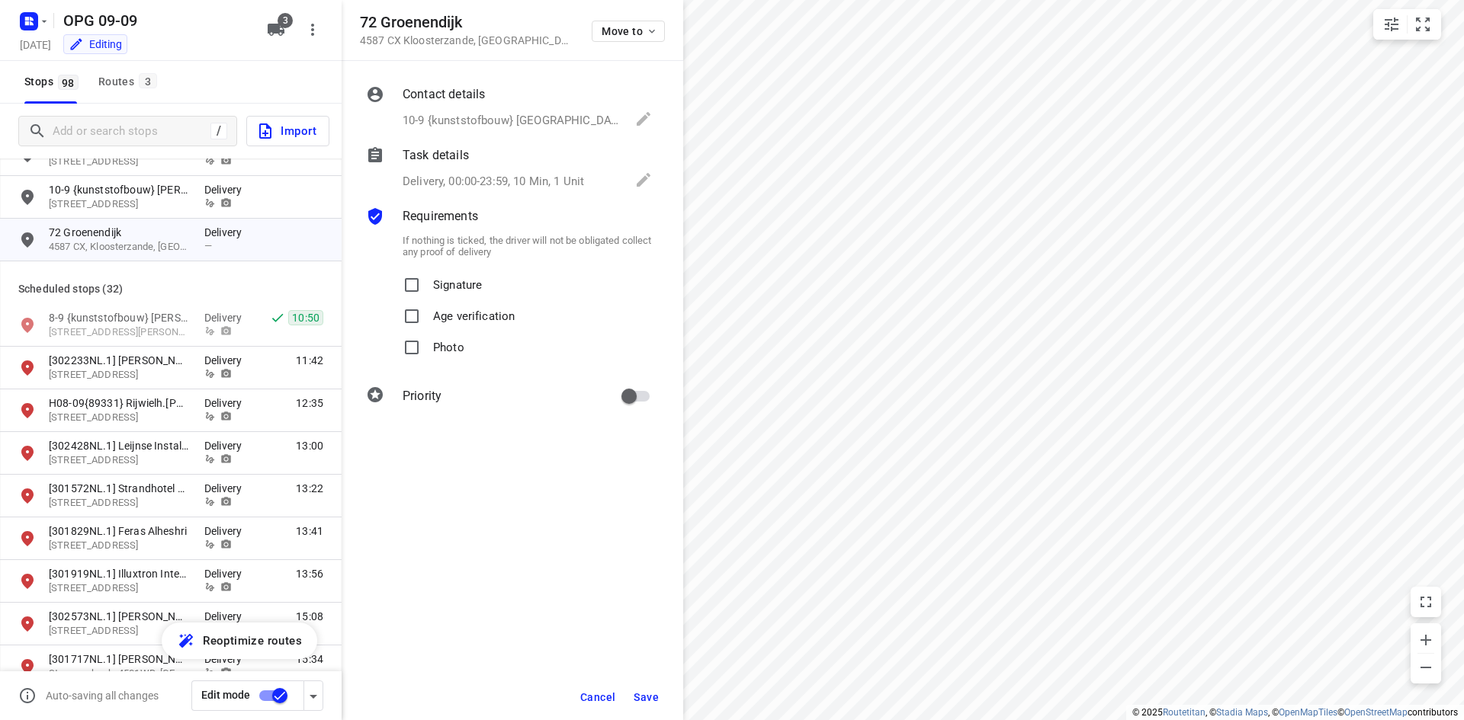
click at [438, 287] on p "Signature" at bounding box center [457, 281] width 49 height 22
click at [427, 287] on input "Signature" at bounding box center [411, 285] width 30 height 30
checkbox input "true"
click at [427, 366] on div "If nothing is ticked, the driver will not be obligated collect any proof of del…" at bounding box center [527, 296] width 256 height 141
click at [422, 350] on input "Photo" at bounding box center [411, 347] width 30 height 30
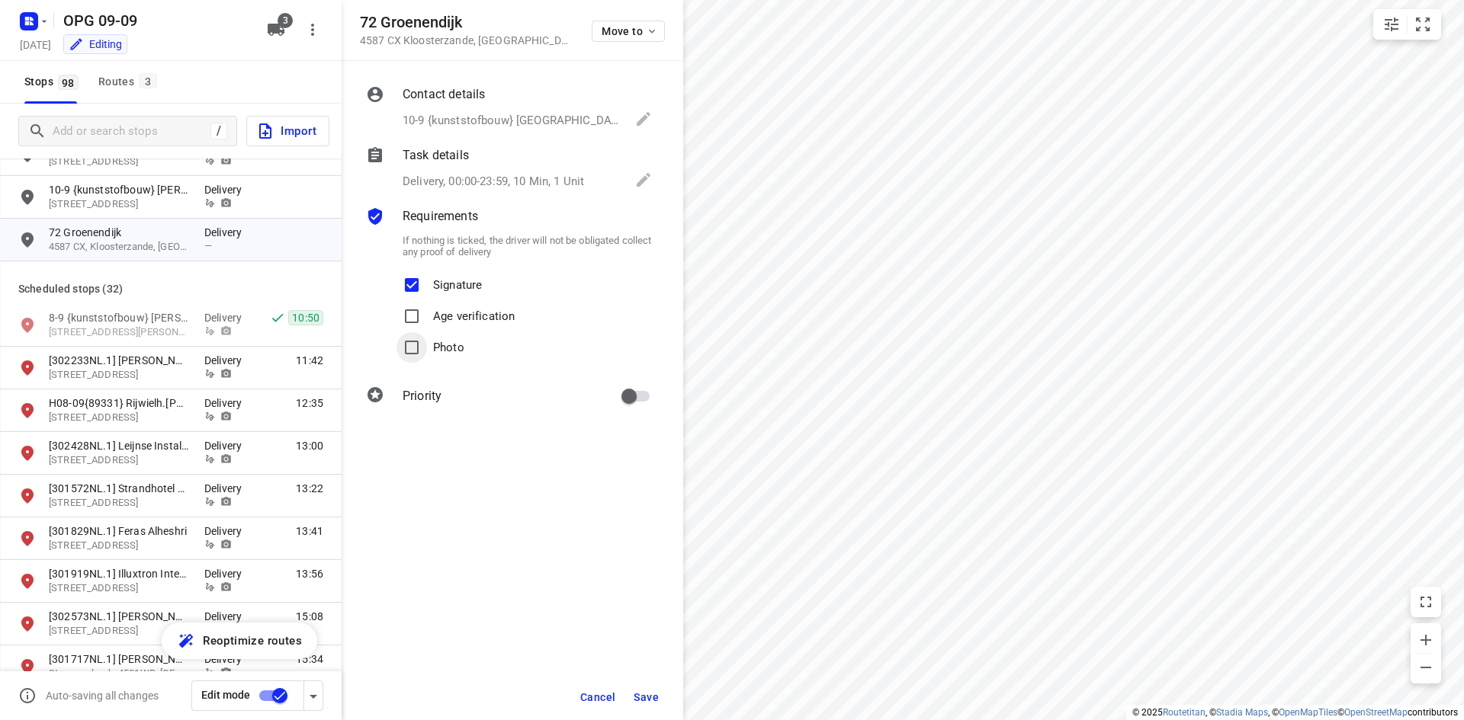
checkbox input "true"
click at [645, 399] on input "primary checkbox" at bounding box center [628, 396] width 87 height 29
checkbox input "true"
click at [646, 688] on button "Save" at bounding box center [645, 697] width 37 height 27
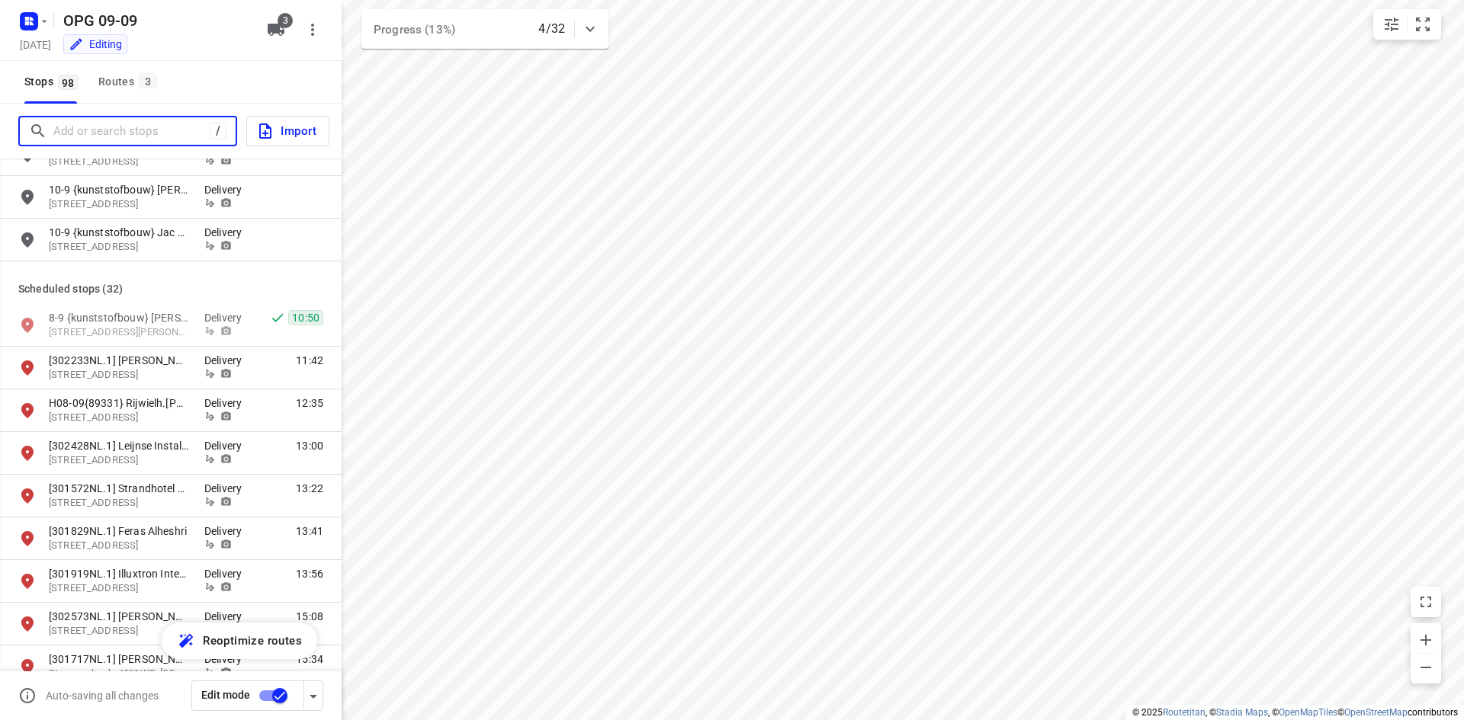
click at [134, 129] on input "Add or search stops" at bounding box center [131, 132] width 156 height 24
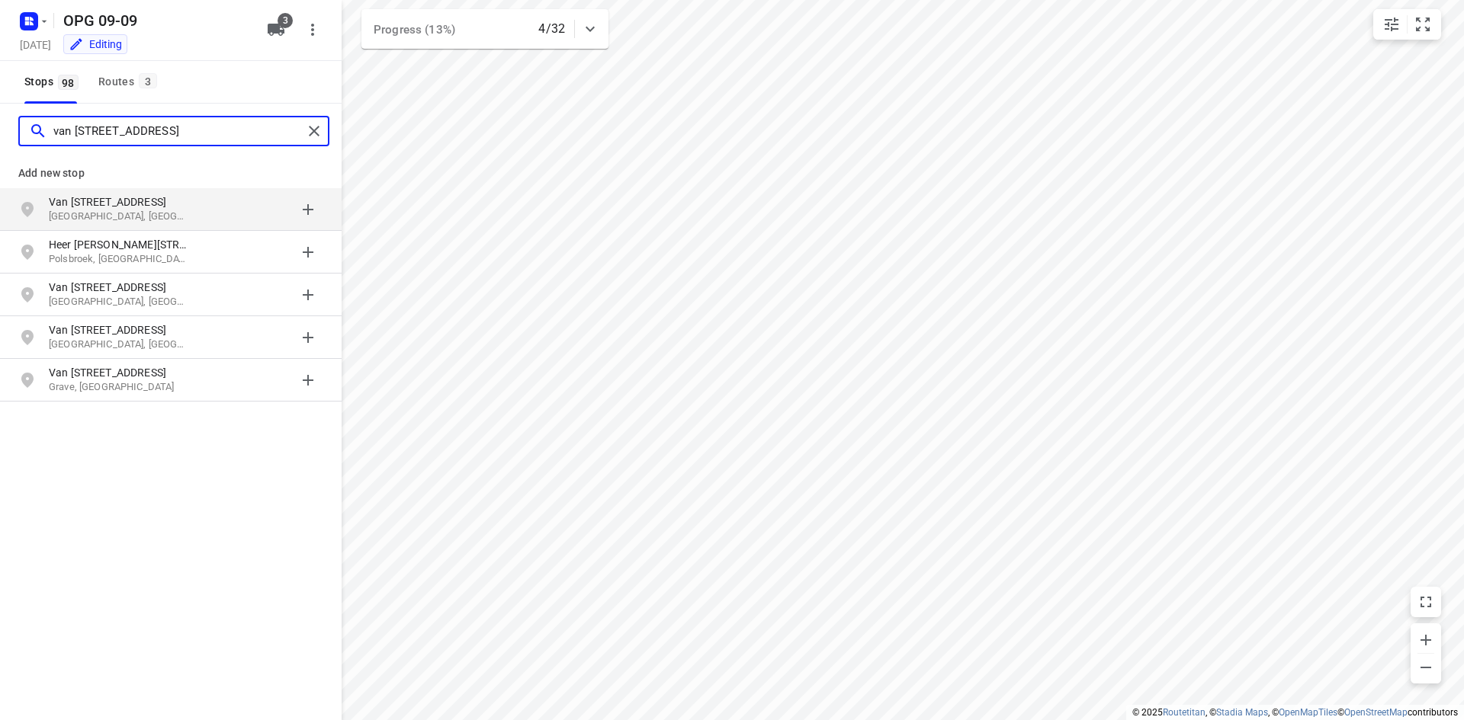
type input "van [STREET_ADDRESS]"
click at [151, 208] on p "Van [STREET_ADDRESS]" at bounding box center [119, 201] width 140 height 15
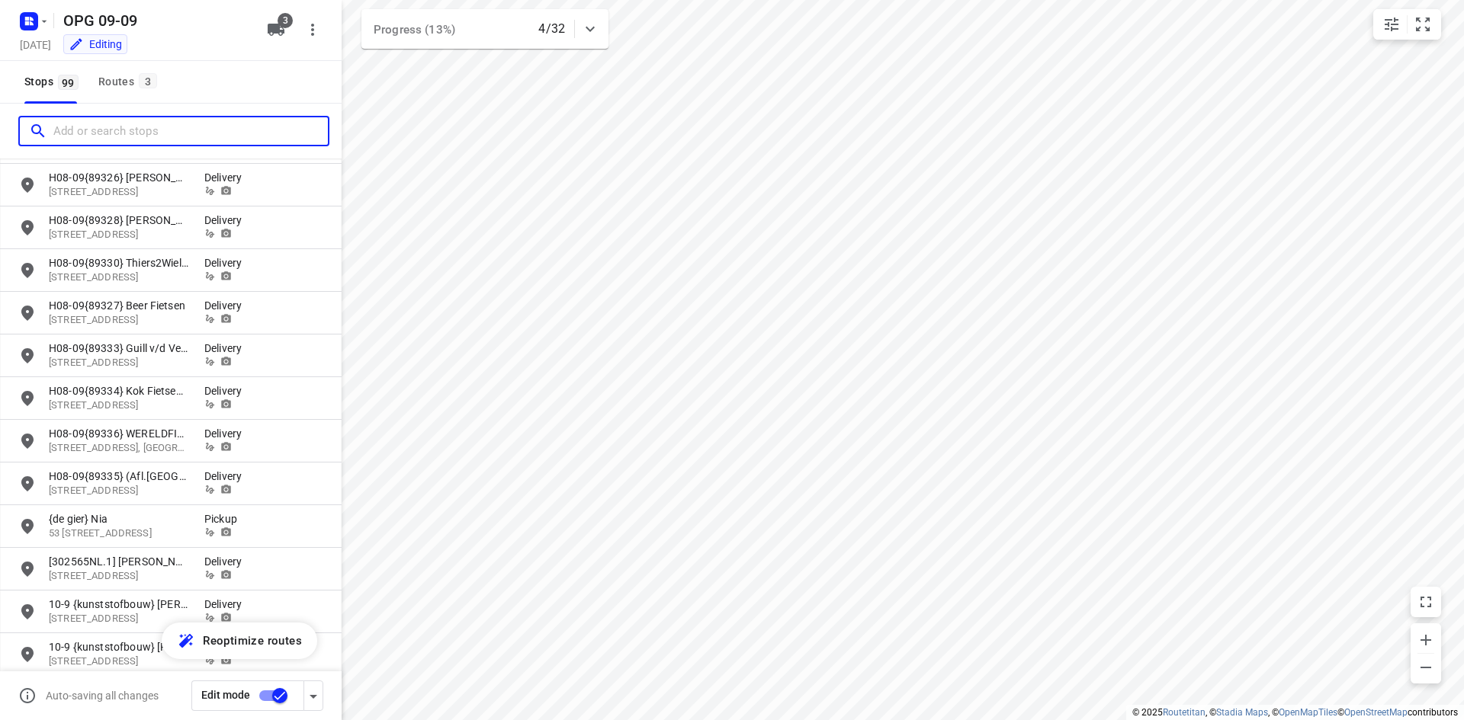
scroll to position [2516, 0]
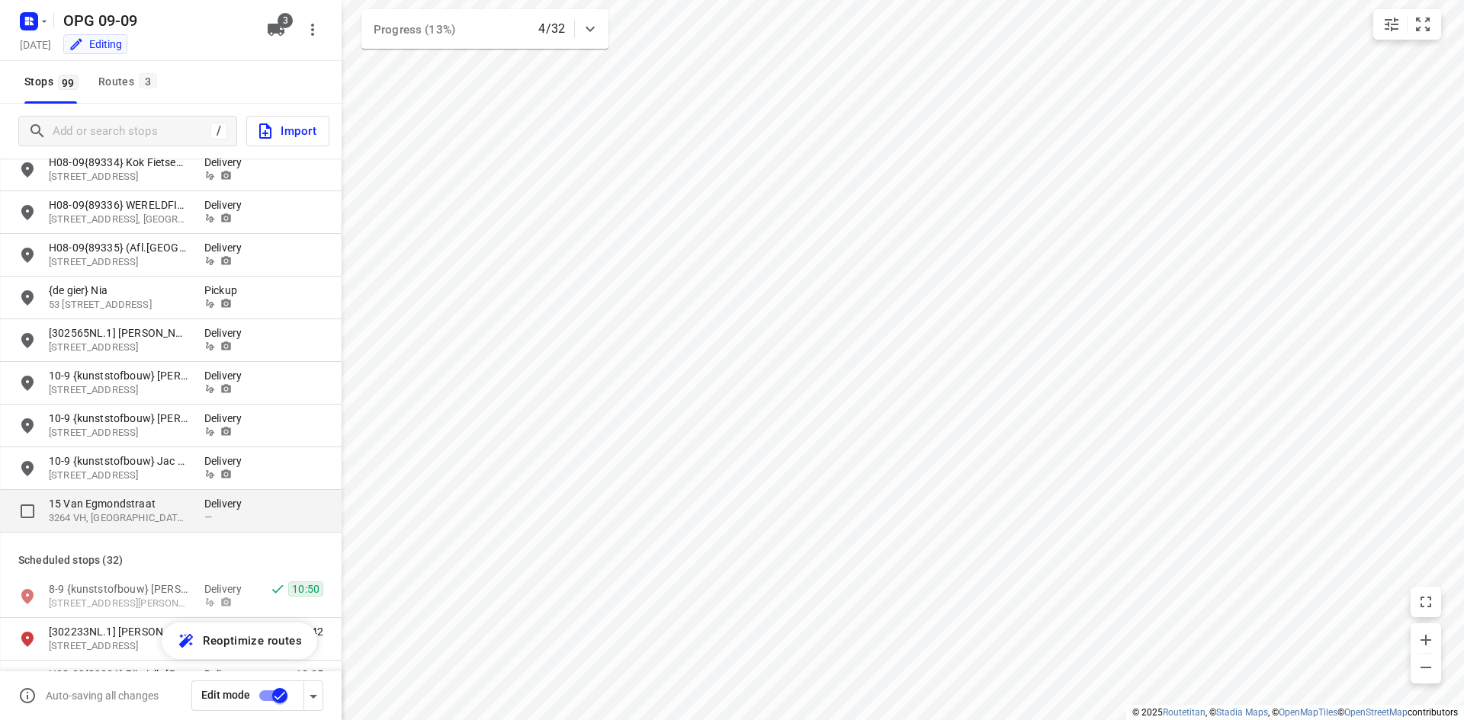
click at [170, 496] on p "15 Van Egmondstraat" at bounding box center [119, 503] width 140 height 15
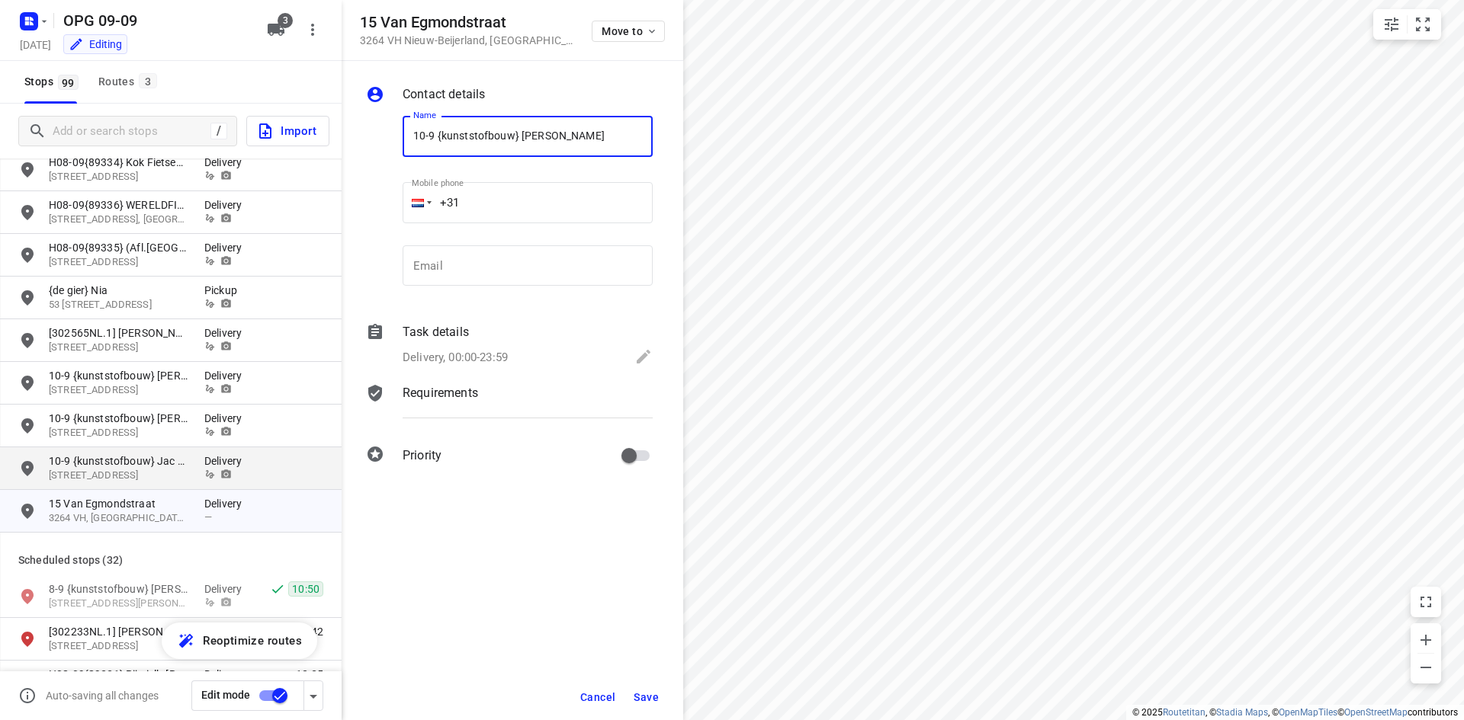
type input "10-9 {kunststofbouw} [PERSON_NAME]"
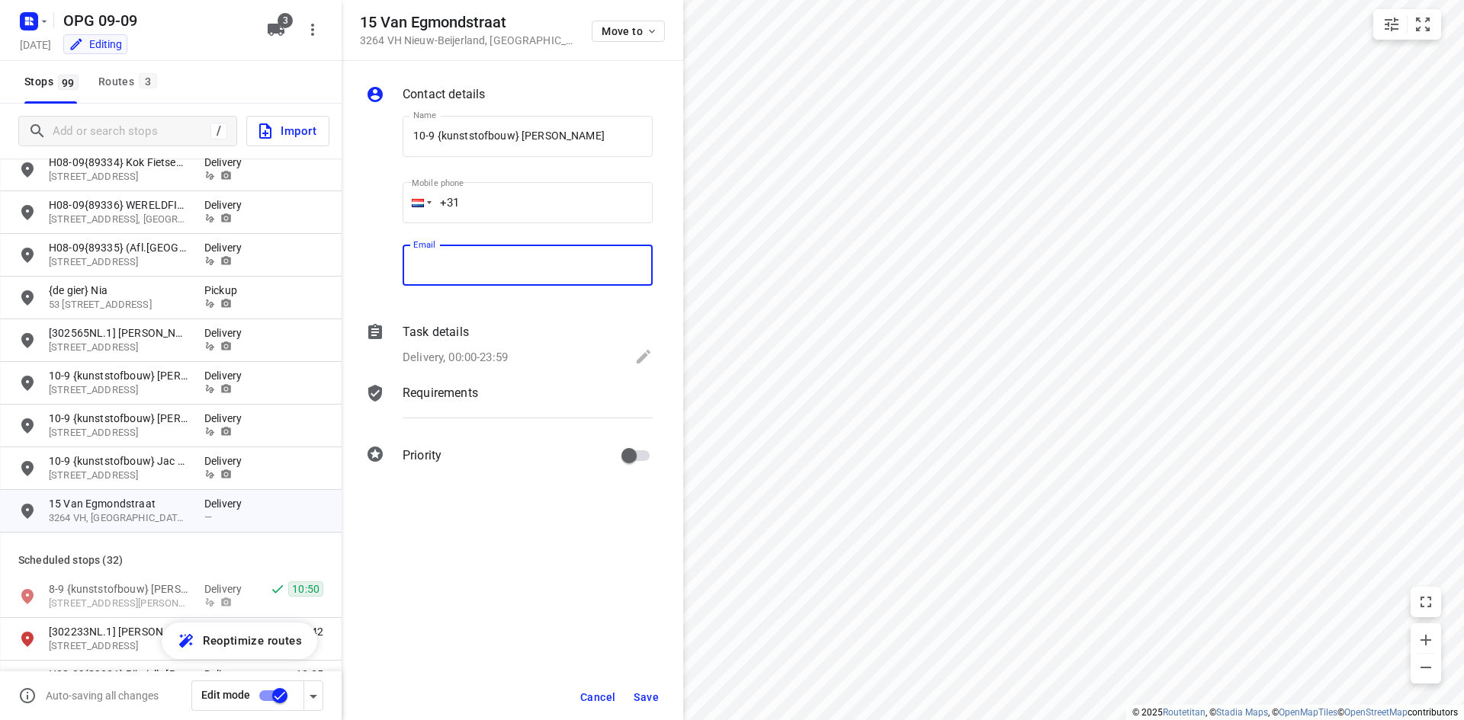
click at [477, 274] on input "email" at bounding box center [528, 265] width 250 height 41
paste input "[EMAIL_ADDRESS][DOMAIN_NAME]"
type input "[EMAIL_ADDRESS][DOMAIN_NAME]"
click at [537, 218] on input "+31" at bounding box center [528, 202] width 250 height 41
type input "[PHONE_NUMBER]"
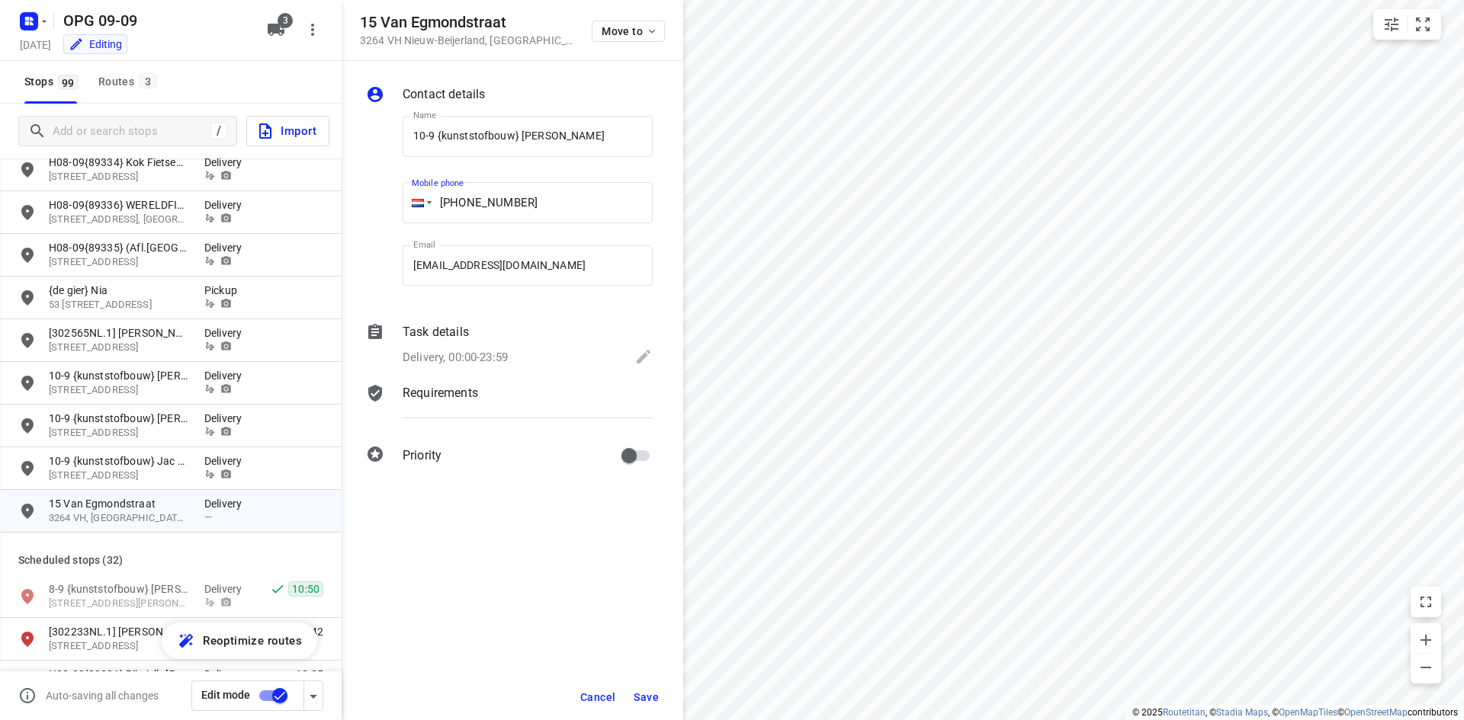
click at [515, 351] on div "Delivery, 00:00-23:59" at bounding box center [528, 358] width 250 height 21
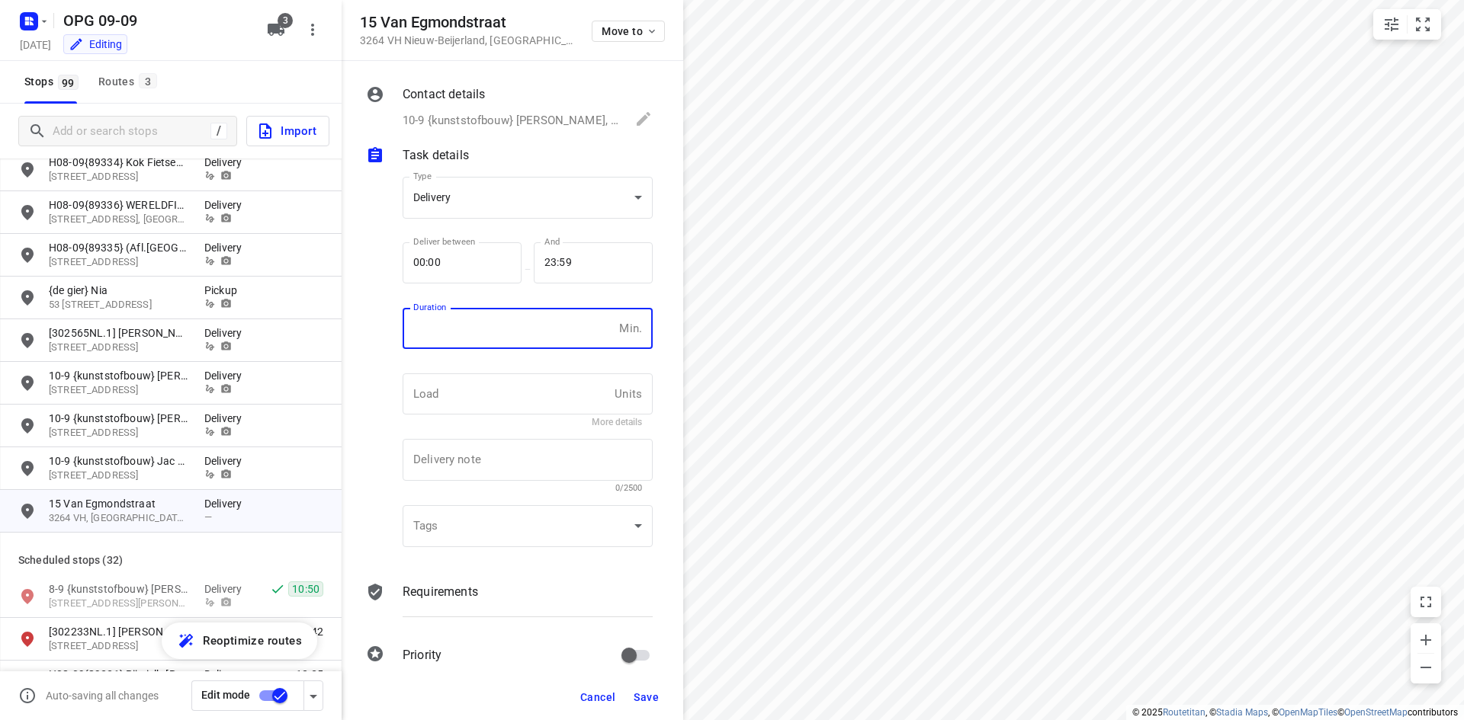
click at [499, 340] on input "number" at bounding box center [508, 328] width 210 height 41
type input "10"
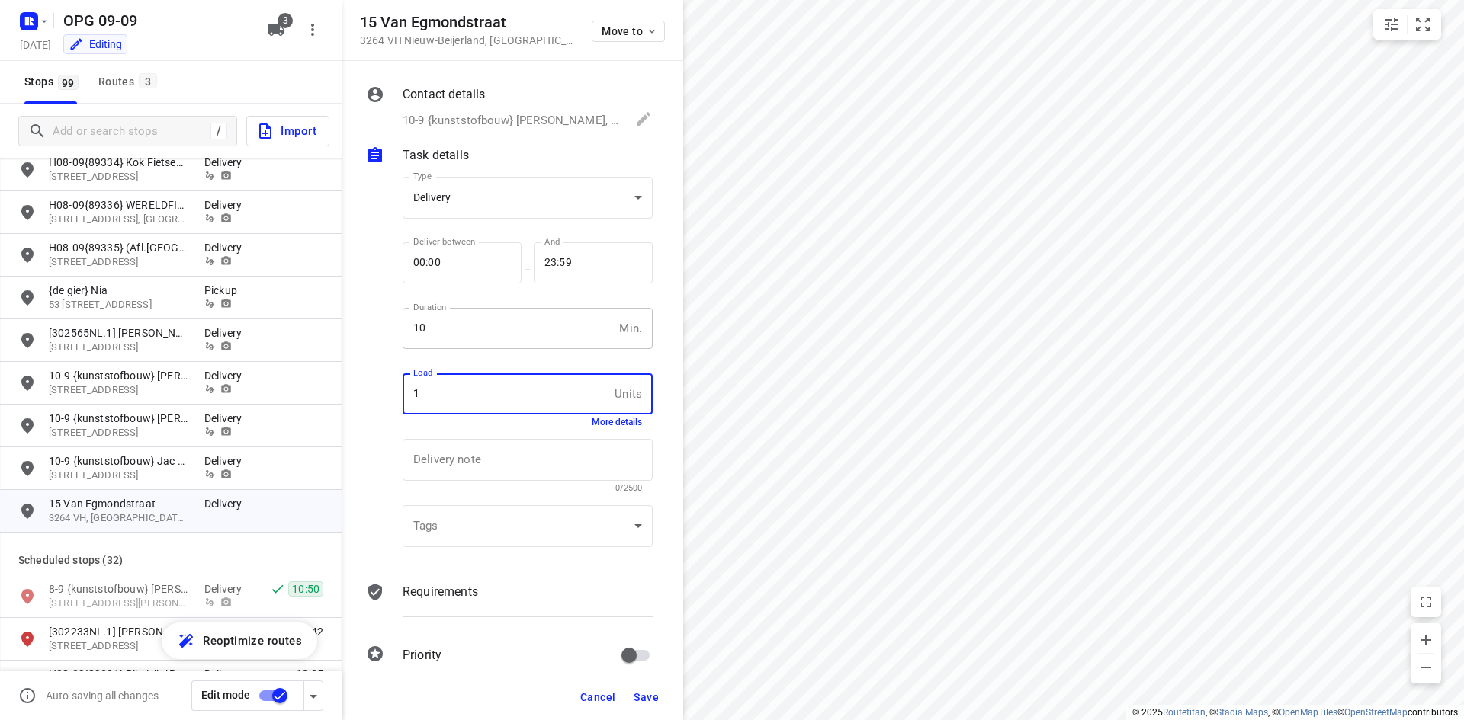
type input "1"
click at [424, 596] on p "Requirements" at bounding box center [440, 592] width 75 height 18
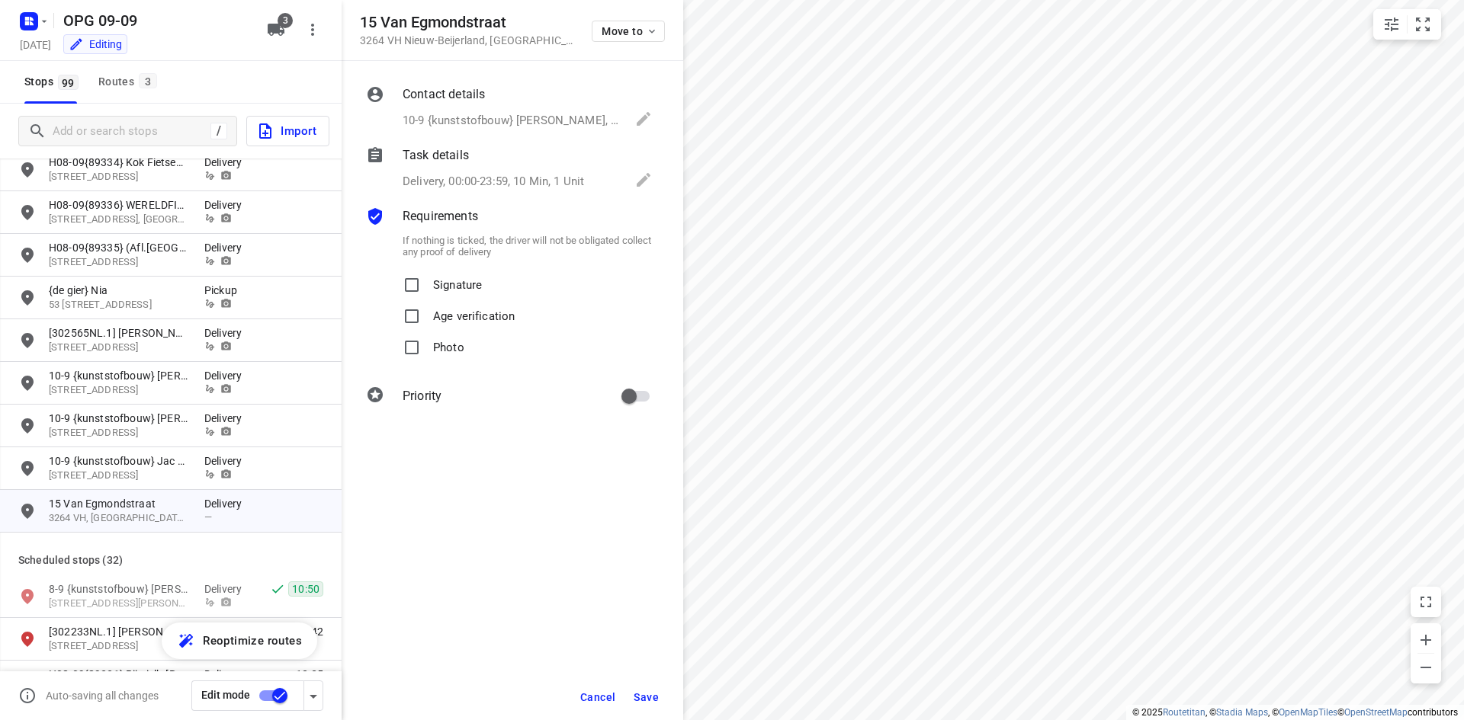
click at [428, 280] on label "Signature" at bounding box center [438, 285] width 85 height 31
click at [427, 280] on input "Signature" at bounding box center [411, 285] width 30 height 30
checkbox input "true"
click at [422, 342] on input "Photo" at bounding box center [411, 347] width 30 height 30
checkbox input "true"
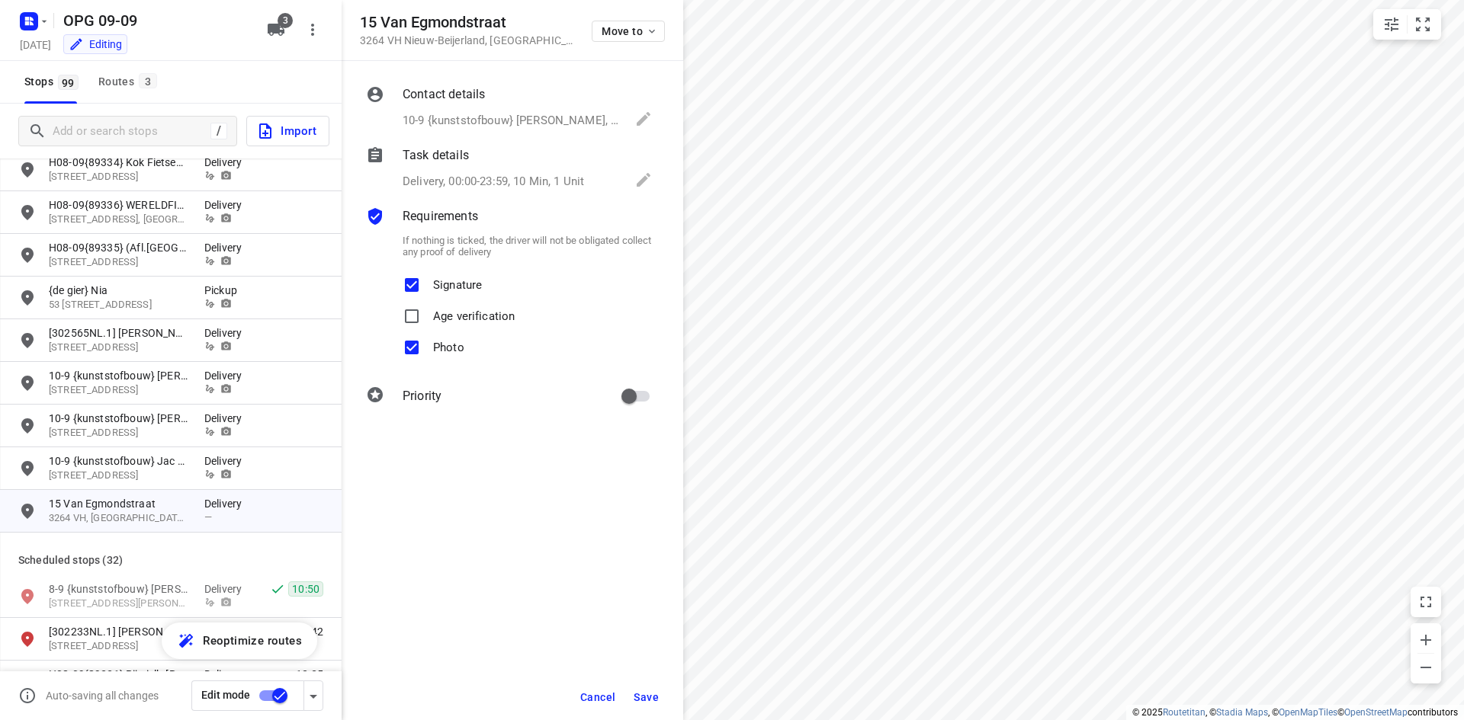
click at [627, 396] on input "primary checkbox" at bounding box center [628, 396] width 87 height 29
checkbox input "true"
click at [647, 702] on span "Save" at bounding box center [646, 697] width 25 height 12
